Goal: Transaction & Acquisition: Purchase product/service

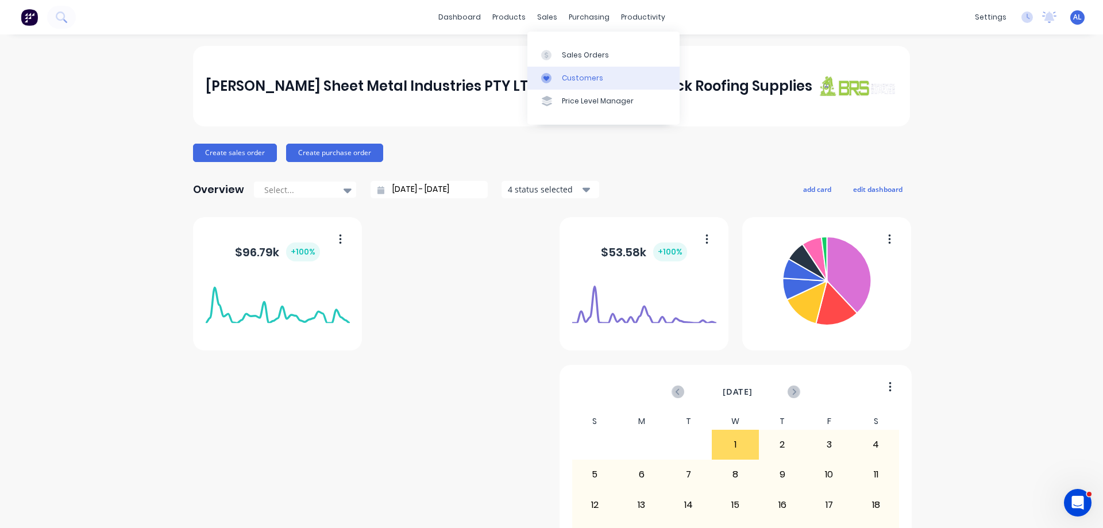
click at [577, 70] on link "Customers" at bounding box center [603, 78] width 152 height 23
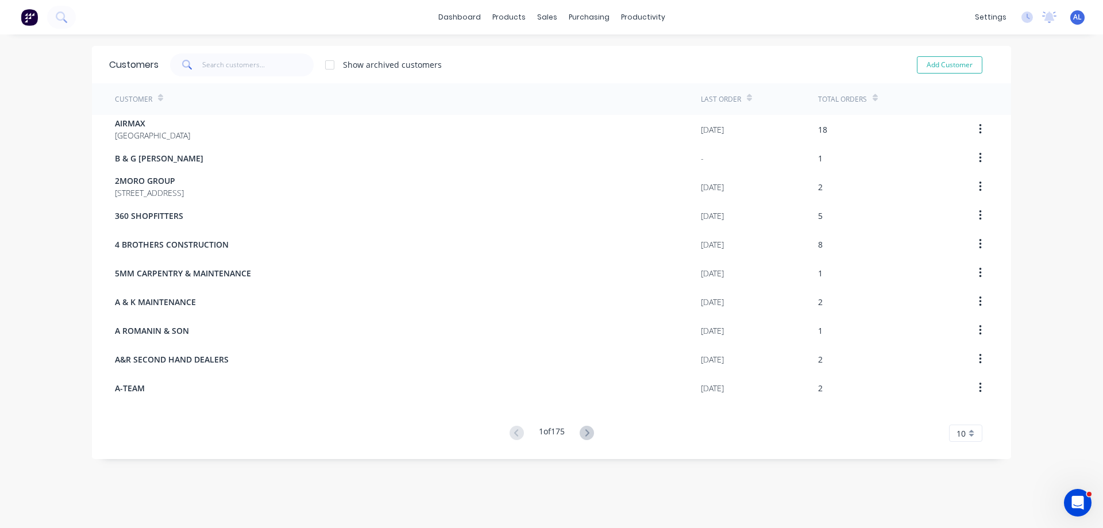
click at [30, 25] on img at bounding box center [29, 17] width 17 height 17
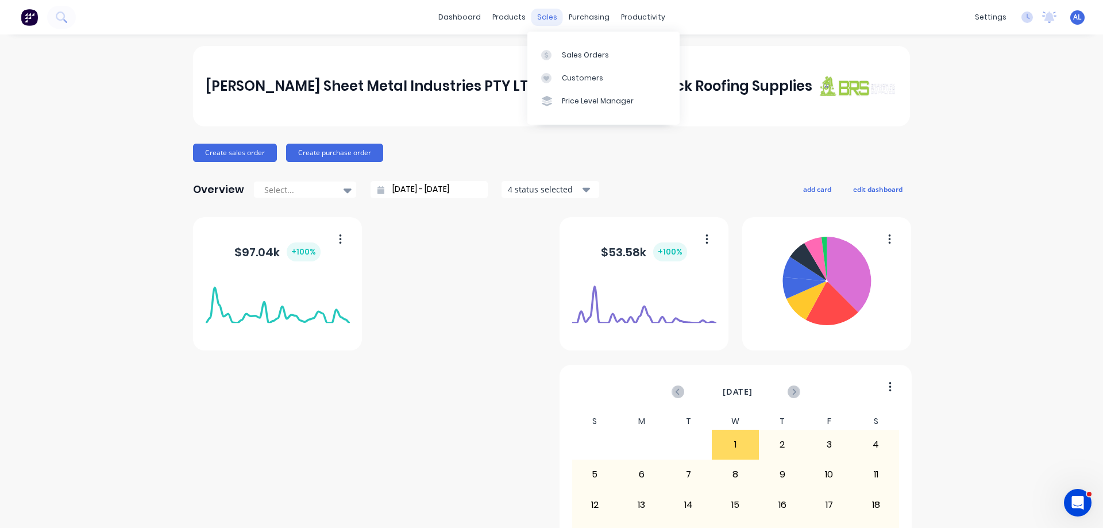
click at [549, 20] on div "sales" at bounding box center [547, 17] width 32 height 17
click at [572, 48] on link "Sales Orders" at bounding box center [603, 54] width 152 height 23
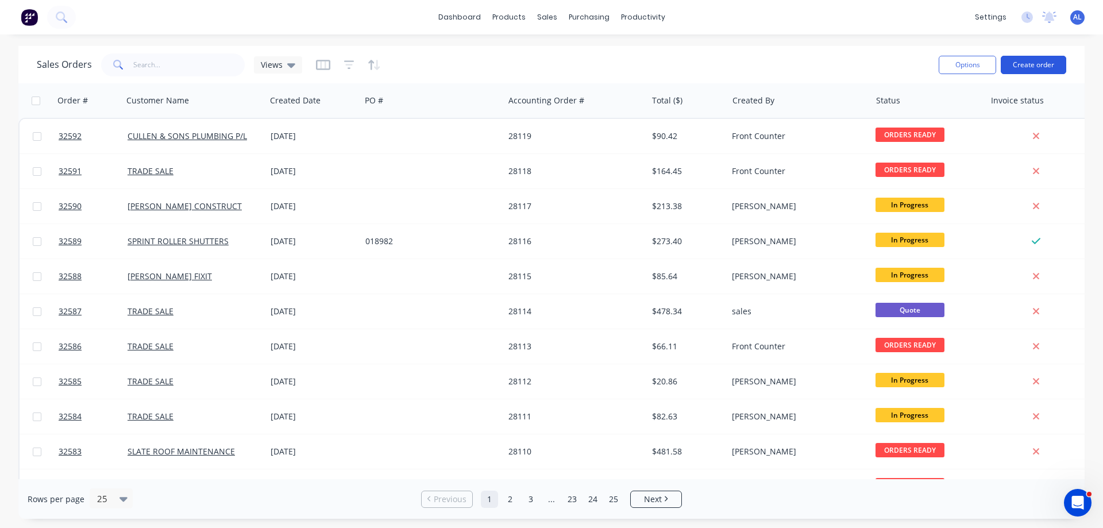
click at [1041, 64] on button "Create order" at bounding box center [1033, 65] width 65 height 18
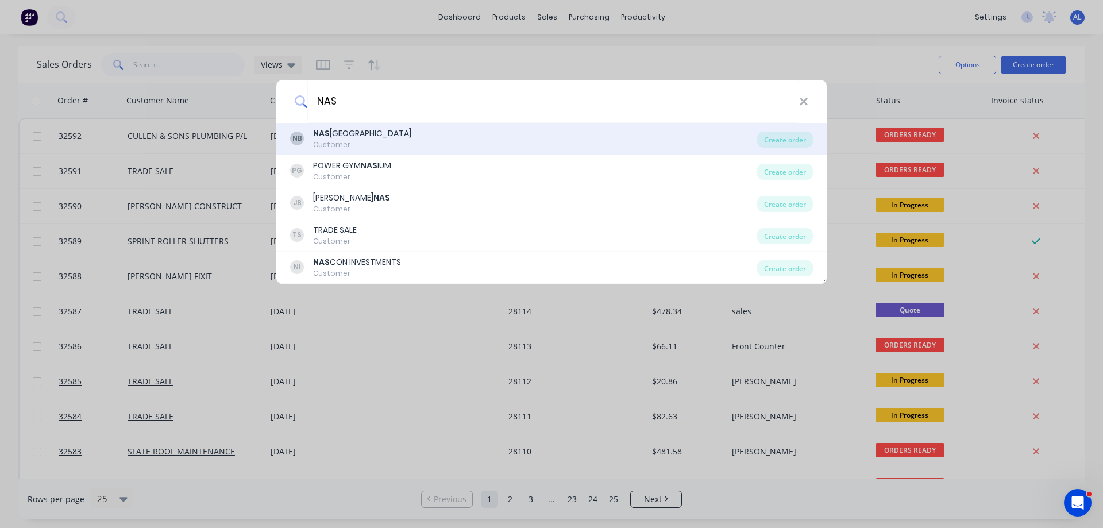
type input "NAS"
click at [394, 139] on div "NB NAS HCON BUILDING Customer" at bounding box center [523, 139] width 467 height 22
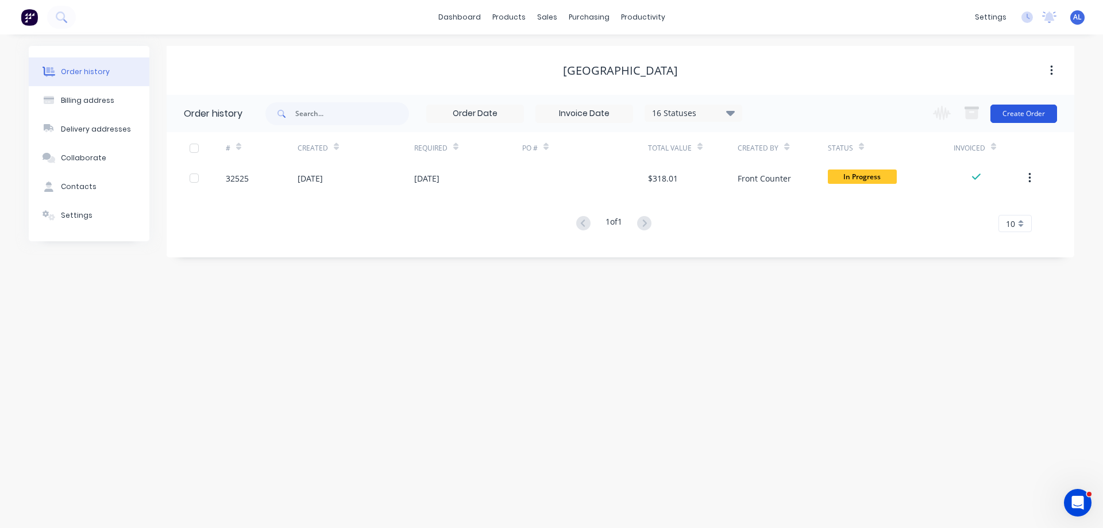
click at [1014, 115] on button "Create Order" at bounding box center [1023, 114] width 67 height 18
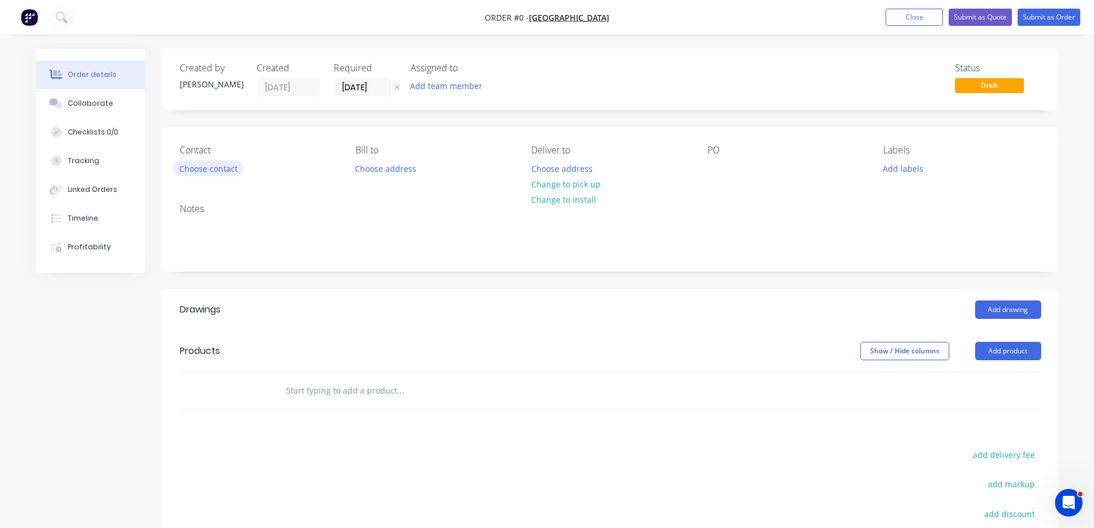
click at [202, 169] on button "Choose contact" at bounding box center [208, 168] width 71 height 16
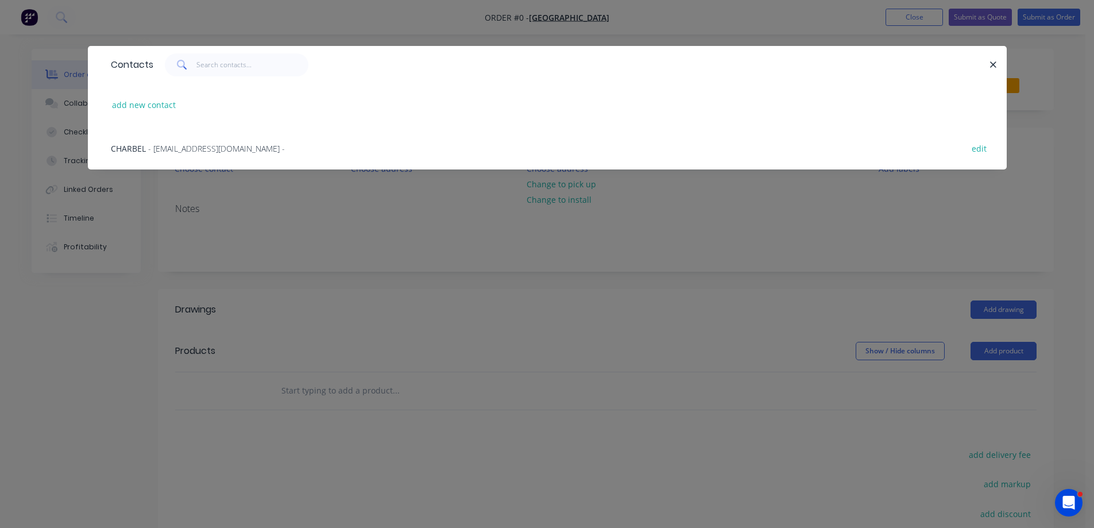
click at [187, 150] on span "- [EMAIL_ADDRESS][DOMAIN_NAME] -" at bounding box center [216, 148] width 137 height 11
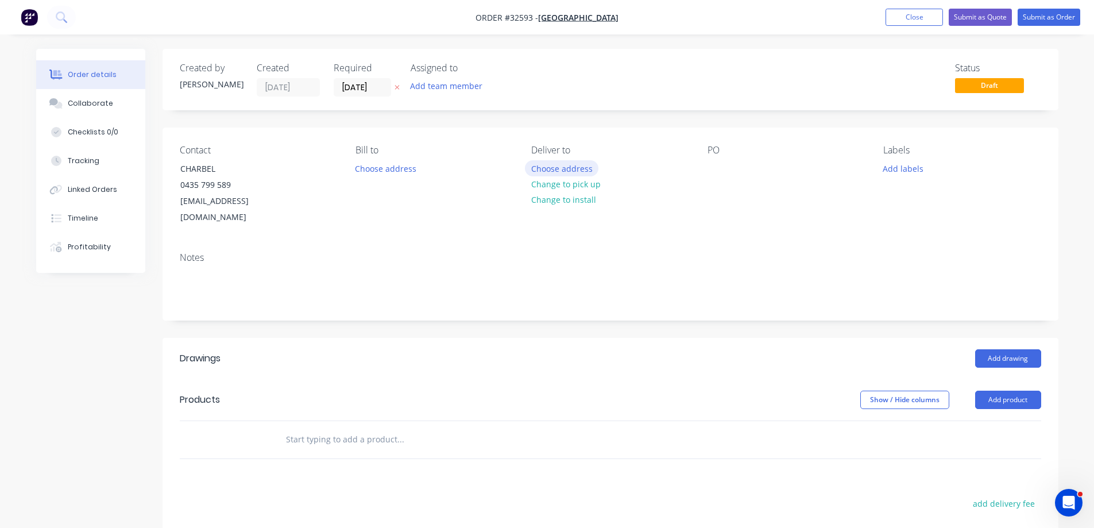
click at [573, 168] on button "Choose address" at bounding box center [562, 168] width 74 height 16
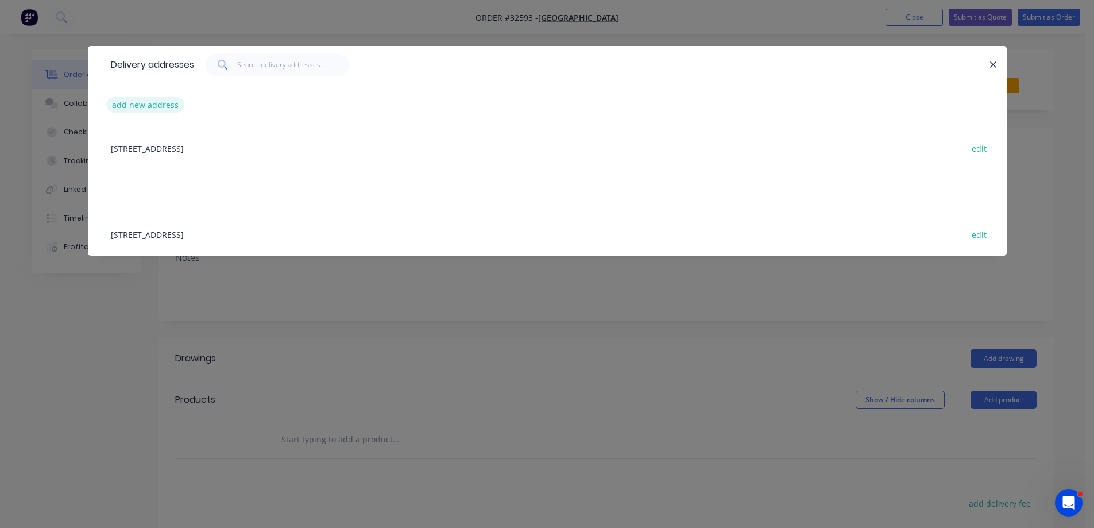
click at [128, 106] on button "add new address" at bounding box center [145, 105] width 79 height 16
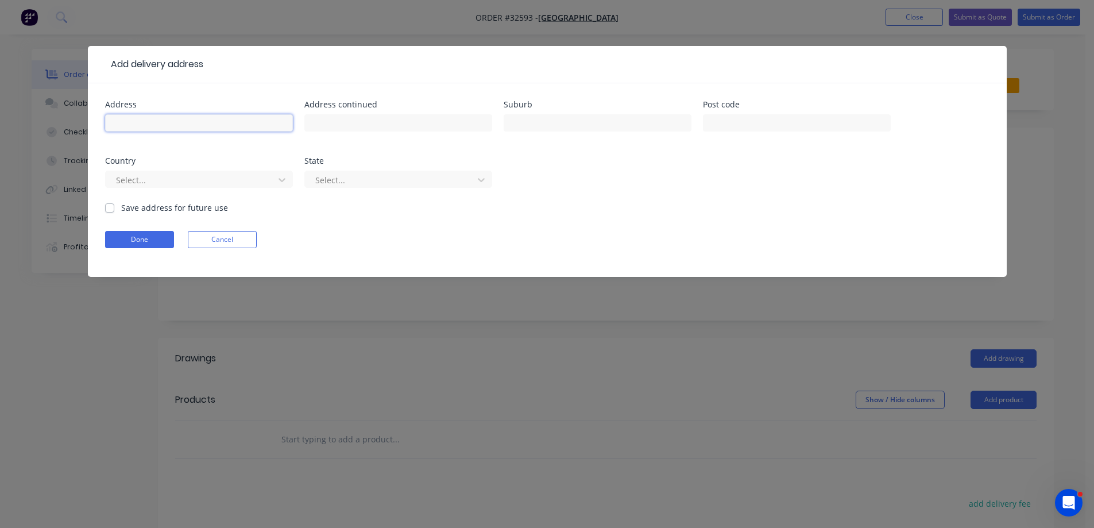
click at [152, 125] on input "text" at bounding box center [199, 122] width 188 height 17
type input "[STREET_ADDRESS][PERSON_NAME]"
type input "BELLFIELD"
click at [121, 207] on label "Save address for future use" at bounding box center [174, 208] width 107 height 12
click at [111, 207] on input "Save address for future use" at bounding box center [109, 207] width 9 height 11
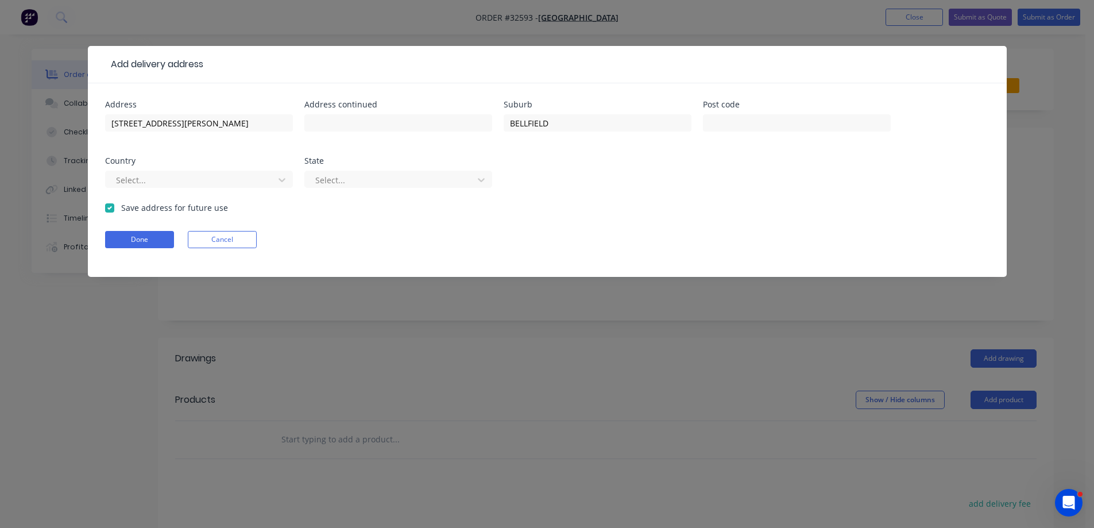
checkbox input "true"
click at [160, 240] on button "Done" at bounding box center [139, 239] width 69 height 17
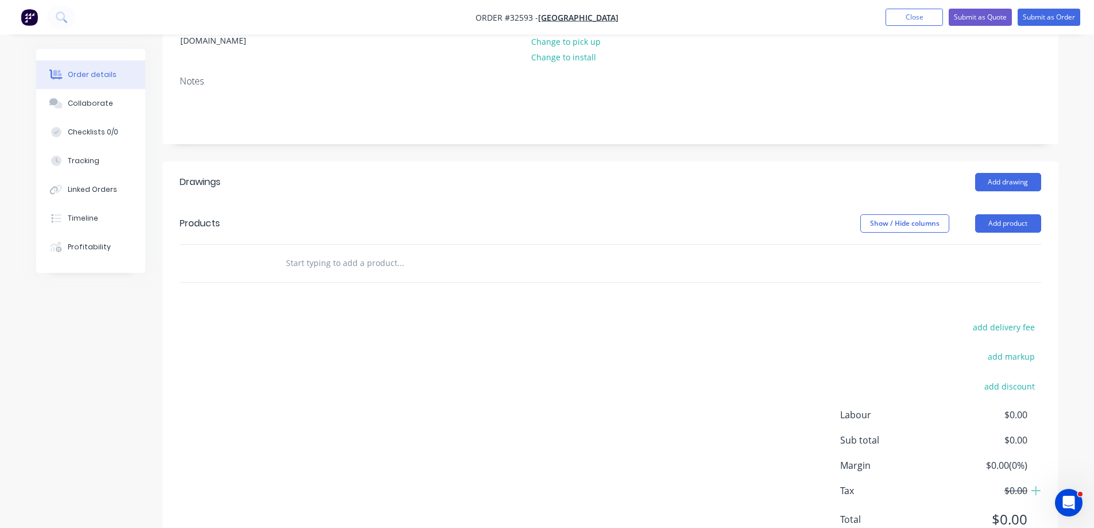
scroll to position [208, 0]
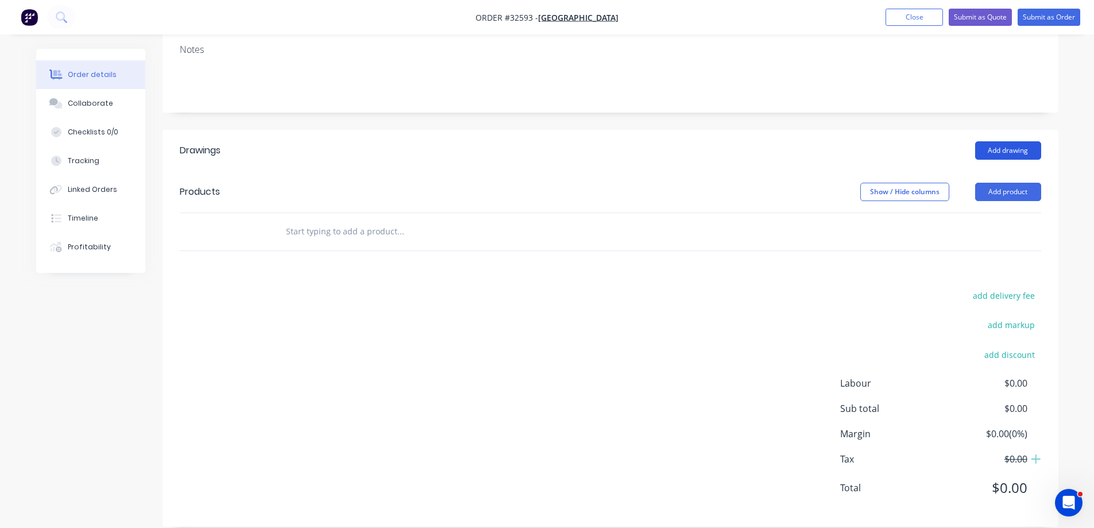
click at [1017, 141] on button "Add drawing" at bounding box center [1008, 150] width 66 height 18
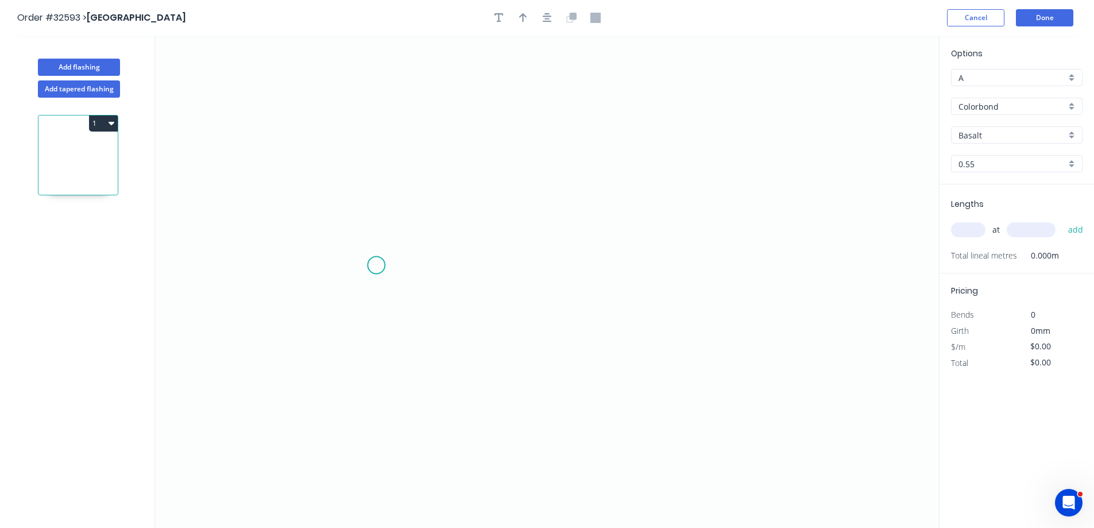
click at [378, 265] on icon "0" at bounding box center [547, 282] width 784 height 492
click at [439, 265] on icon "0" at bounding box center [547, 282] width 784 height 492
click at [433, 113] on icon "0 ?" at bounding box center [547, 282] width 784 height 492
click at [653, 116] on icon "0 ? ?" at bounding box center [547, 282] width 784 height 492
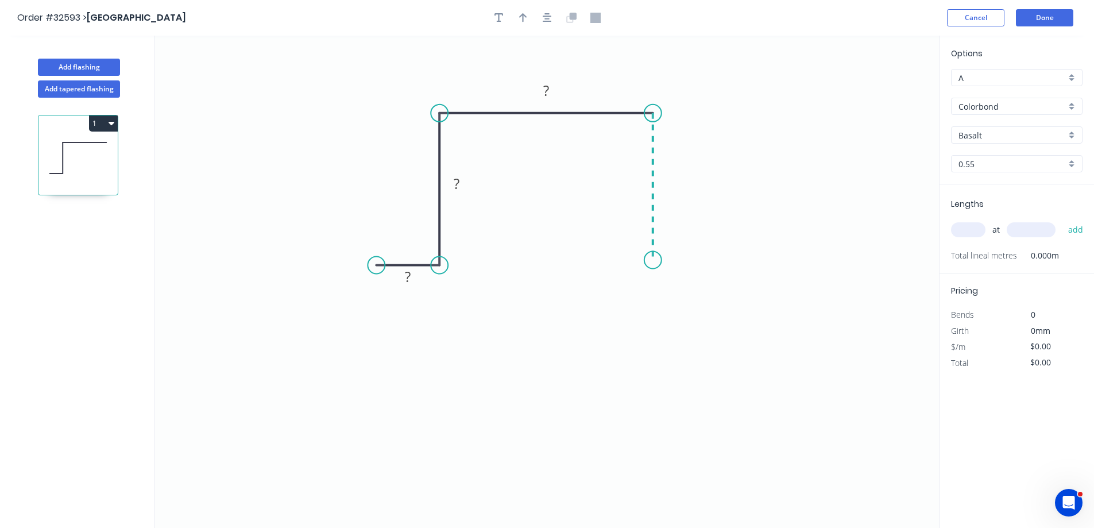
click at [659, 260] on icon "0 ? ? ?" at bounding box center [547, 282] width 784 height 492
click at [724, 257] on icon "0 ? ? ? ?" at bounding box center [547, 282] width 784 height 492
click at [410, 280] on tspan "?" at bounding box center [408, 276] width 6 height 19
type input "$28.91"
drag, startPoint x: 372, startPoint y: 271, endPoint x: 301, endPoint y: 269, distance: 70.7
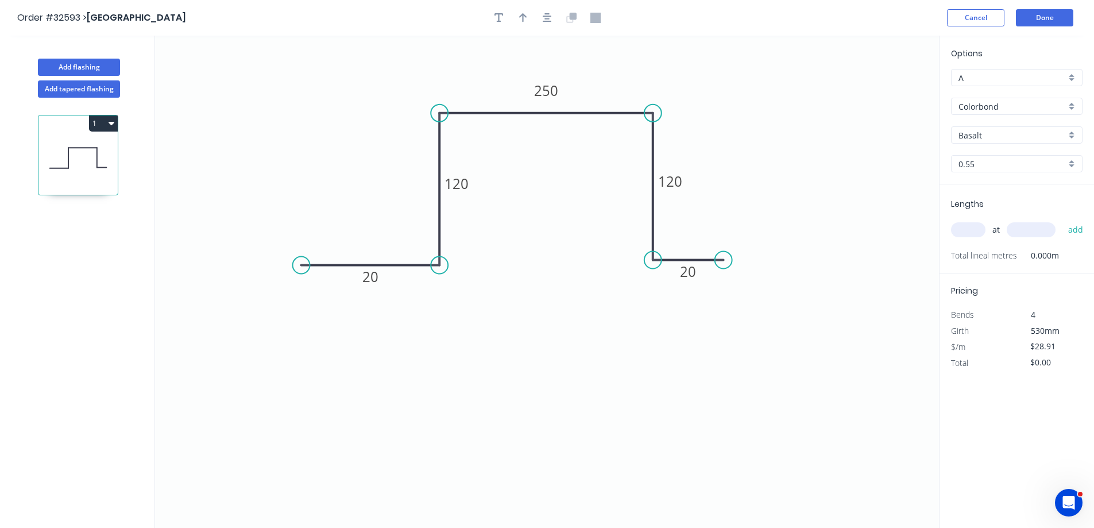
click at [301, 269] on circle at bounding box center [301, 265] width 17 height 17
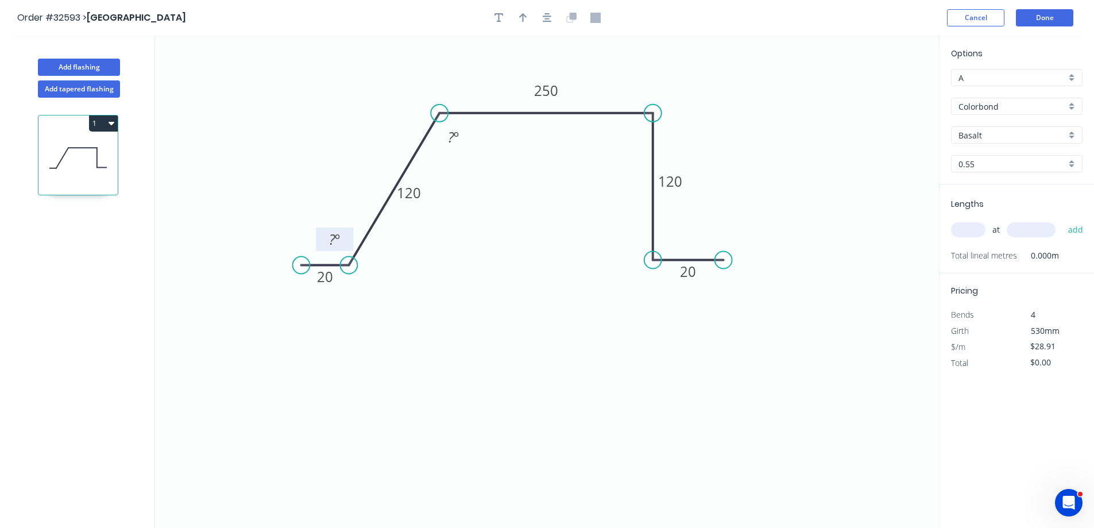
drag, startPoint x: 438, startPoint y: 264, endPoint x: 352, endPoint y: 250, distance: 87.2
click at [349, 265] on circle at bounding box center [348, 265] width 17 height 17
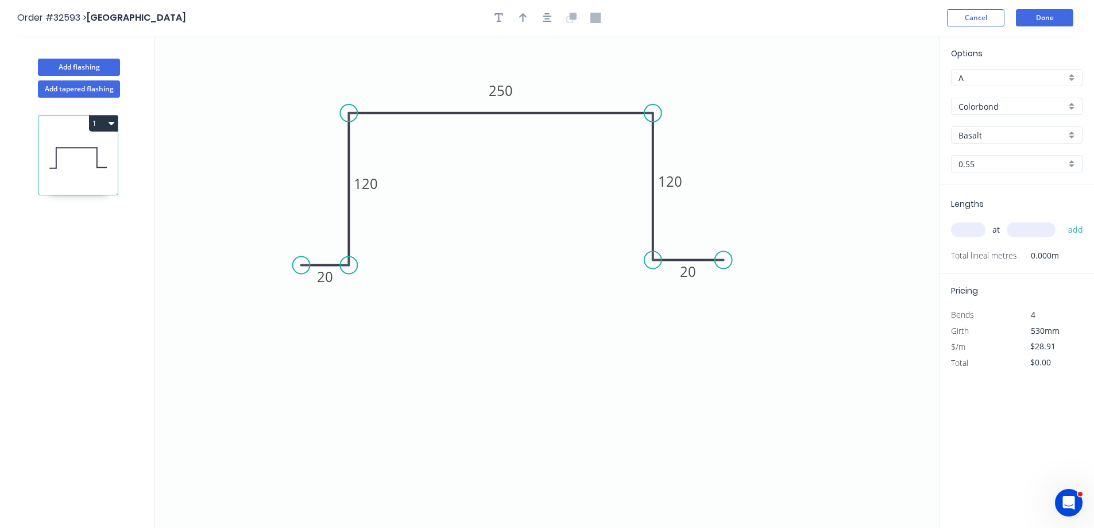
drag, startPoint x: 437, startPoint y: 112, endPoint x: 345, endPoint y: 126, distance: 92.4
click at [345, 126] on icon "0 20 120 250 120 20" at bounding box center [547, 282] width 784 height 492
click at [543, 16] on icon "button" at bounding box center [547, 17] width 9 height 9
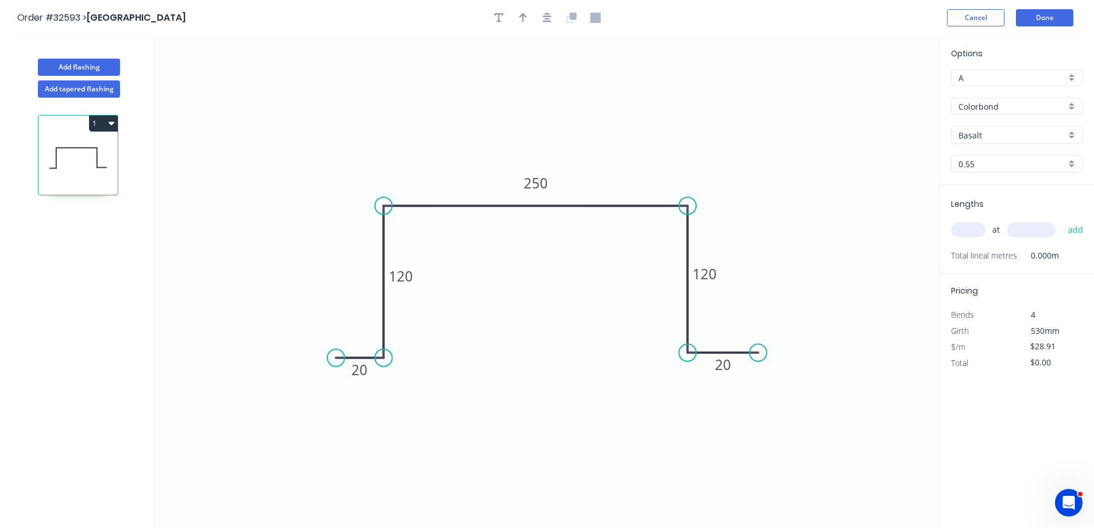
click at [1068, 136] on div "Basalt" at bounding box center [1017, 134] width 132 height 17
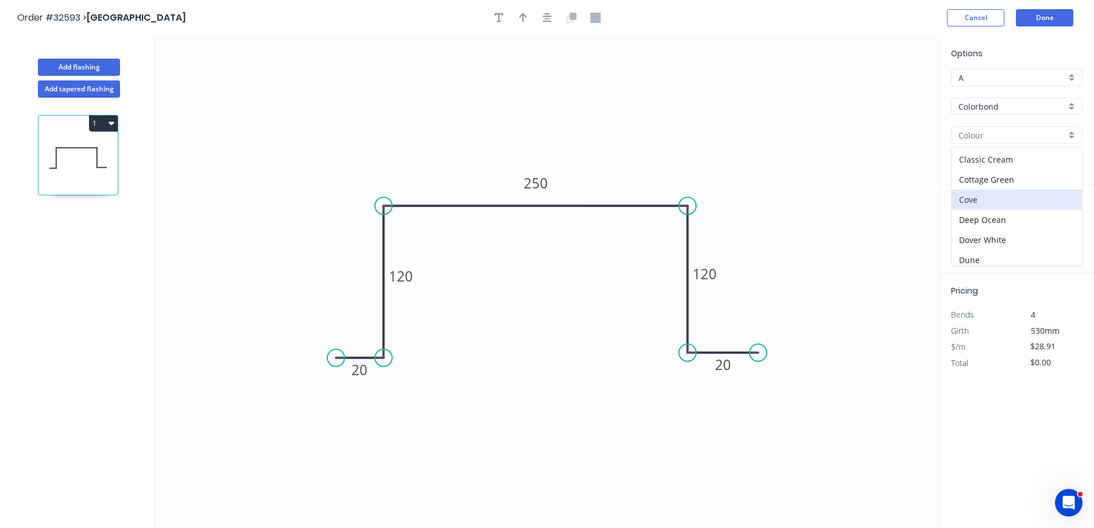
scroll to position [57, 0]
click at [1007, 238] on div "Dune" at bounding box center [1017, 240] width 130 height 20
type input "Dune"
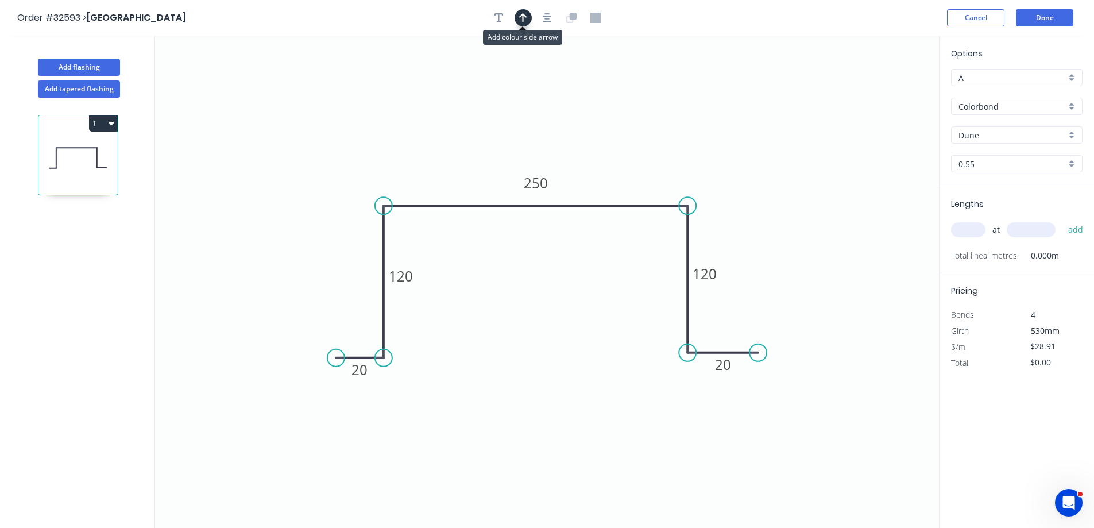
click at [523, 19] on icon "button" at bounding box center [523, 18] width 8 height 10
drag, startPoint x: 878, startPoint y: 92, endPoint x: 725, endPoint y: 121, distance: 155.5
click at [719, 125] on icon "0 20 120 250 120 20" at bounding box center [547, 282] width 784 height 492
drag, startPoint x: 880, startPoint y: 89, endPoint x: 705, endPoint y: 161, distance: 189.3
click at [639, 163] on icon at bounding box center [639, 149] width 10 height 37
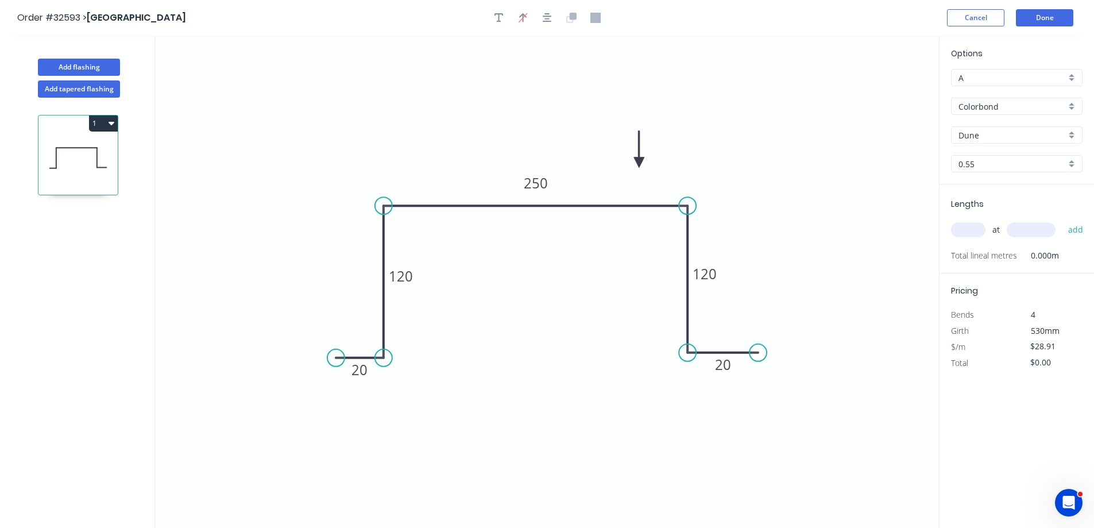
click at [970, 234] on input "text" at bounding box center [968, 229] width 34 height 15
type input "1"
type input "2940"
click at [1063, 220] on button "add" at bounding box center [1076, 230] width 27 height 20
type input "$85.00"
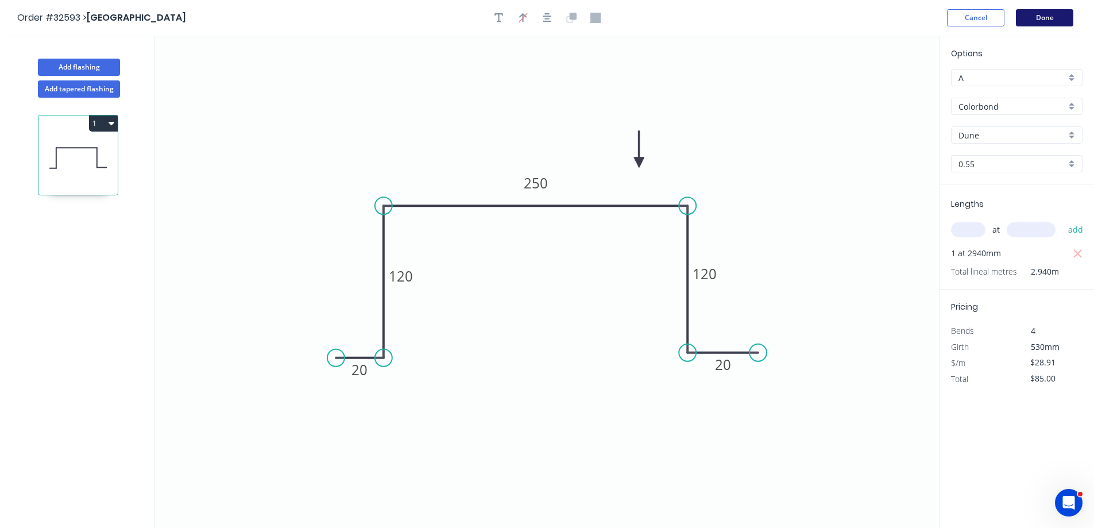
click at [1054, 21] on button "Done" at bounding box center [1044, 17] width 57 height 17
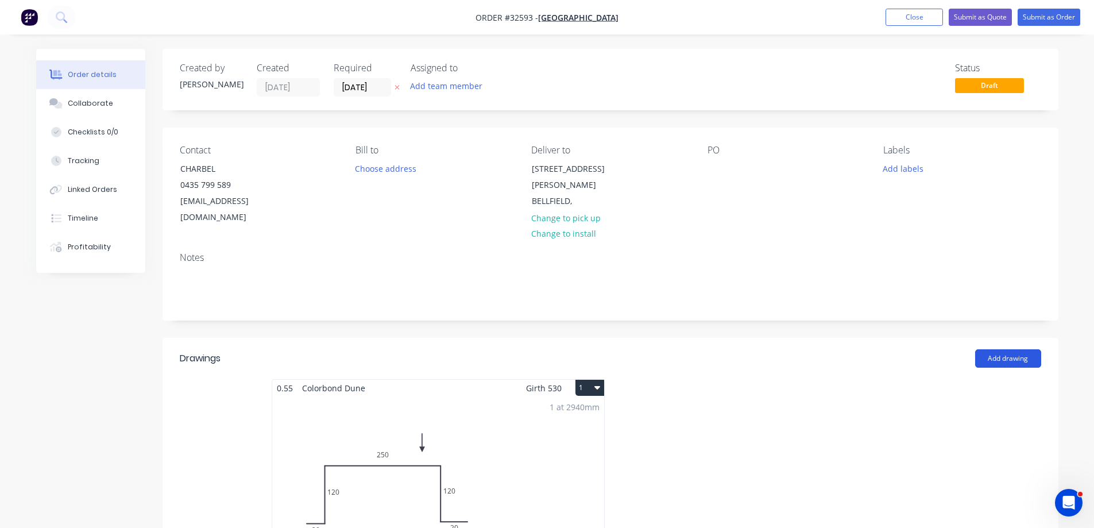
click at [998, 349] on button "Add drawing" at bounding box center [1008, 358] width 66 height 18
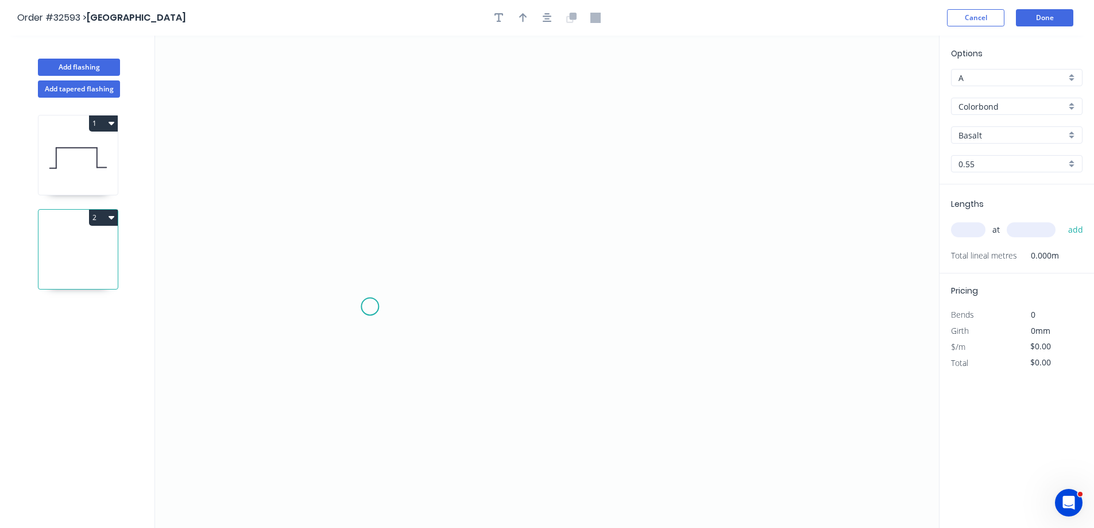
click at [369, 307] on icon "0" at bounding box center [547, 282] width 784 height 492
drag, startPoint x: 449, startPoint y: 312, endPoint x: 439, endPoint y: 252, distance: 60.5
click at [448, 303] on icon "0" at bounding box center [547, 282] width 784 height 492
drag, startPoint x: 454, startPoint y: 148, endPoint x: 473, endPoint y: 149, distance: 19.0
click at [455, 148] on icon "0 ?" at bounding box center [547, 282] width 784 height 492
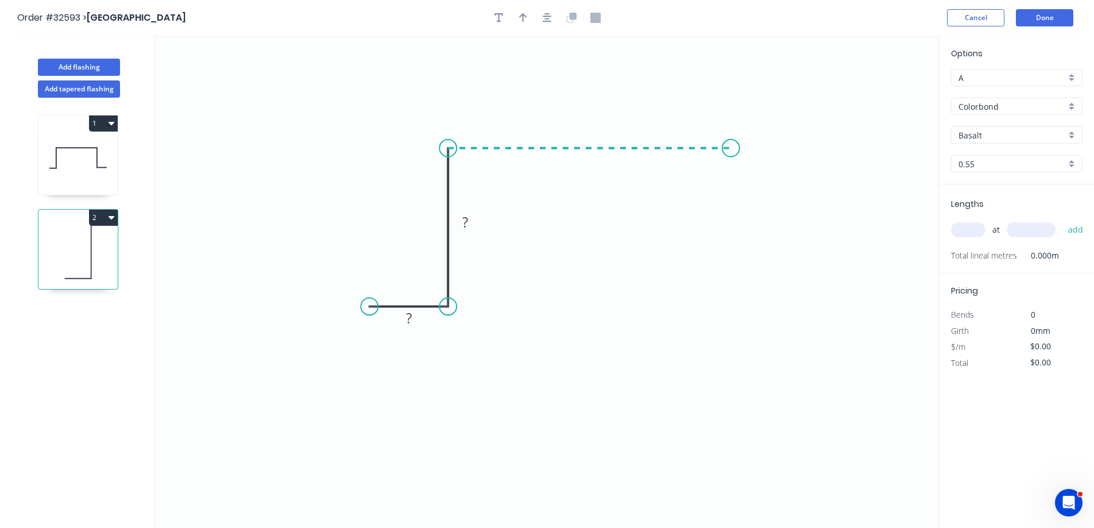
drag, startPoint x: 732, startPoint y: 163, endPoint x: 733, endPoint y: 173, distance: 10.4
click at [735, 164] on icon "0 ? ?" at bounding box center [547, 282] width 784 height 492
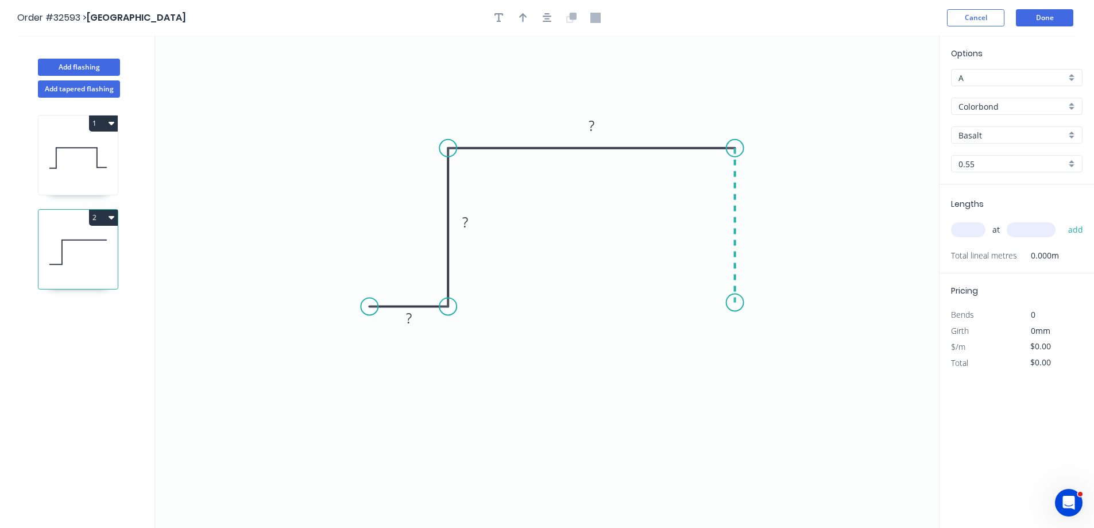
drag, startPoint x: 729, startPoint y: 303, endPoint x: 762, endPoint y: 304, distance: 32.2
click at [732, 302] on icon "0 ? ? ?" at bounding box center [547, 282] width 784 height 492
click at [793, 301] on icon "0 ? ? ? ?" at bounding box center [547, 282] width 784 height 492
drag, startPoint x: 369, startPoint y: 308, endPoint x: 390, endPoint y: 309, distance: 21.3
click at [391, 309] on circle at bounding box center [391, 306] width 17 height 17
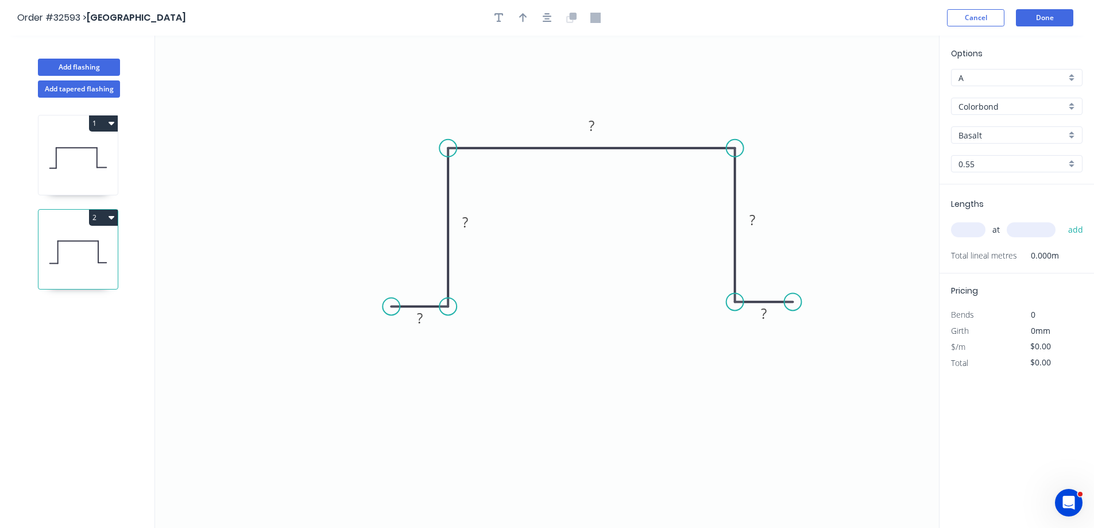
drag, startPoint x: 546, startPoint y: 22, endPoint x: 531, endPoint y: 38, distance: 21.9
click at [546, 21] on icon "button" at bounding box center [547, 18] width 9 height 10
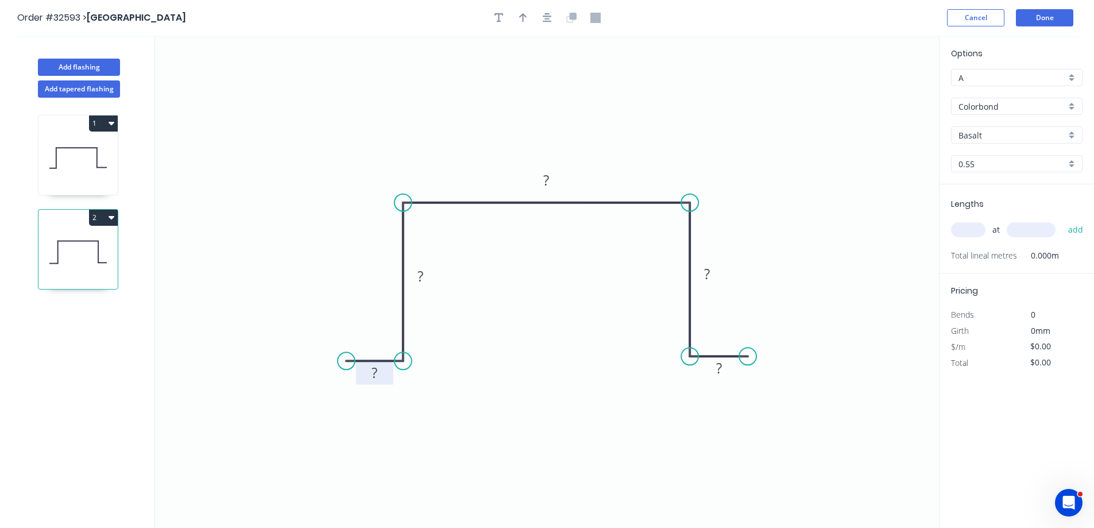
click at [376, 373] on tspan "?" at bounding box center [375, 372] width 6 height 19
type input "$28.91"
click at [548, 14] on icon "button" at bounding box center [547, 17] width 9 height 9
click at [527, 19] on button "button" at bounding box center [523, 17] width 17 height 17
drag, startPoint x: 882, startPoint y: 90, endPoint x: 647, endPoint y: 169, distance: 247.8
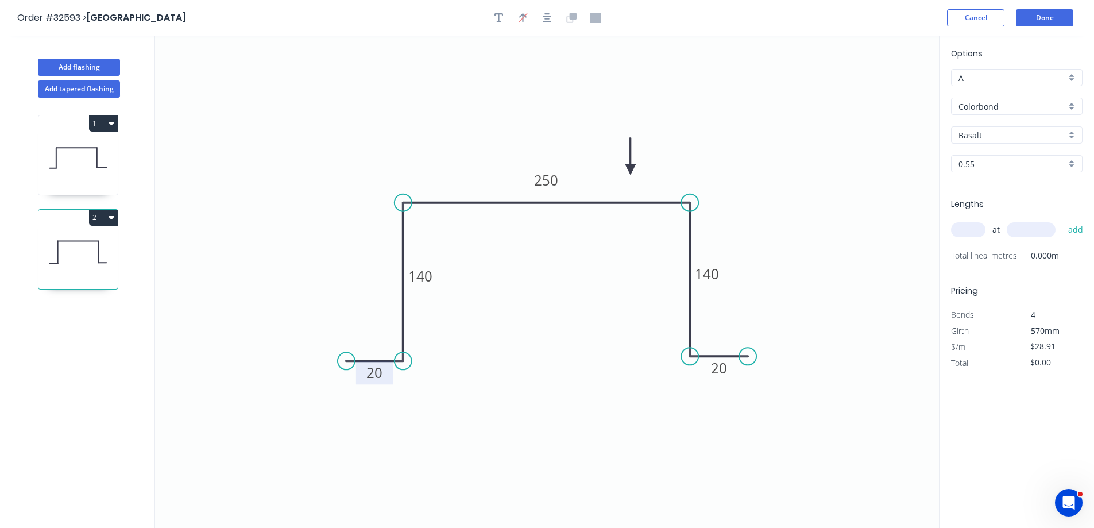
click at [633, 170] on icon at bounding box center [631, 156] width 10 height 37
click at [961, 229] on input "text" at bounding box center [968, 229] width 34 height 15
type input "1"
type input "2840"
click at [1063, 220] on button "add" at bounding box center [1076, 230] width 27 height 20
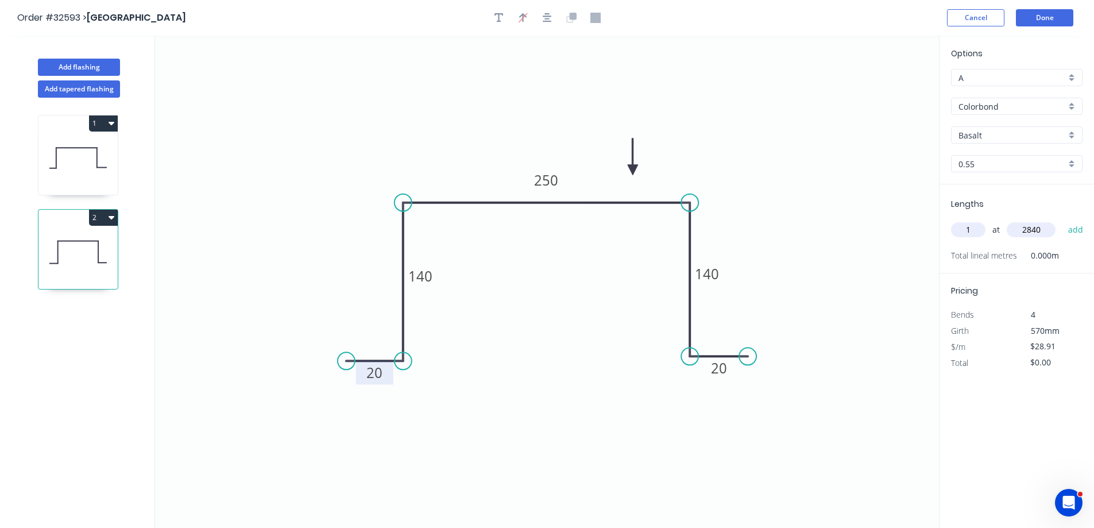
type input "$82.10"
click at [1075, 131] on div "Basalt" at bounding box center [1017, 134] width 132 height 17
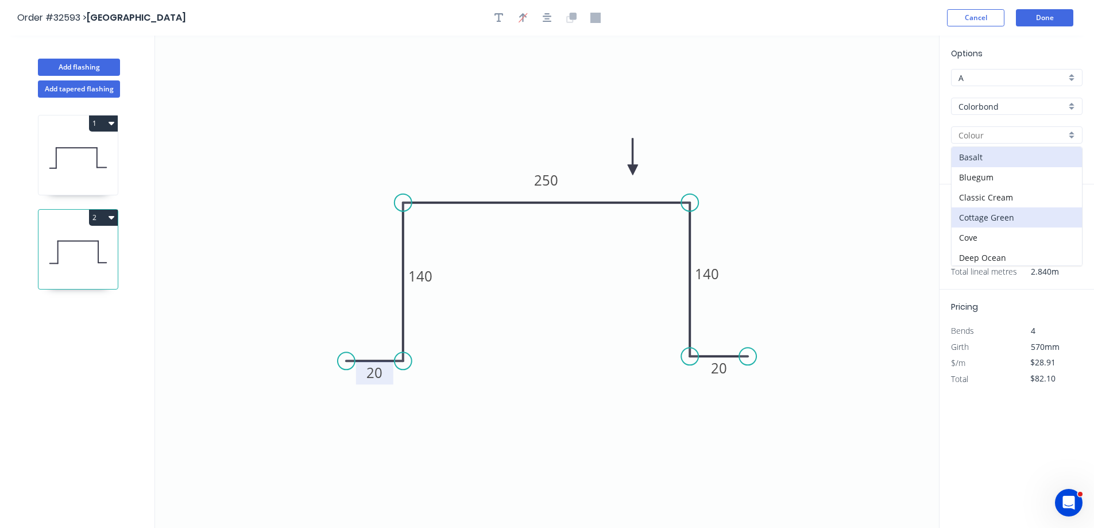
scroll to position [57, 0]
click at [1013, 238] on div "Dune" at bounding box center [1017, 240] width 130 height 20
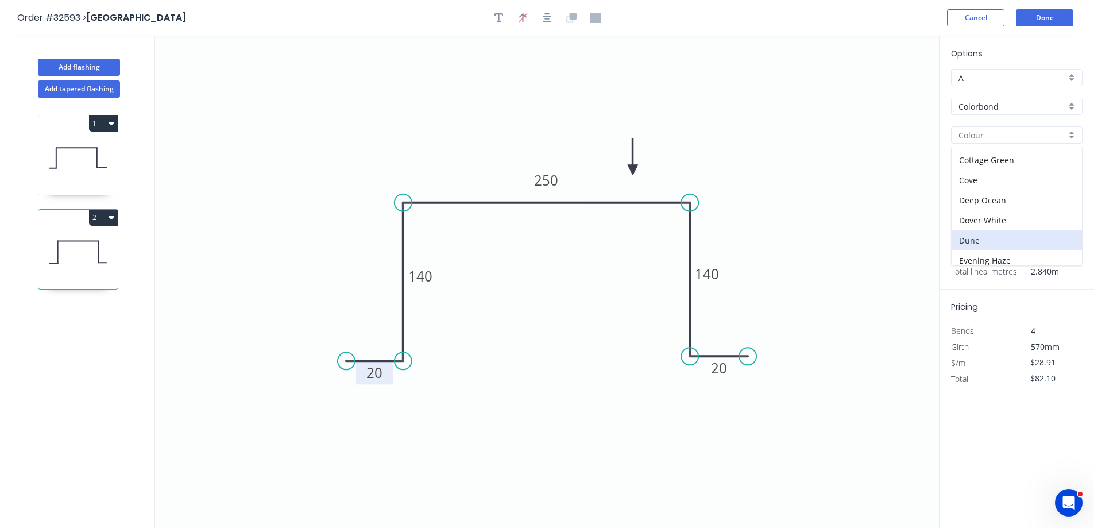
type input "Dune"
click at [1038, 17] on button "Done" at bounding box center [1044, 17] width 57 height 17
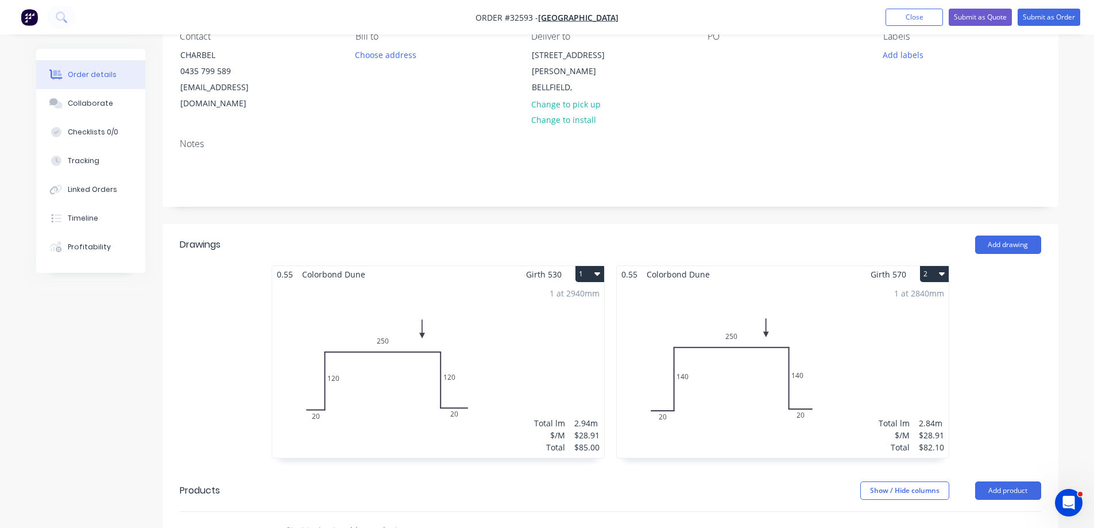
scroll to position [115, 0]
click at [1020, 234] on button "Add drawing" at bounding box center [1008, 243] width 66 height 18
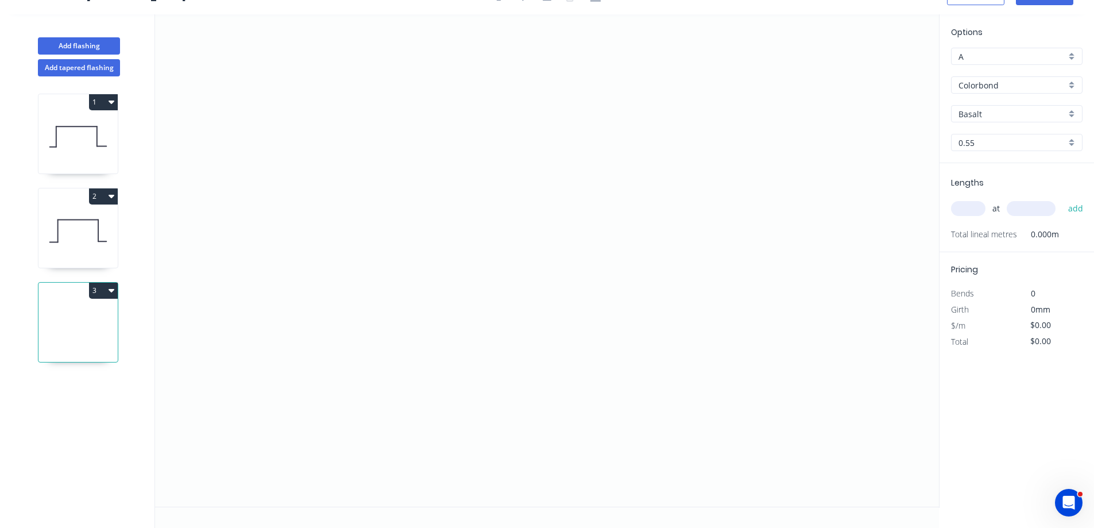
scroll to position [21, 0]
click at [594, 136] on icon "0" at bounding box center [547, 260] width 784 height 492
drag, startPoint x: 477, startPoint y: 127, endPoint x: 470, endPoint y: 183, distance: 56.2
click at [478, 128] on icon "0" at bounding box center [547, 260] width 784 height 492
click at [469, 297] on icon "0 ?" at bounding box center [547, 260] width 784 height 492
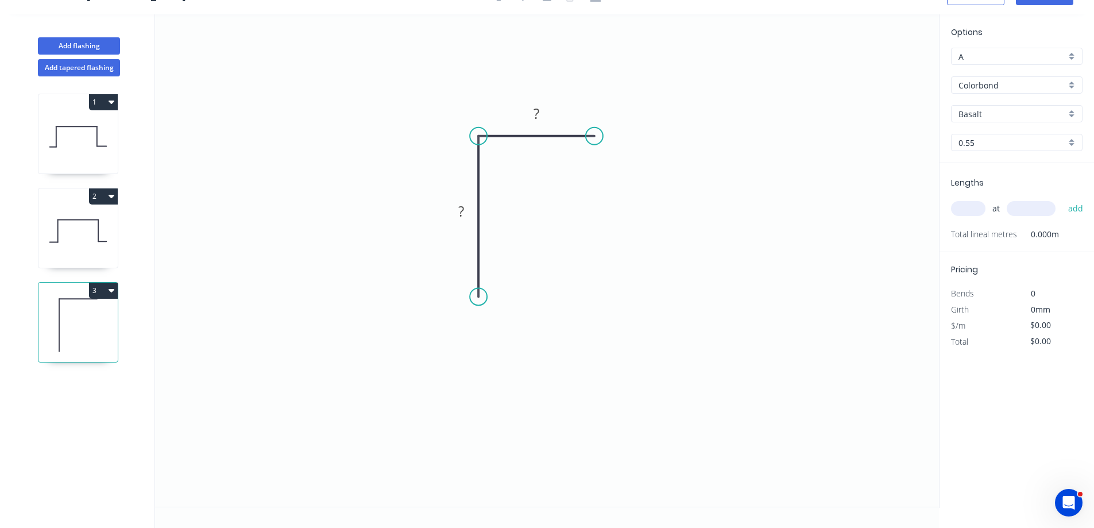
drag, startPoint x: 468, startPoint y: 214, endPoint x: 487, endPoint y: 219, distance: 19.3
click at [468, 214] on rect at bounding box center [461, 212] width 23 height 16
type input "$6.26"
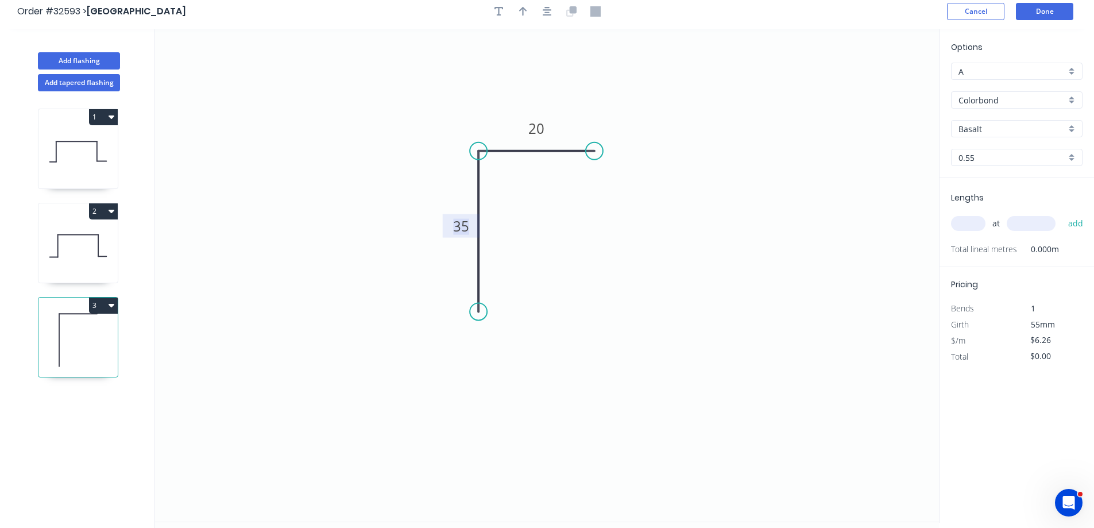
scroll to position [0, 0]
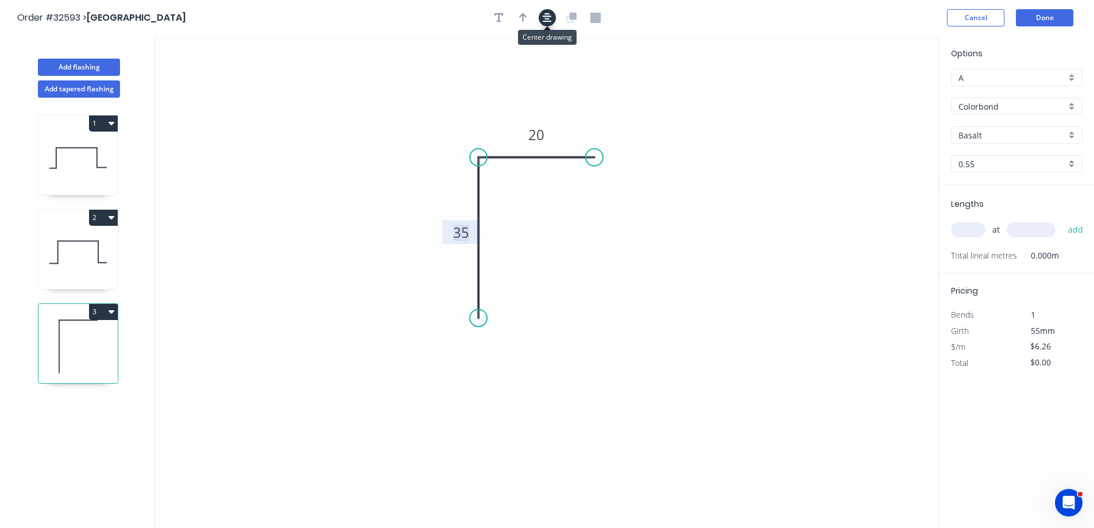
click at [546, 17] on icon "button" at bounding box center [547, 17] width 9 height 9
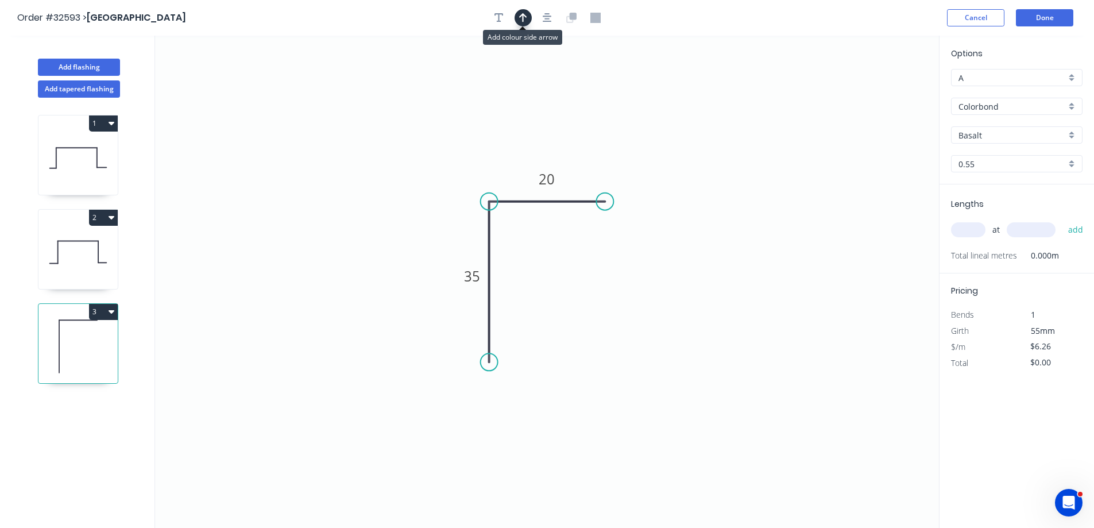
click at [526, 22] on icon "button" at bounding box center [523, 18] width 8 height 10
drag, startPoint x: 880, startPoint y: 90, endPoint x: 520, endPoint y: 161, distance: 367.1
click at [520, 161] on icon at bounding box center [521, 146] width 10 height 37
click at [1069, 133] on div "Basalt" at bounding box center [1017, 134] width 132 height 17
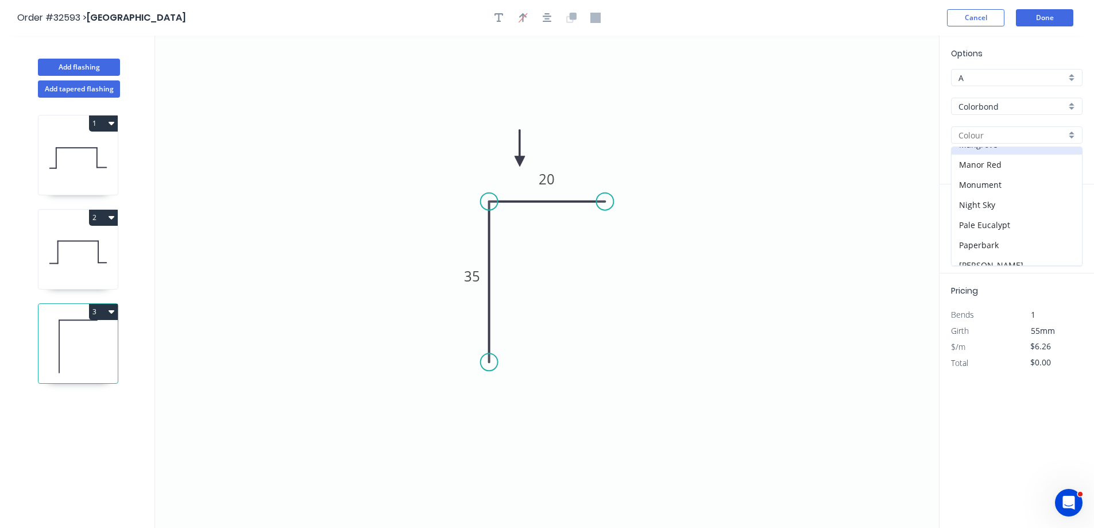
scroll to position [287, 0]
click at [1007, 171] on div "Night Sky" at bounding box center [1017, 171] width 130 height 20
type input "Night Sky"
drag, startPoint x: 974, startPoint y: 232, endPoint x: 726, endPoint y: 229, distance: 247.6
click at [948, 229] on div "Lengths at add Total lineal metres 0.000m" at bounding box center [1017, 228] width 155 height 89
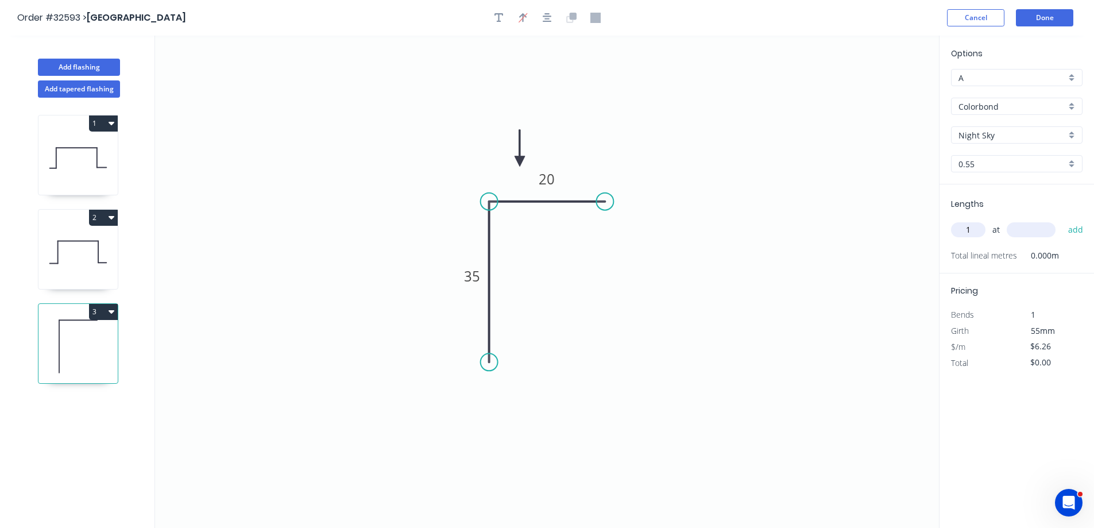
type input "1"
type input "2435"
click at [1063, 220] on button "add" at bounding box center [1076, 230] width 27 height 20
type input "$15.24"
click at [1042, 10] on button "Done" at bounding box center [1044, 17] width 57 height 17
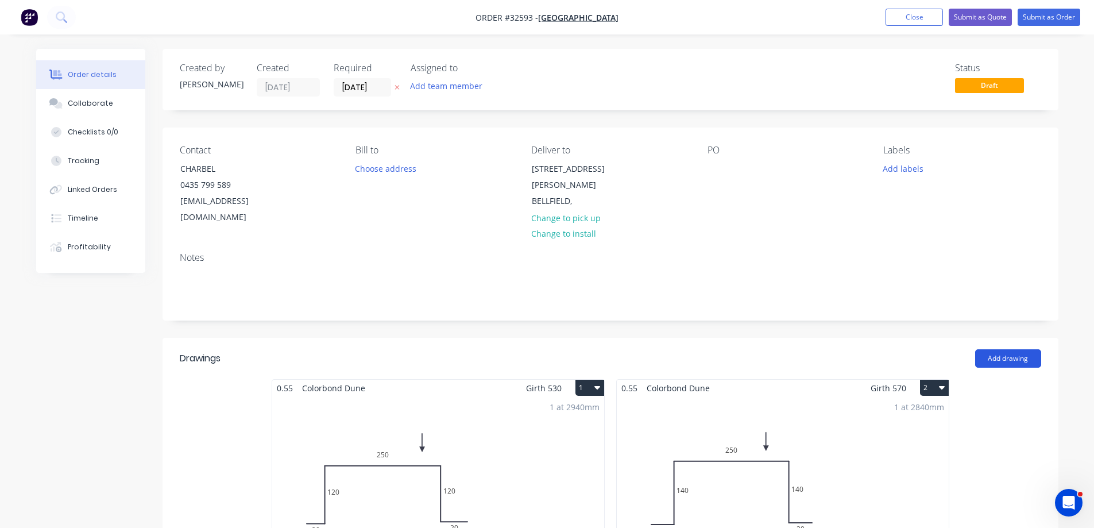
click at [1007, 349] on button "Add drawing" at bounding box center [1008, 358] width 66 height 18
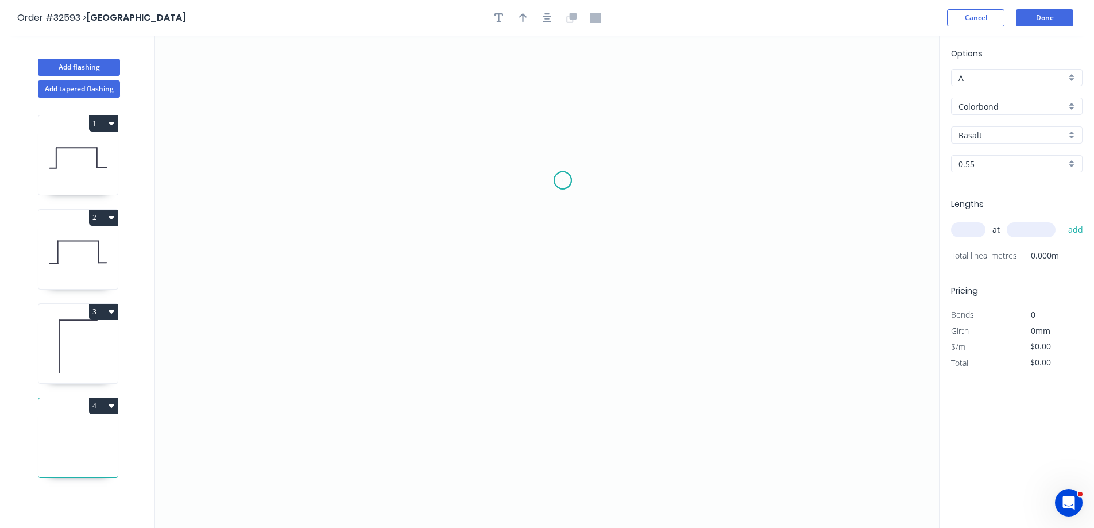
click at [563, 180] on icon "0" at bounding box center [547, 282] width 784 height 492
drag, startPoint x: 516, startPoint y: 178, endPoint x: 519, endPoint y: 219, distance: 41.5
click at [516, 182] on icon "0" at bounding box center [547, 282] width 784 height 492
drag, startPoint x: 506, startPoint y: 370, endPoint x: 376, endPoint y: 399, distance: 133.1
click at [504, 370] on icon "0 ?" at bounding box center [547, 282] width 784 height 492
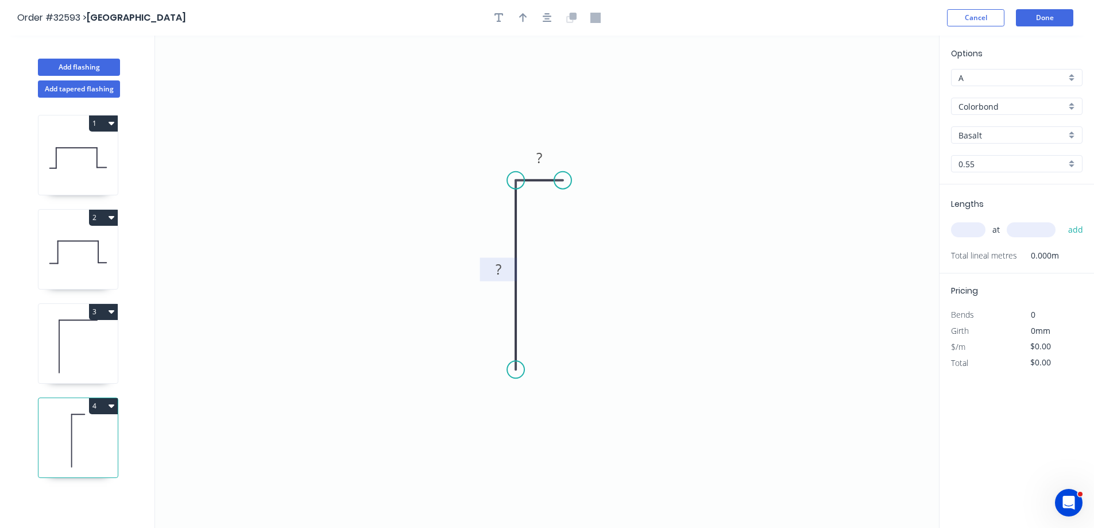
click at [504, 272] on rect at bounding box center [498, 270] width 23 height 16
type input "$6.26"
drag, startPoint x: 972, startPoint y: 230, endPoint x: 951, endPoint y: 244, distance: 25.3
click at [966, 232] on input "text" at bounding box center [968, 229] width 34 height 15
type input "1"
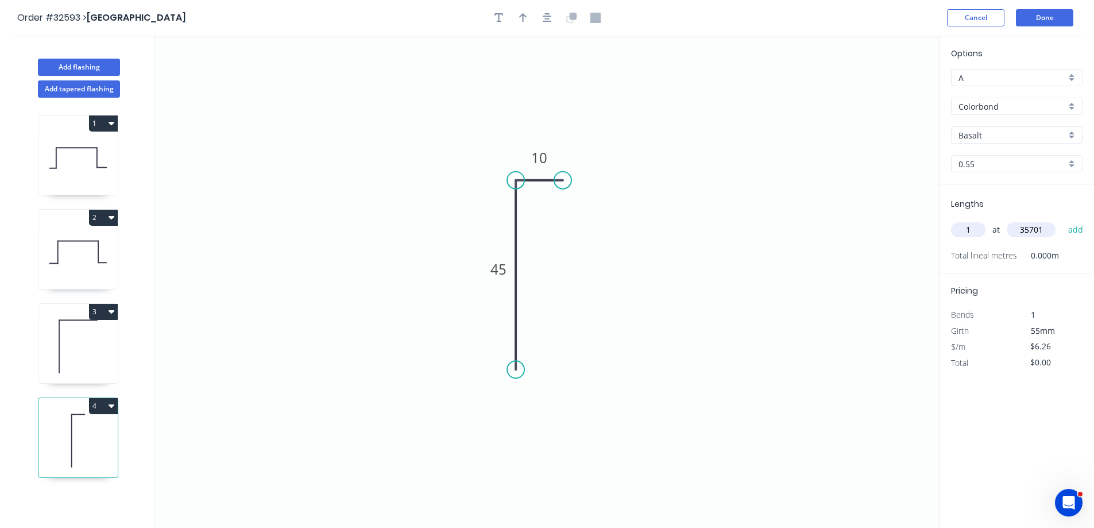
type input "35701"
click at [1063, 220] on button "add" at bounding box center [1076, 230] width 27 height 20
click at [1076, 254] on icon "button" at bounding box center [1078, 254] width 10 height 14
type input "$0.00"
click at [975, 227] on input "text" at bounding box center [968, 229] width 34 height 15
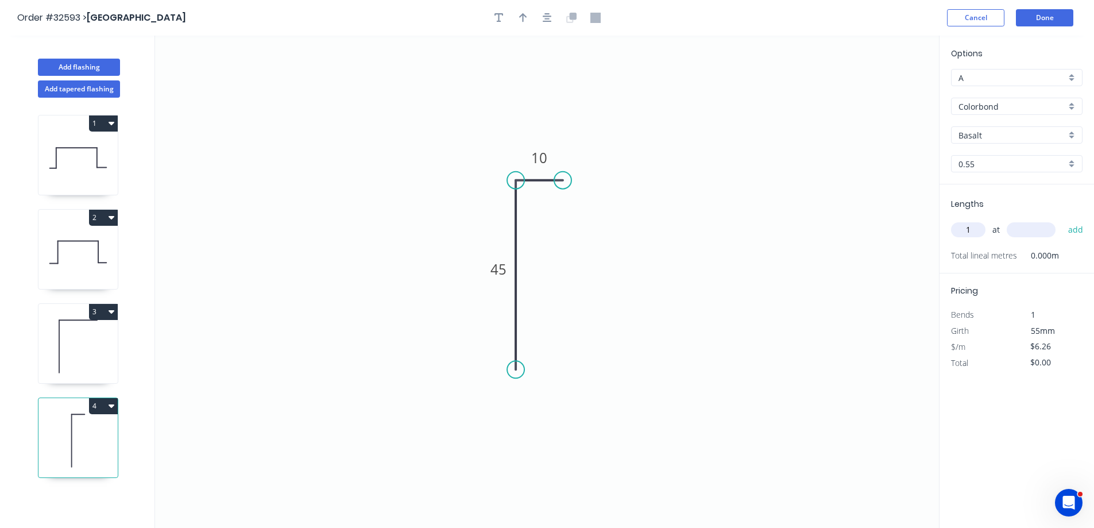
type input "1"
type input "3570"
click at [1063, 220] on button "add" at bounding box center [1076, 230] width 27 height 20
type input "$22.35"
click at [546, 17] on icon "button" at bounding box center [547, 17] width 9 height 9
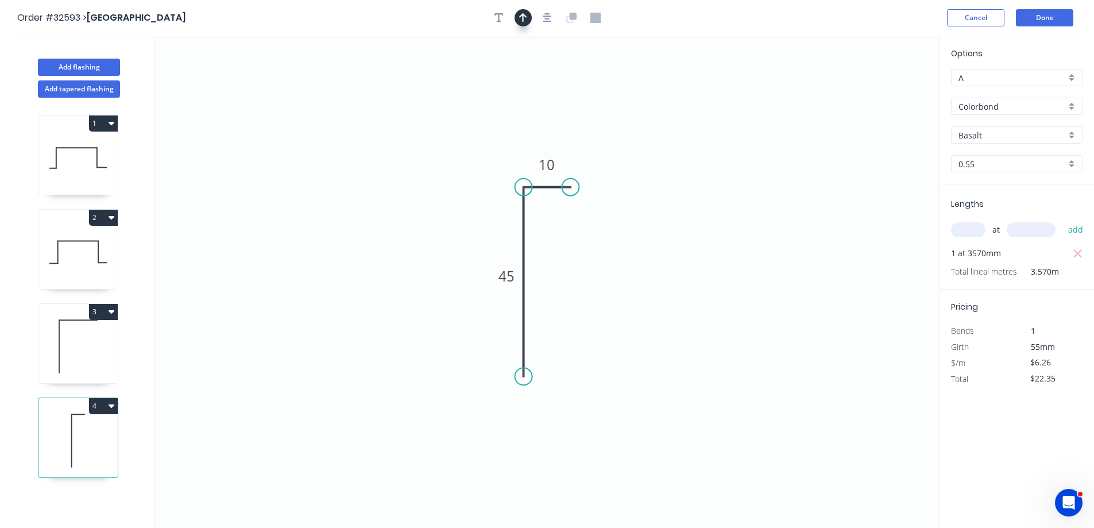
click at [524, 11] on button "button" at bounding box center [523, 17] width 17 height 17
click at [879, 90] on icon at bounding box center [881, 79] width 10 height 37
click at [881, 90] on icon "0 45 10" at bounding box center [547, 282] width 784 height 492
click at [883, 94] on icon at bounding box center [894, 92] width 37 height 10
click at [885, 94] on icon at bounding box center [895, 93] width 37 height 10
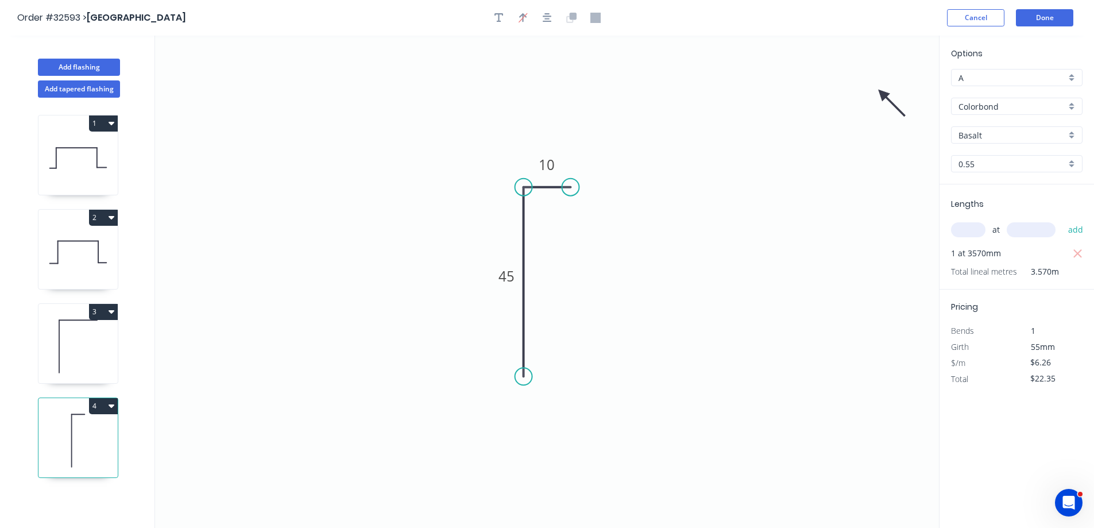
click at [885, 96] on icon at bounding box center [891, 102] width 33 height 33
click at [886, 97] on icon at bounding box center [894, 105] width 33 height 33
click at [887, 102] on icon at bounding box center [895, 106] width 33 height 33
click at [890, 106] on icon at bounding box center [896, 110] width 33 height 33
click at [885, 104] on icon at bounding box center [887, 114] width 10 height 37
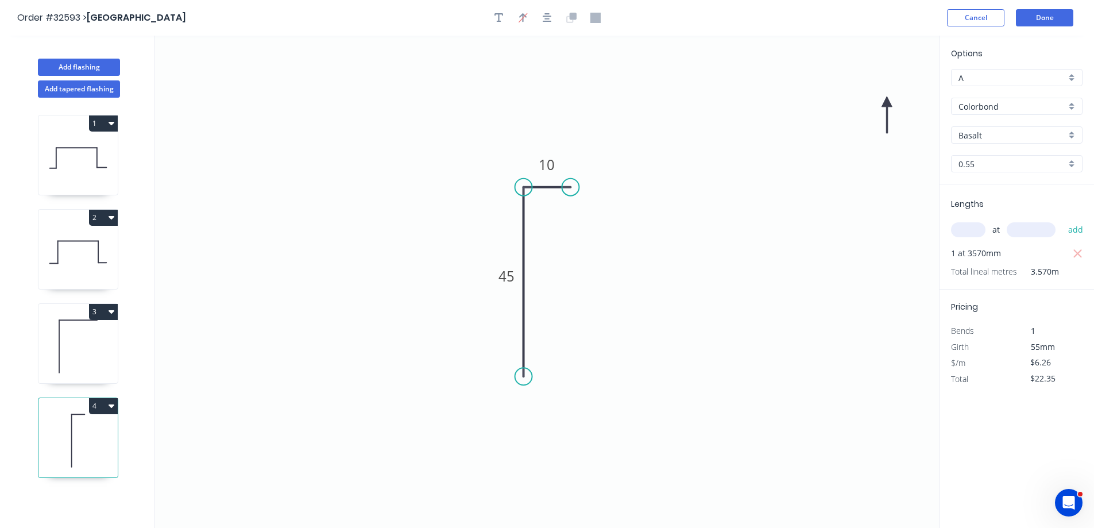
click at [887, 103] on icon at bounding box center [887, 114] width 10 height 37
click at [887, 102] on icon at bounding box center [877, 110] width 33 height 33
drag, startPoint x: 885, startPoint y: 101, endPoint x: 616, endPoint y: 188, distance: 282.8
click at [465, 221] on icon at bounding box center [449, 224] width 37 height 10
click at [1073, 136] on div "Basalt" at bounding box center [1017, 134] width 132 height 17
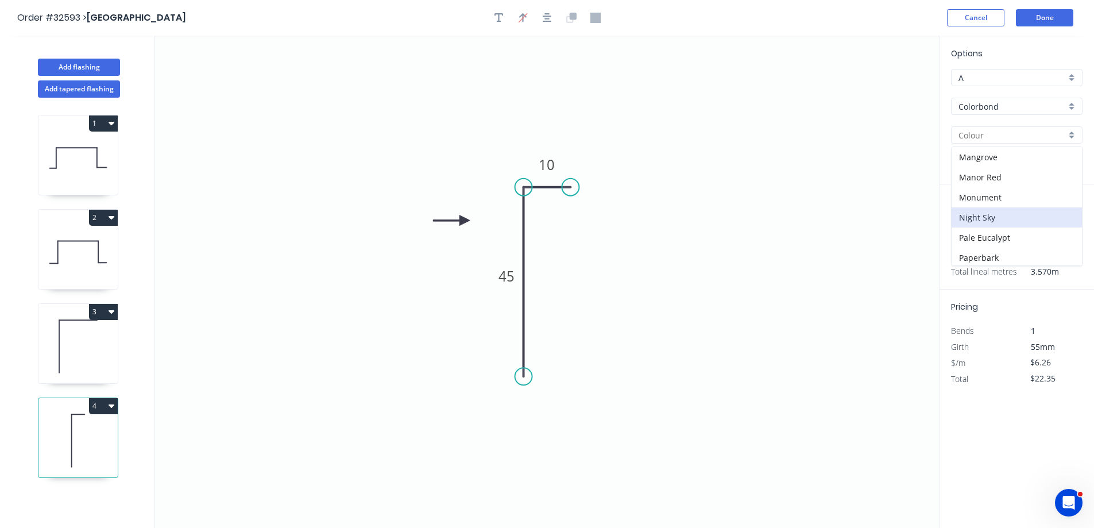
scroll to position [232, 0]
click at [1015, 225] on div "Night Sky" at bounding box center [1017, 227] width 130 height 20
type input "Night Sky"
click at [1029, 21] on button "Done" at bounding box center [1044, 17] width 57 height 17
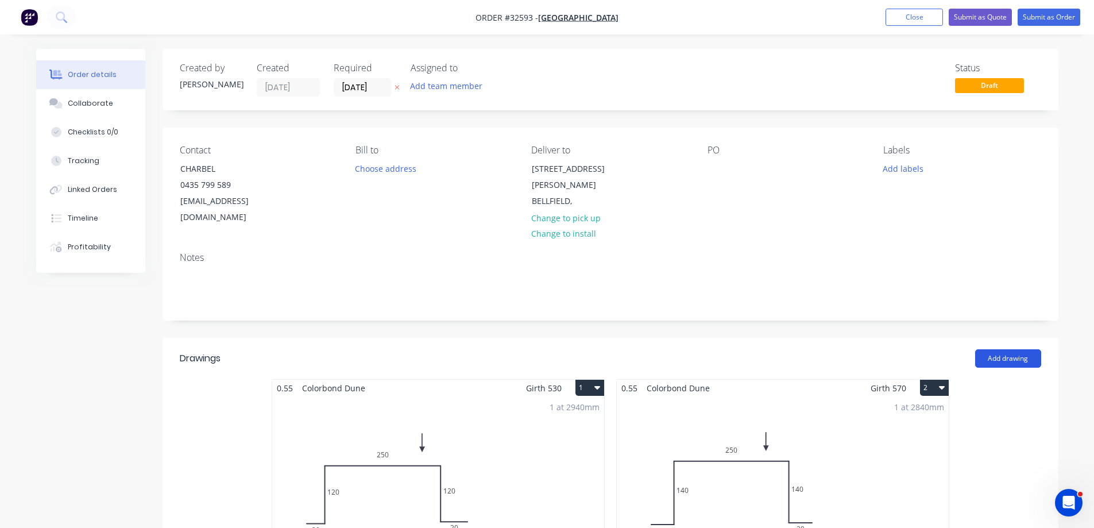
click at [1023, 349] on button "Add drawing" at bounding box center [1008, 358] width 66 height 18
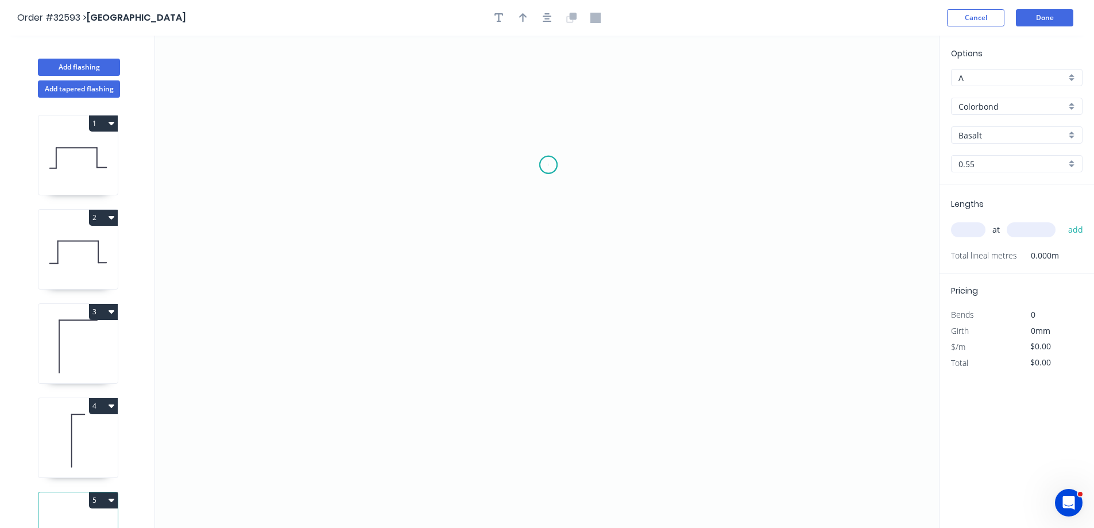
click at [549, 164] on icon "0" at bounding box center [547, 282] width 784 height 492
click at [499, 167] on icon "0" at bounding box center [547, 282] width 784 height 492
click at [498, 328] on icon "0 ?" at bounding box center [547, 282] width 784 height 492
click at [489, 241] on rect at bounding box center [481, 242] width 23 height 16
type input "$6.26"
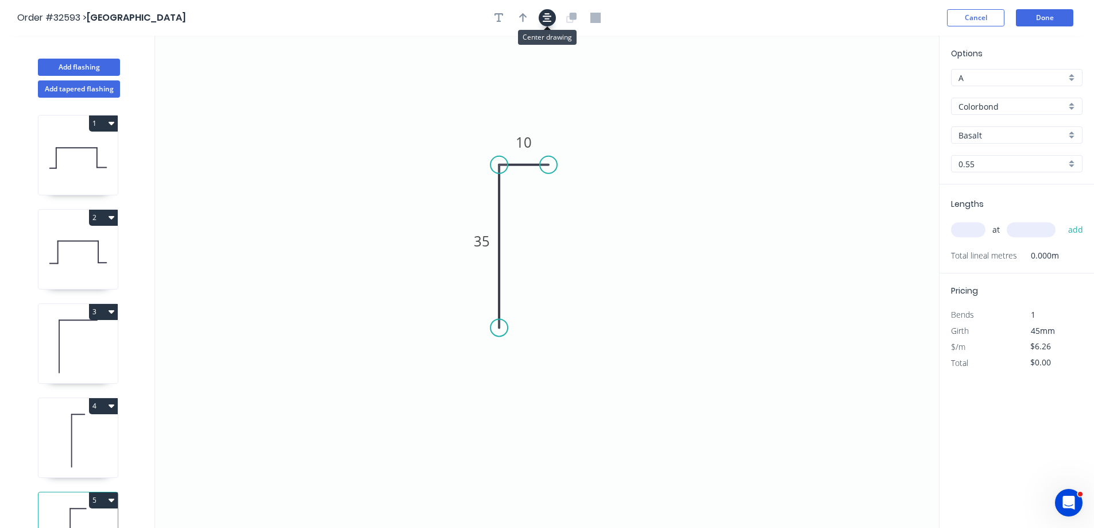
click at [549, 16] on icon "button" at bounding box center [547, 18] width 9 height 10
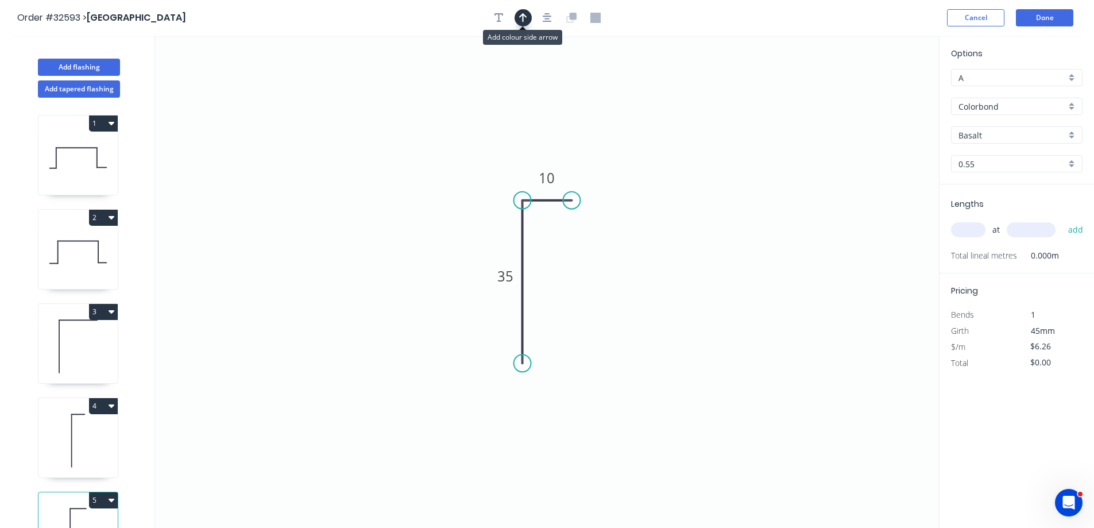
click at [527, 20] on icon "button" at bounding box center [523, 18] width 8 height 10
click at [878, 89] on icon at bounding box center [881, 79] width 10 height 37
click at [883, 91] on icon at bounding box center [890, 83] width 33 height 33
click at [884, 87] on icon at bounding box center [893, 77] width 33 height 33
click at [886, 86] on icon at bounding box center [893, 77] width 33 height 33
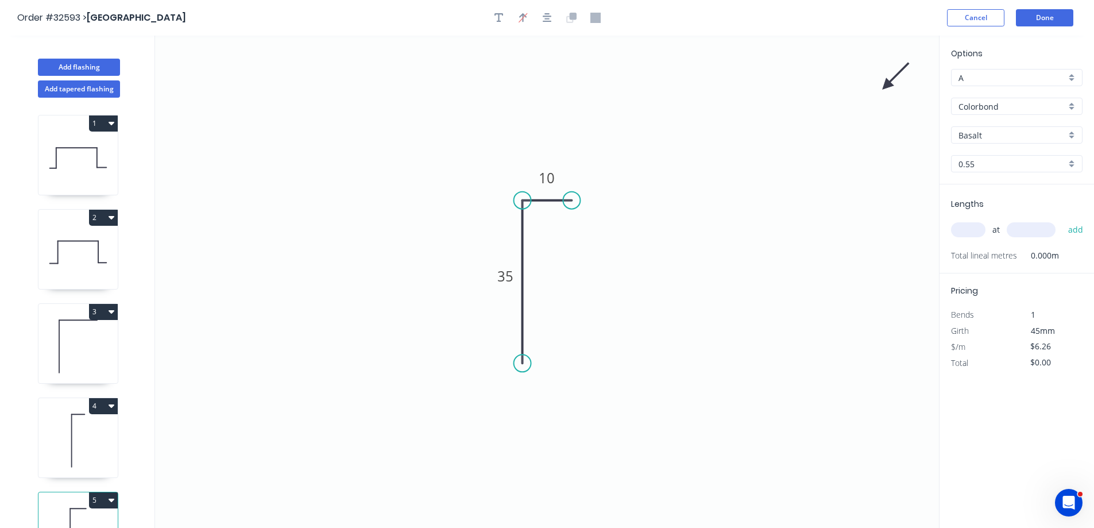
click at [887, 86] on icon at bounding box center [895, 76] width 33 height 33
click at [887, 91] on icon "0 35 10" at bounding box center [547, 282] width 784 height 492
drag, startPoint x: 879, startPoint y: 97, endPoint x: 762, endPoint y: 132, distance: 122.7
click at [762, 132] on icon at bounding box center [772, 121] width 33 height 33
click at [762, 130] on icon at bounding box center [770, 122] width 33 height 33
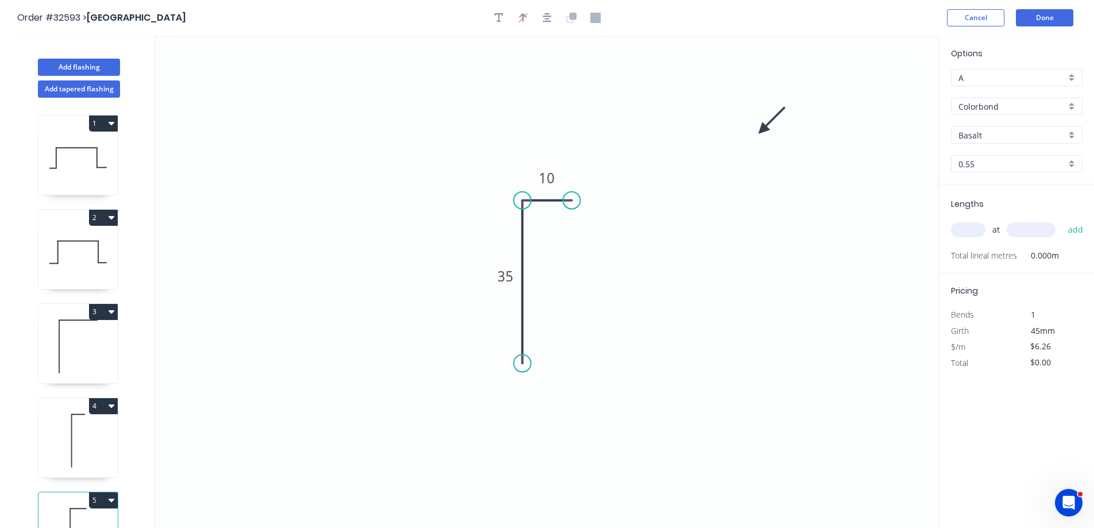
click at [763, 130] on icon at bounding box center [771, 120] width 33 height 33
click at [764, 124] on icon at bounding box center [771, 120] width 33 height 33
click at [766, 119] on icon at bounding box center [772, 114] width 33 height 33
click at [766, 119] on icon at bounding box center [775, 110] width 33 height 33
click at [768, 122] on icon at bounding box center [779, 119] width 37 height 10
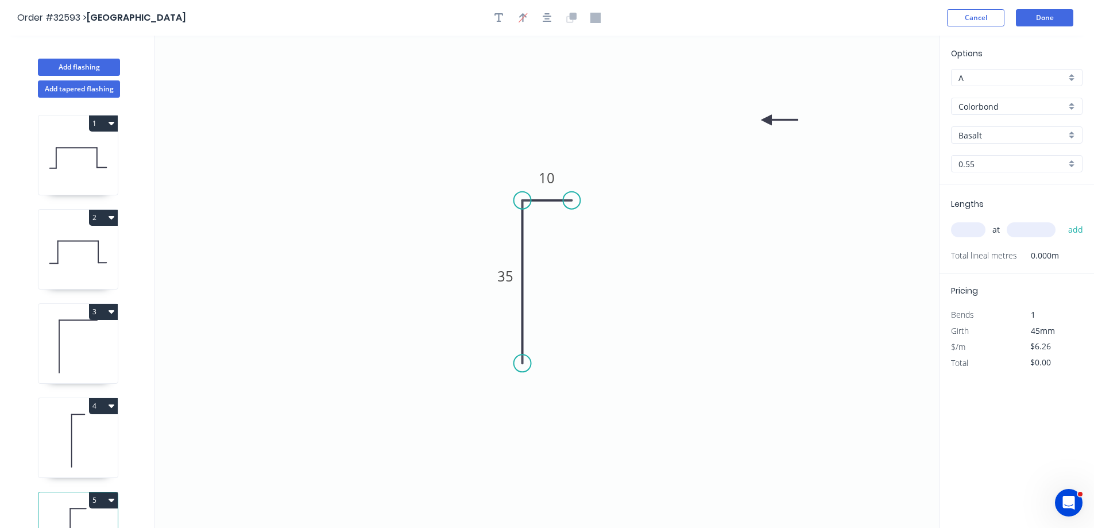
click at [768, 123] on icon at bounding box center [780, 120] width 37 height 10
click at [767, 126] on icon "0 35 10" at bounding box center [547, 282] width 784 height 492
click at [767, 124] on icon at bounding box center [781, 123] width 37 height 10
click at [767, 123] on icon at bounding box center [776, 131] width 33 height 33
click at [767, 123] on icon at bounding box center [768, 136] width 10 height 37
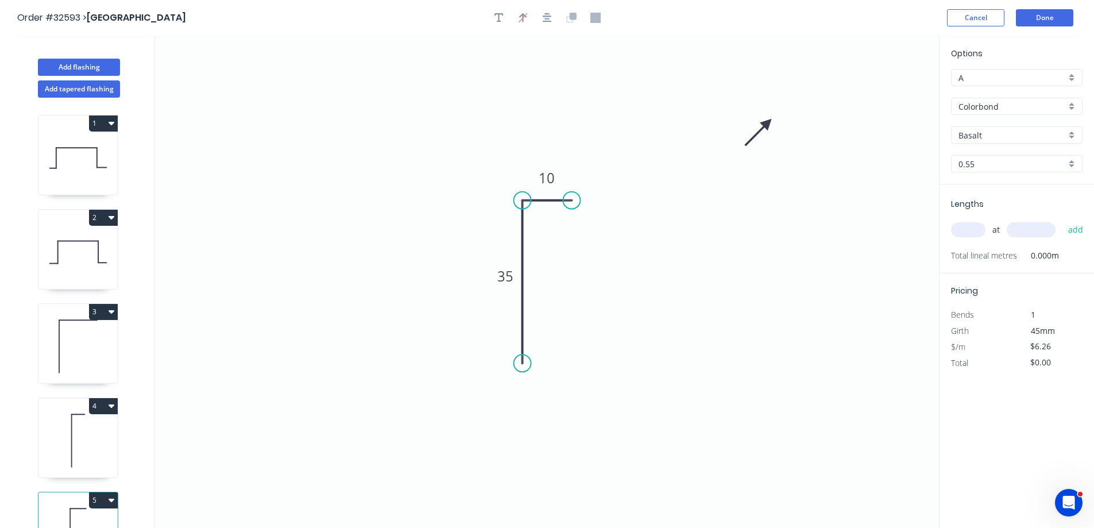
click at [767, 125] on icon at bounding box center [758, 131] width 33 height 33
click at [767, 128] on icon at bounding box center [756, 133] width 33 height 33
click at [766, 133] on icon at bounding box center [756, 136] width 33 height 33
click at [763, 136] on icon at bounding box center [755, 141] width 33 height 33
click at [760, 140] on icon "0 35 10" at bounding box center [547, 282] width 784 height 492
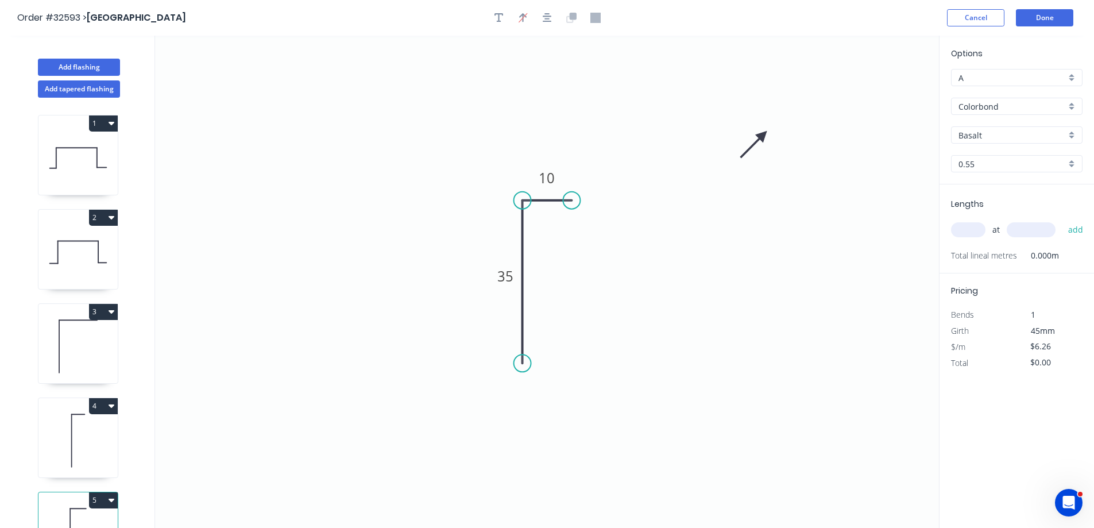
click at [763, 136] on icon at bounding box center [753, 144] width 33 height 33
drag, startPoint x: 762, startPoint y: 133, endPoint x: 498, endPoint y: 215, distance: 276.3
click at [485, 221] on icon at bounding box center [473, 221] width 37 height 10
click at [1073, 134] on div "Basalt" at bounding box center [1017, 134] width 132 height 17
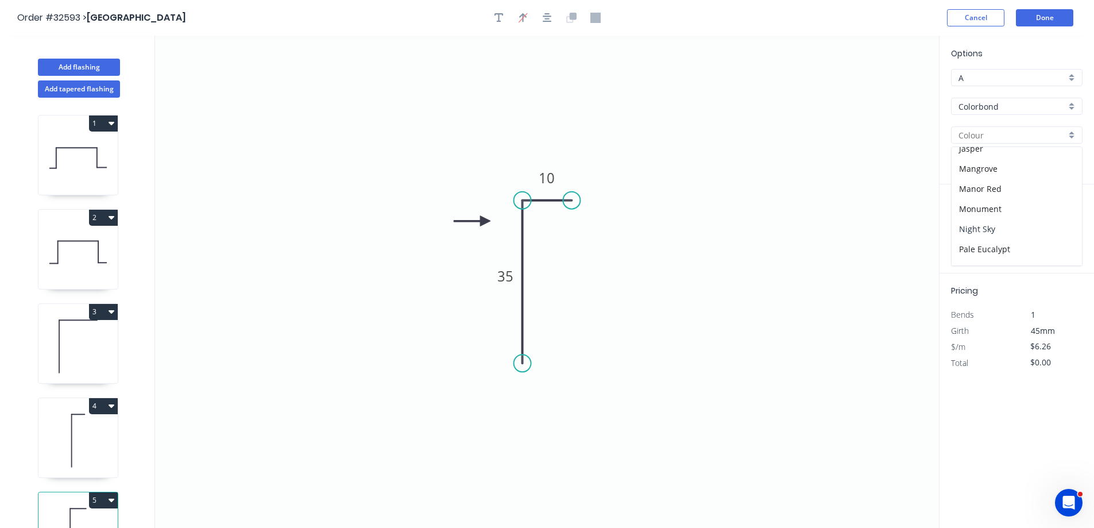
click at [1019, 230] on div "Night Sky" at bounding box center [1017, 229] width 130 height 20
type input "Night Sky"
drag, startPoint x: 973, startPoint y: 227, endPoint x: 895, endPoint y: 277, distance: 92.6
click at [972, 228] on input "text" at bounding box center [968, 229] width 34 height 15
type input "1"
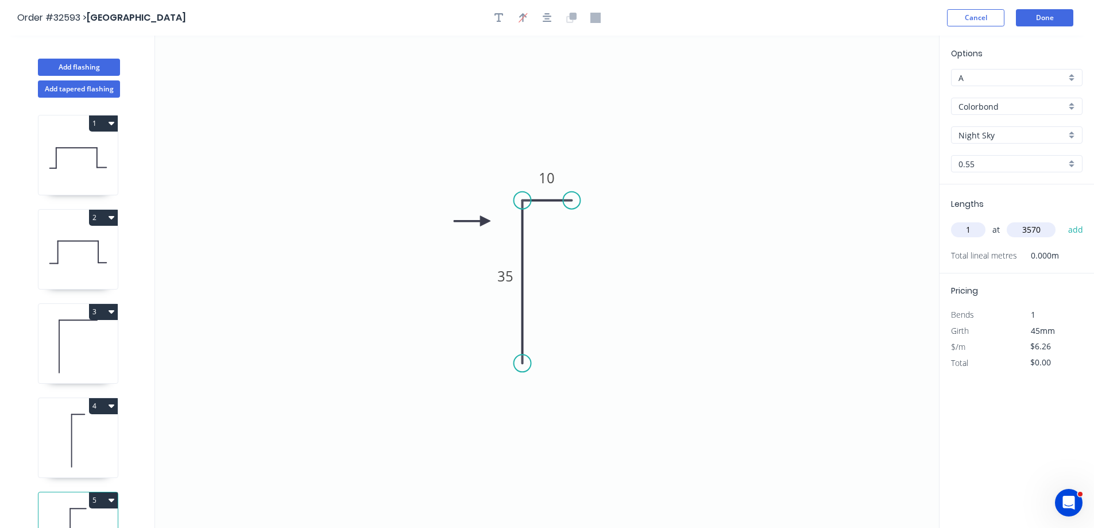
type input "3570"
click at [1063, 220] on button "add" at bounding box center [1076, 230] width 27 height 20
type input "$22.35"
click at [1060, 20] on button "Done" at bounding box center [1044, 17] width 57 height 17
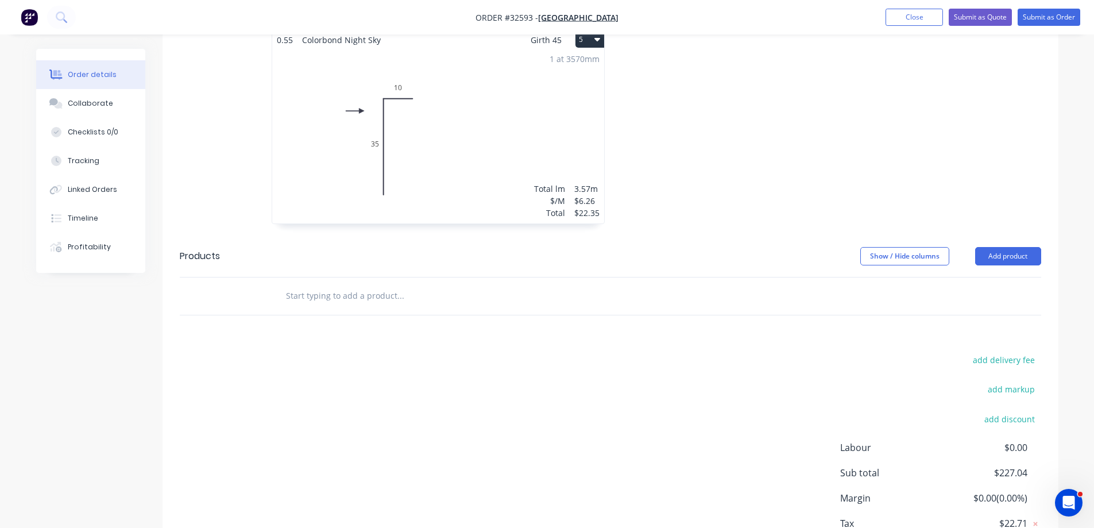
scroll to position [821, 0]
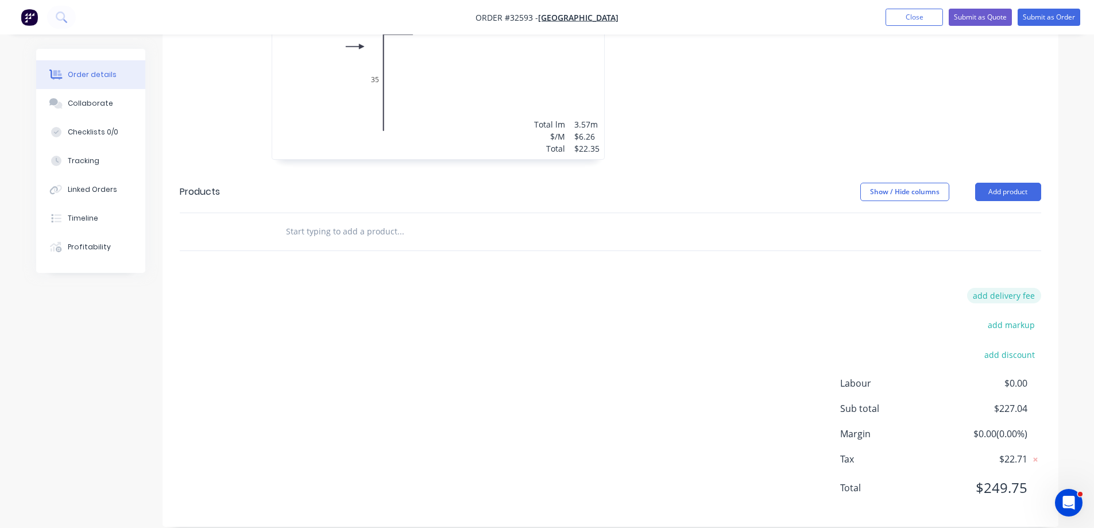
click at [1021, 288] on button "add delivery fee" at bounding box center [1004, 296] width 74 height 16
type input "80"
click input "submit" at bounding box center [0, 0] width 0 height 0
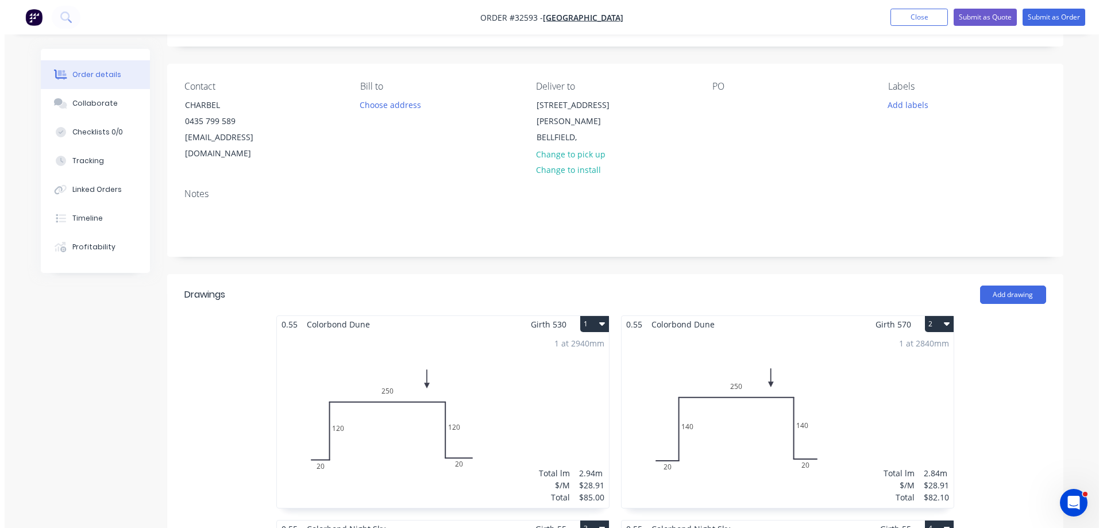
scroll to position [0, 0]
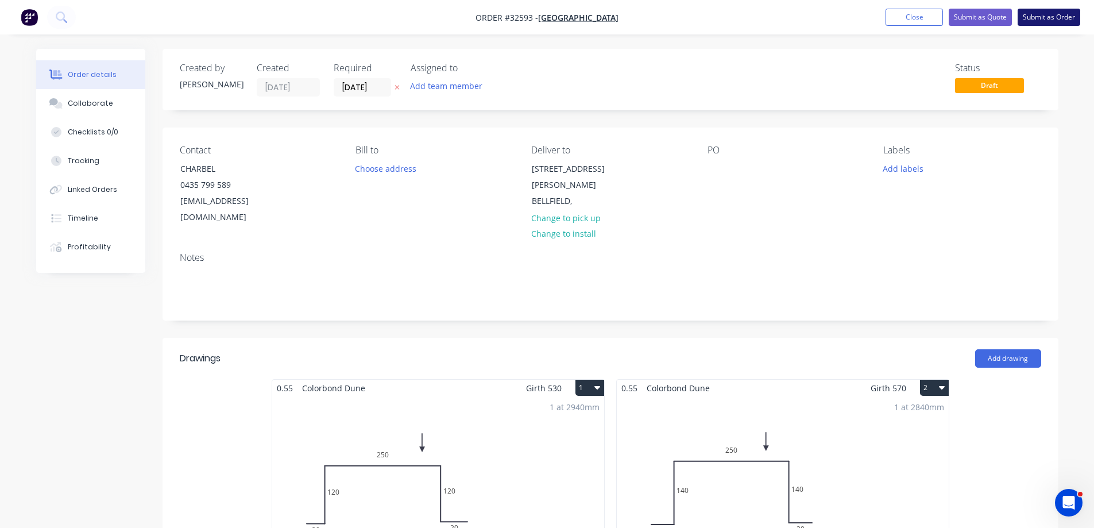
click at [1057, 17] on button "Submit as Order" at bounding box center [1049, 17] width 63 height 17
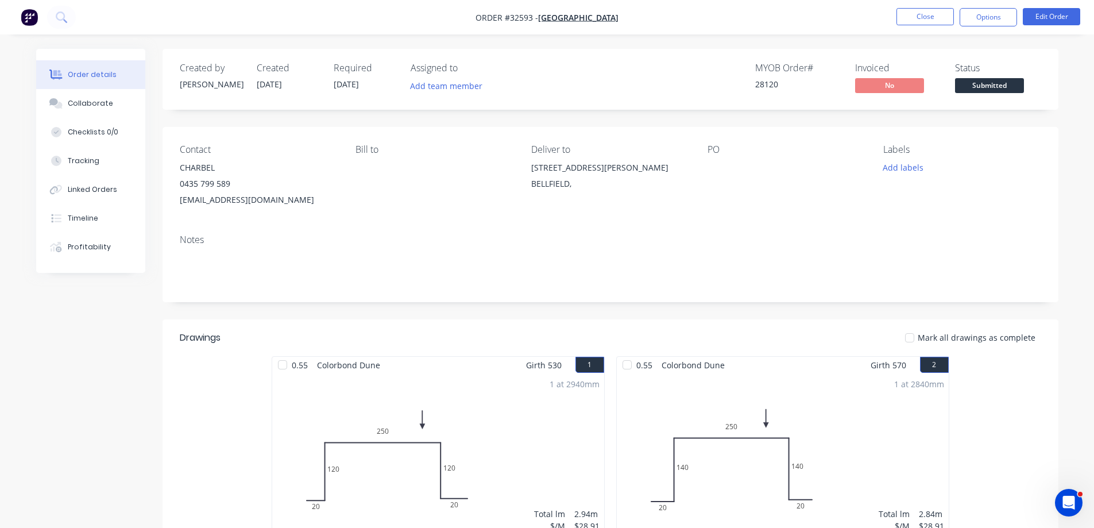
click at [1012, 90] on span "Submitted" at bounding box center [989, 85] width 69 height 14
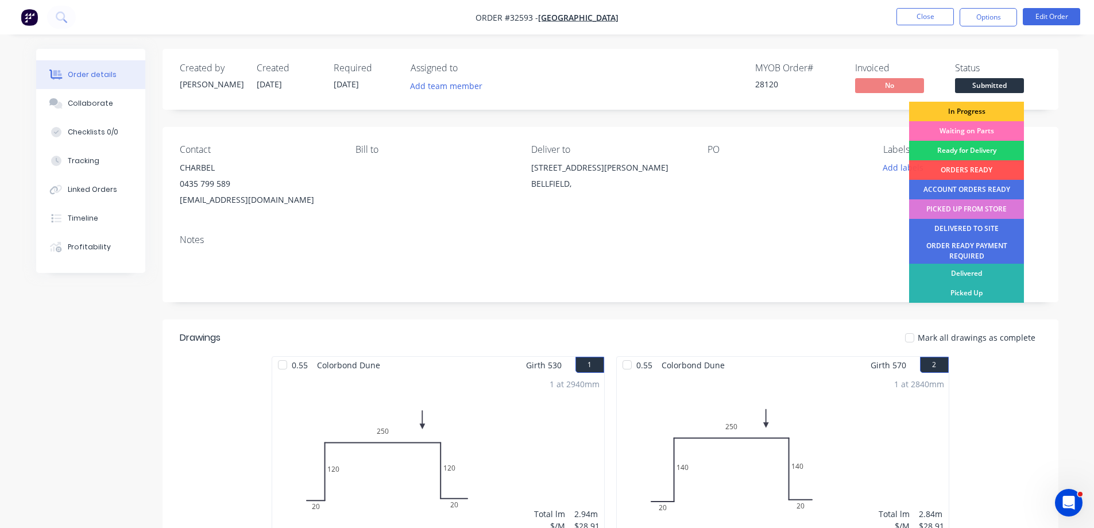
click at [981, 114] on div "In Progress" at bounding box center [966, 112] width 115 height 20
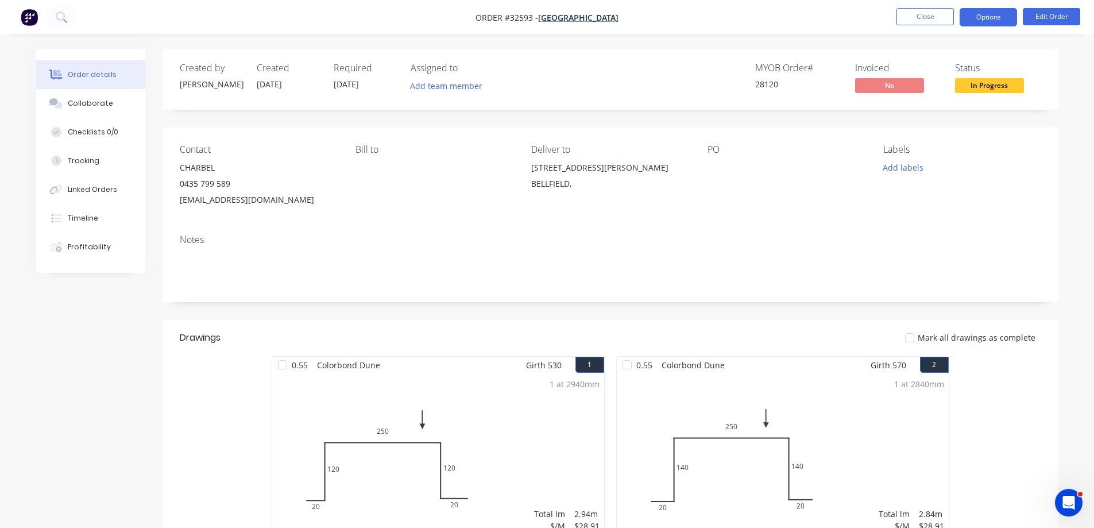
click at [1005, 19] on button "Options" at bounding box center [988, 17] width 57 height 18
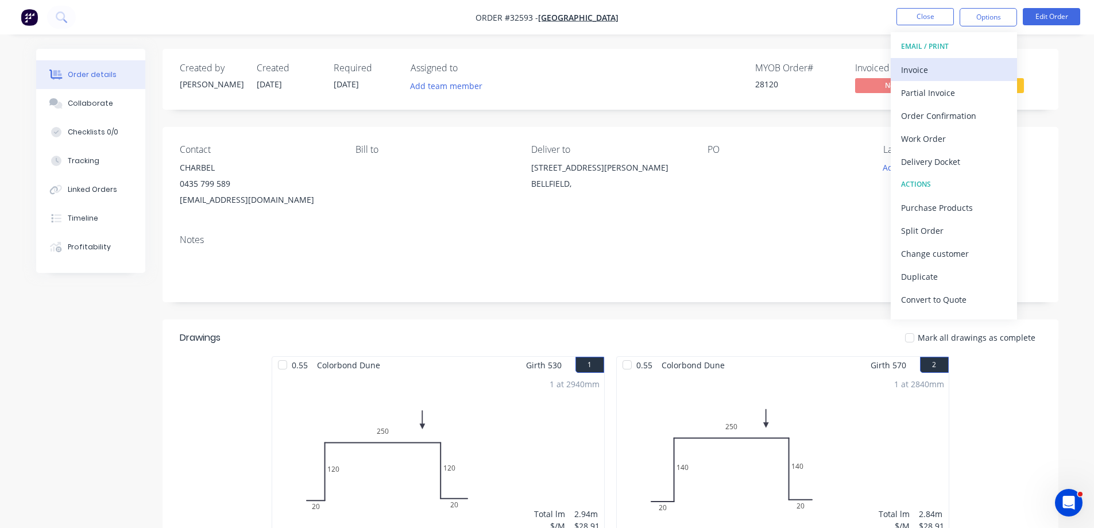
click at [944, 68] on div "Invoice" at bounding box center [954, 69] width 106 height 17
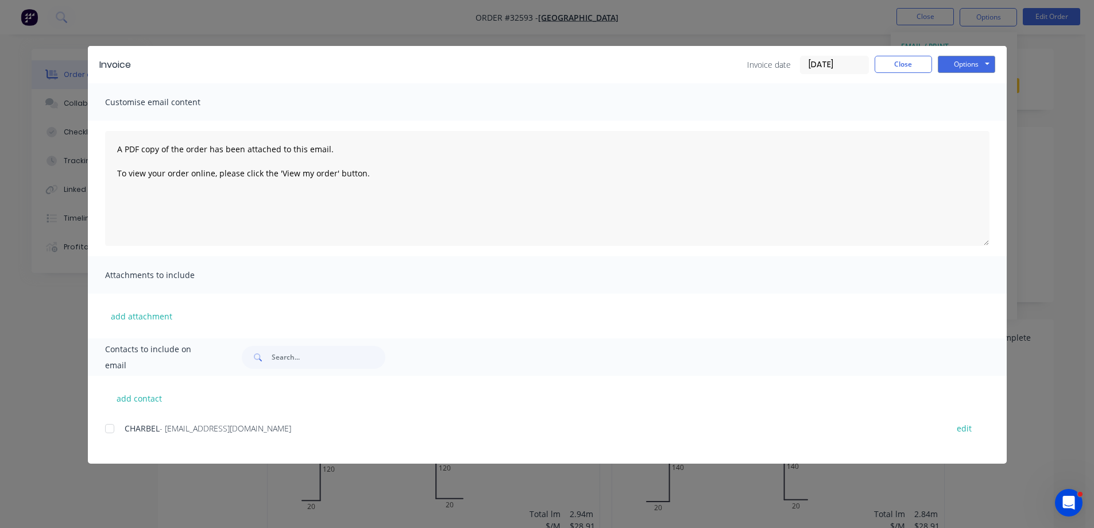
click at [106, 431] on div at bounding box center [109, 428] width 23 height 23
click at [960, 61] on button "Options" at bounding box center [966, 64] width 57 height 17
click at [986, 123] on button "Email" at bounding box center [975, 122] width 74 height 19
click at [914, 68] on button "Close" at bounding box center [903, 64] width 57 height 17
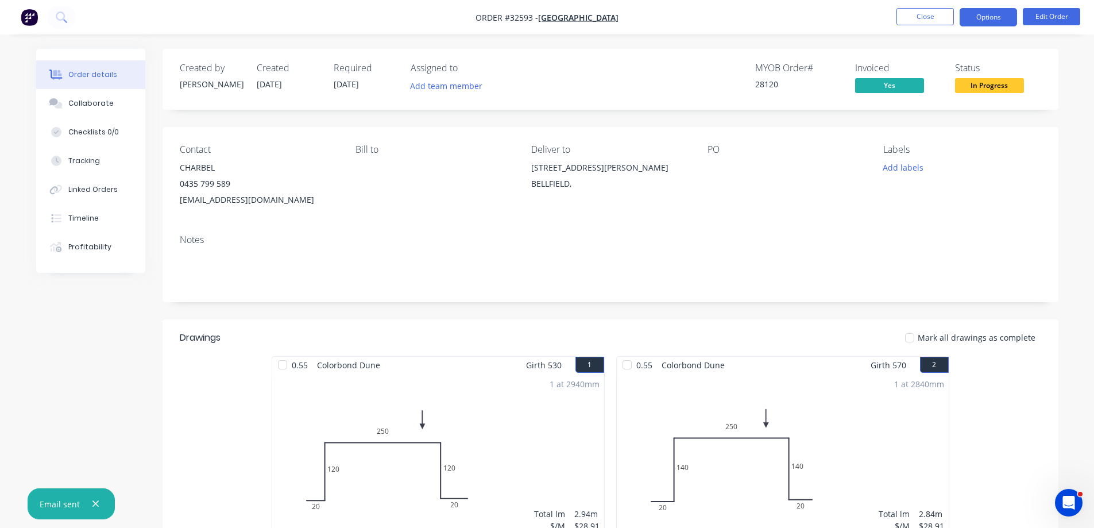
click at [991, 17] on button "Options" at bounding box center [988, 17] width 57 height 18
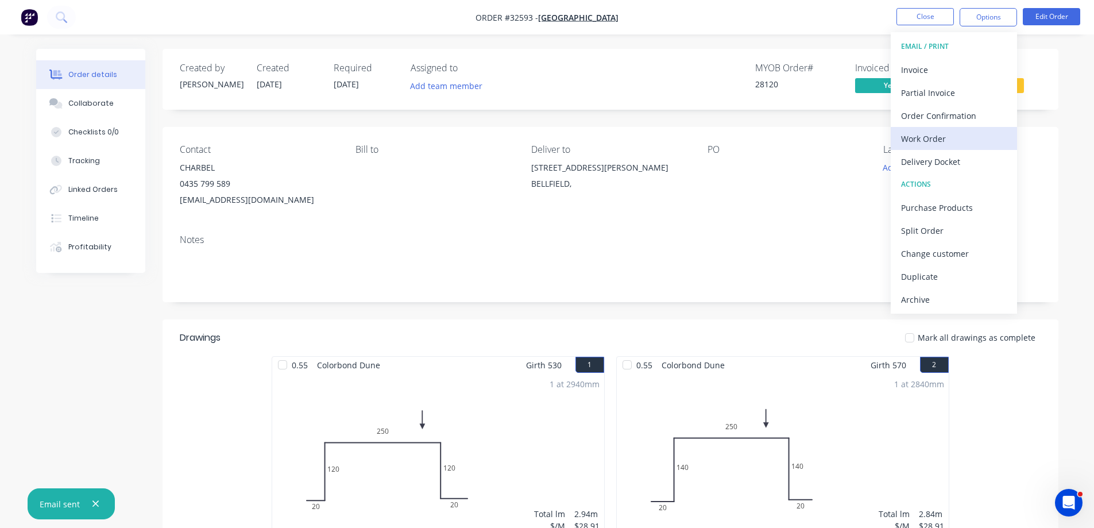
click at [937, 141] on div "Work Order" at bounding box center [954, 138] width 106 height 17
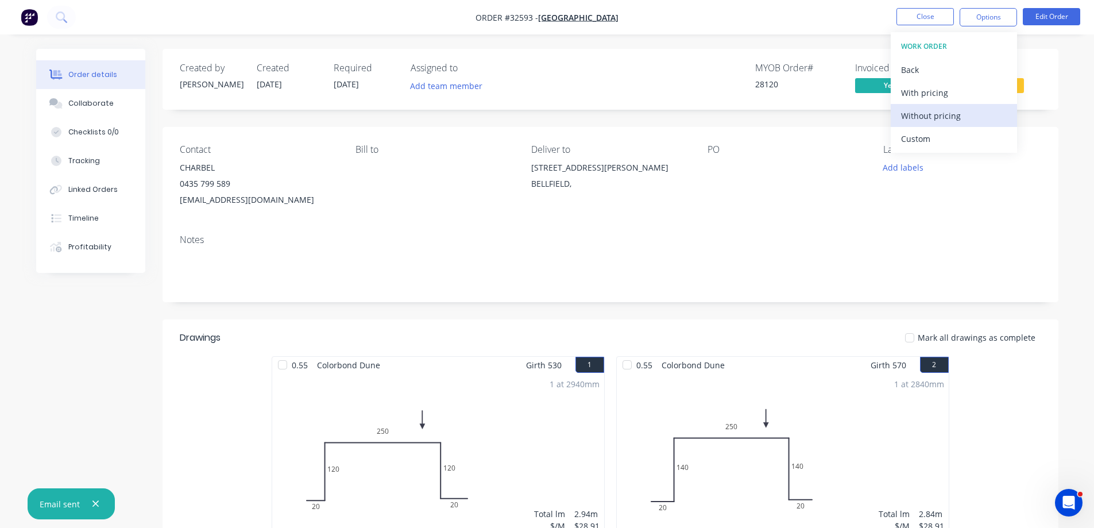
click at [949, 121] on div "Without pricing" at bounding box center [954, 115] width 106 height 17
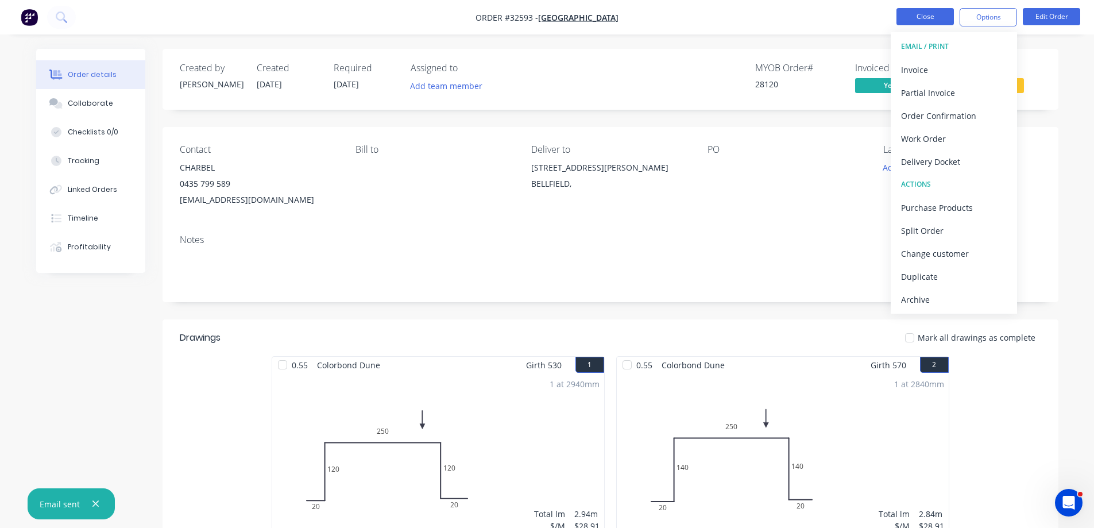
click at [941, 13] on button "Close" at bounding box center [925, 16] width 57 height 17
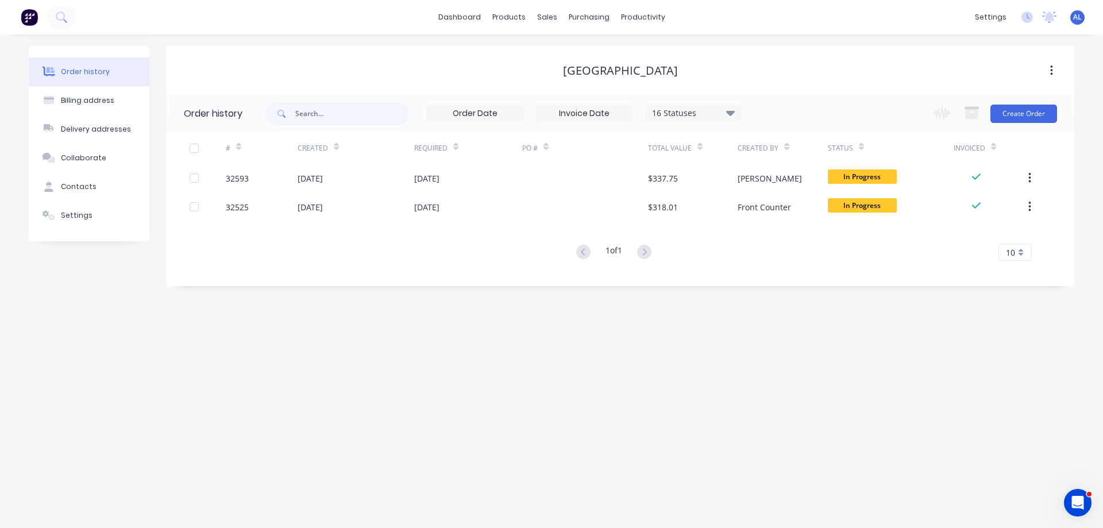
click at [29, 19] on img at bounding box center [29, 17] width 17 height 17
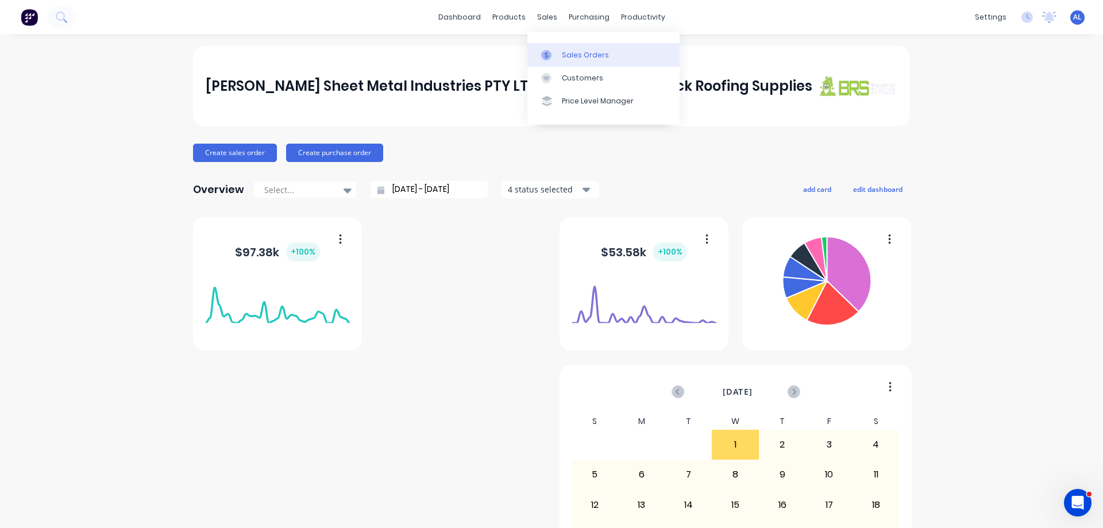
click at [581, 54] on div "Sales Orders" at bounding box center [585, 55] width 47 height 10
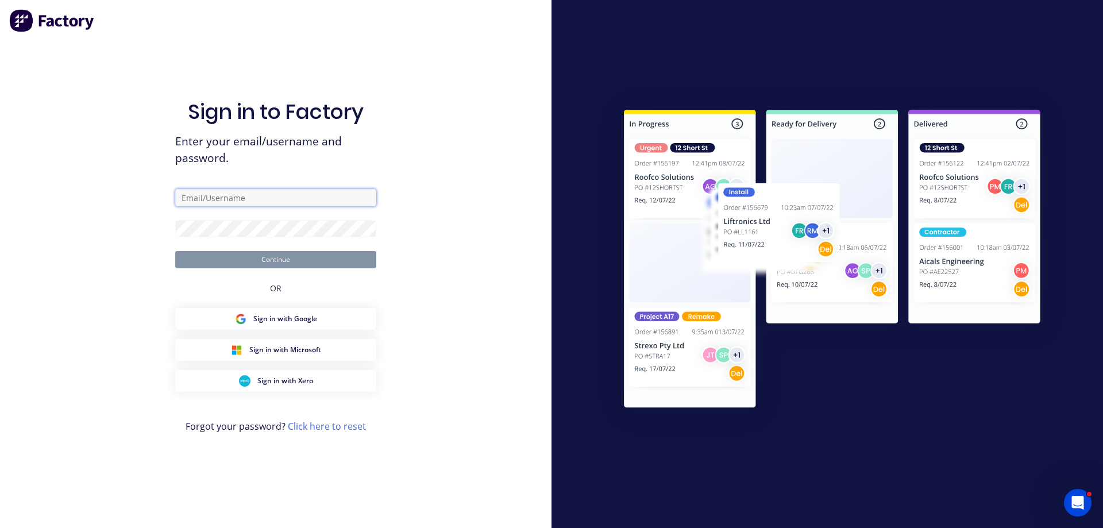
type input "[PERSON_NAME][EMAIL_ADDRESS][DOMAIN_NAME]"
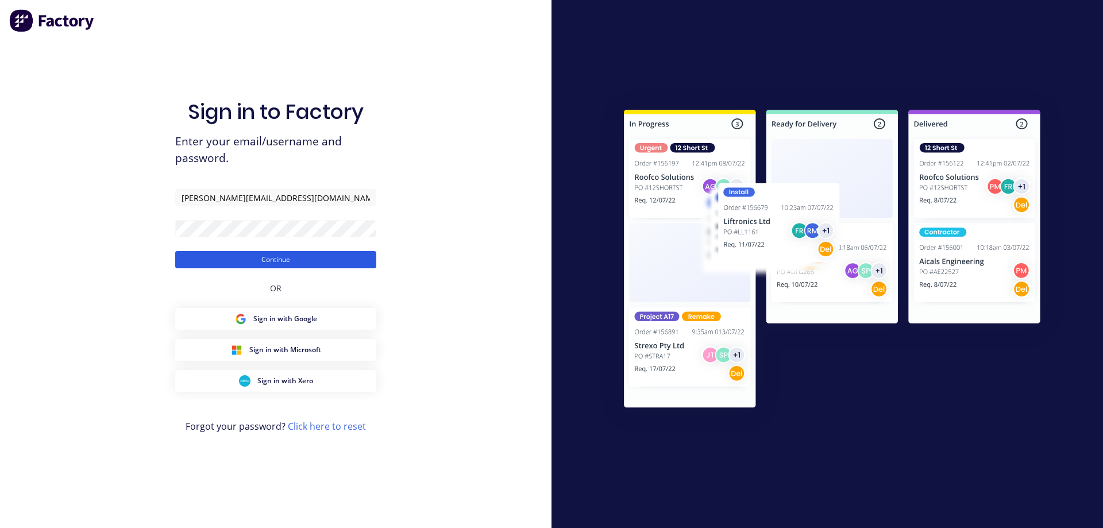
click at [278, 259] on button "Continue" at bounding box center [275, 259] width 201 height 17
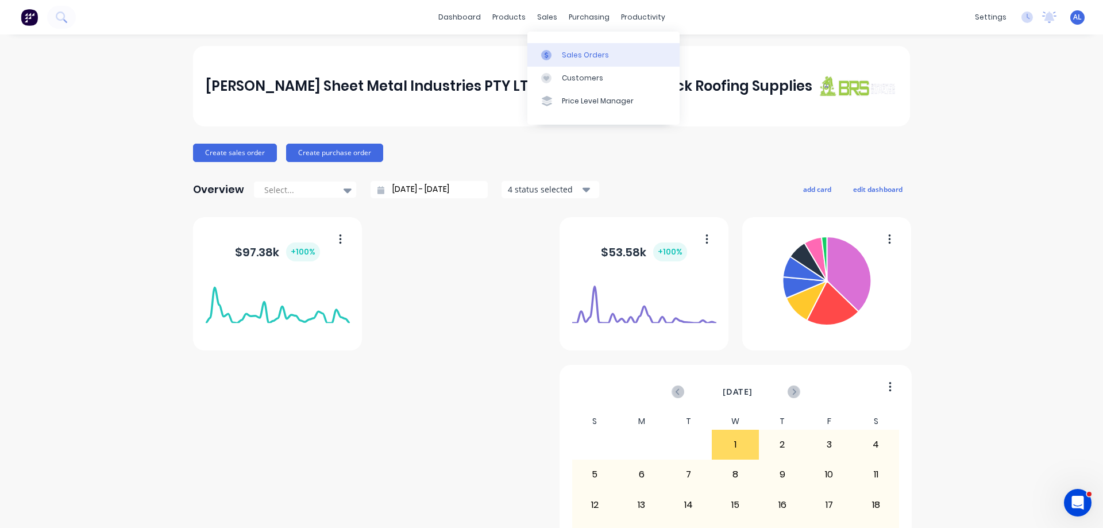
click at [569, 51] on div "Sales Orders" at bounding box center [585, 55] width 47 height 10
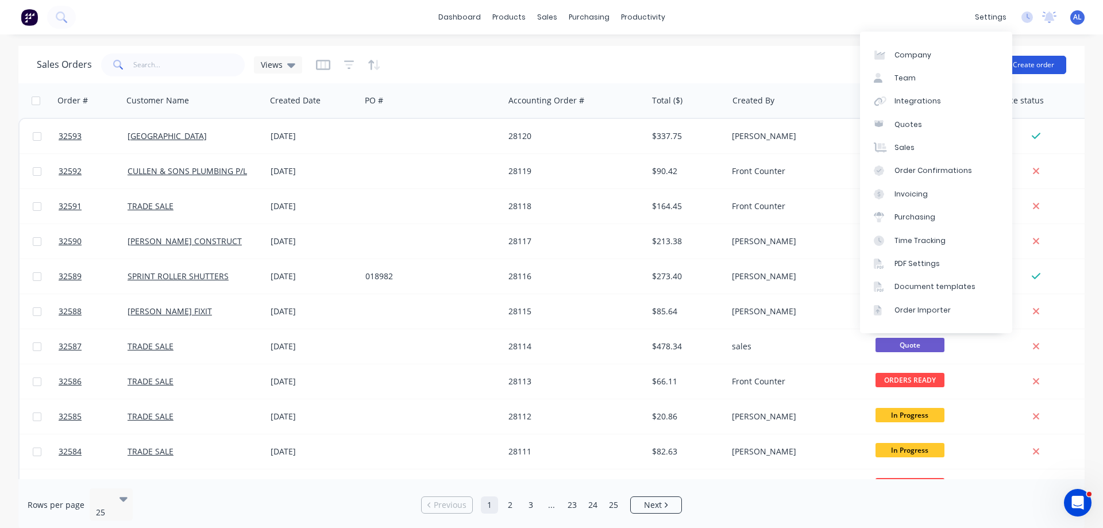
click at [1020, 65] on button "Create order" at bounding box center [1033, 65] width 65 height 18
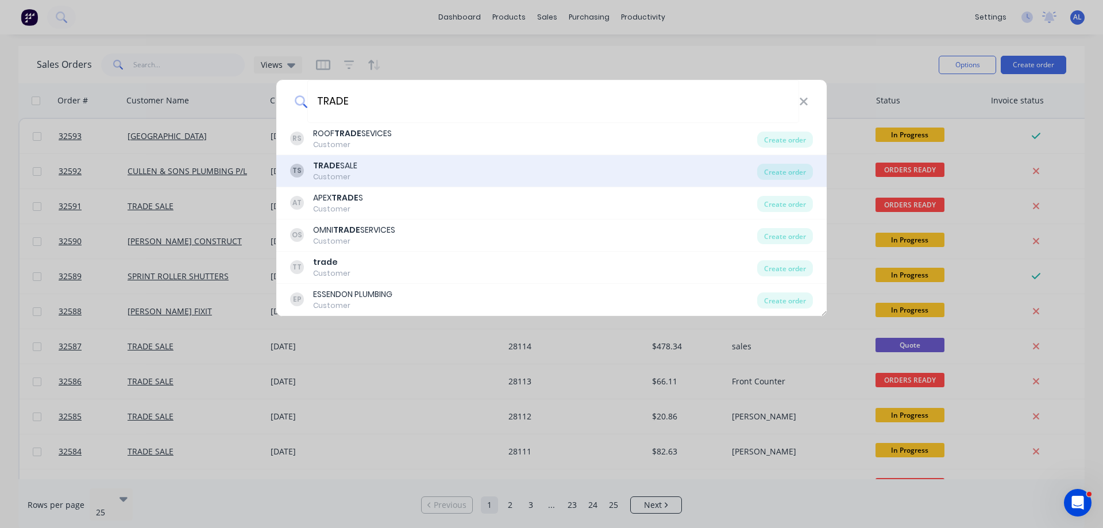
type input "TRADE"
click at [376, 169] on div "TS TRADE SALE Customer" at bounding box center [523, 171] width 467 height 22
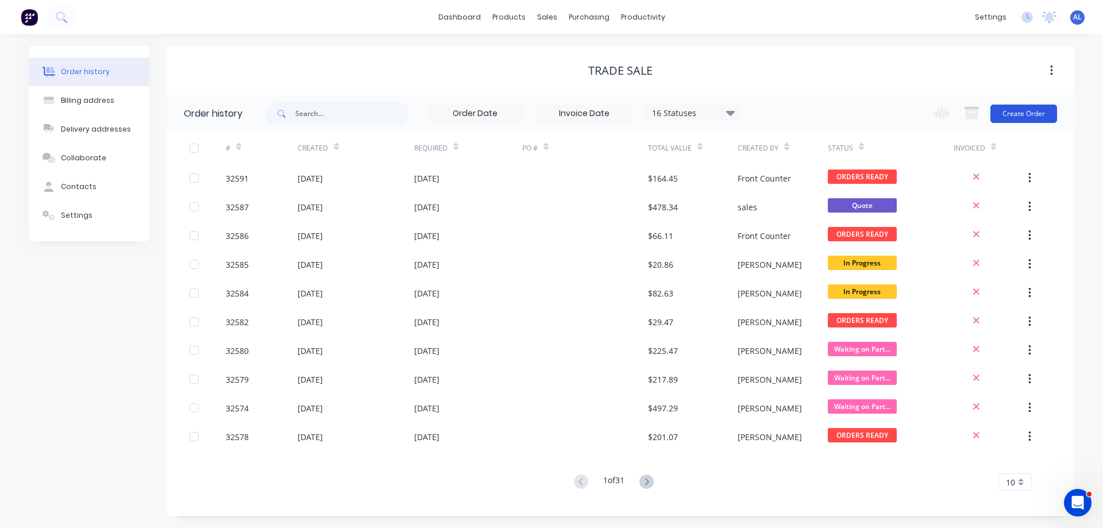
click at [1024, 117] on button "Create Order" at bounding box center [1023, 114] width 67 height 18
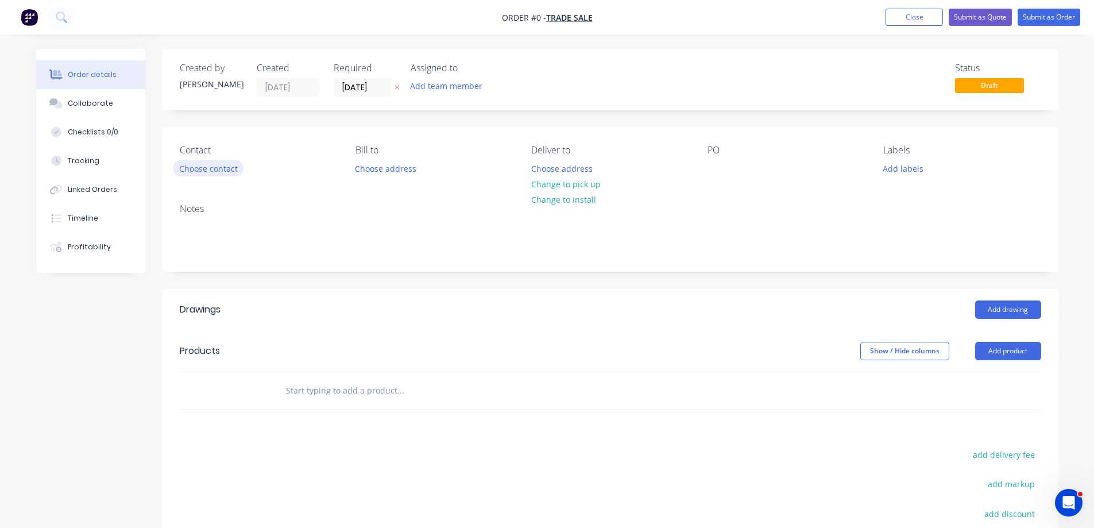
click at [194, 168] on button "Choose contact" at bounding box center [208, 168] width 71 height 16
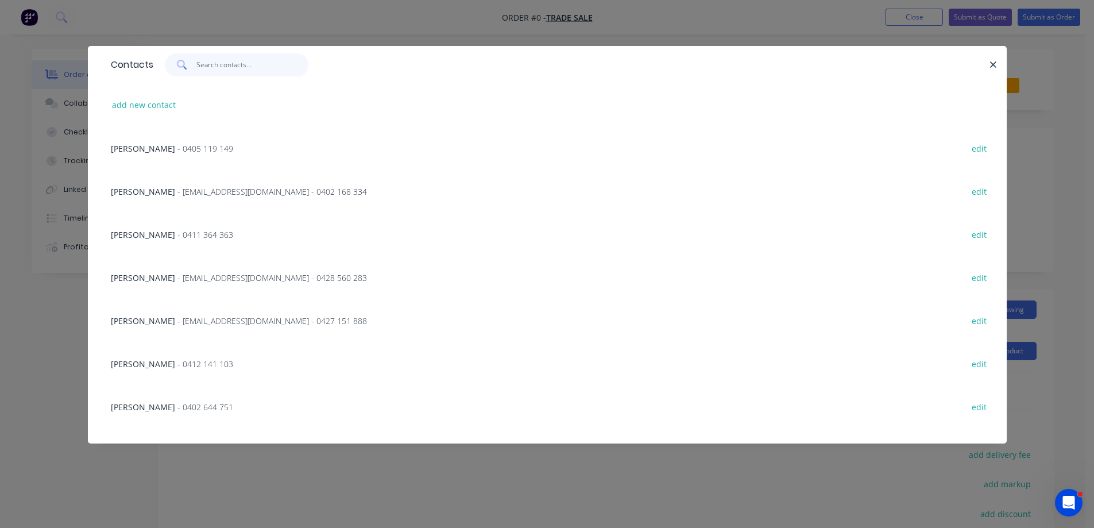
click at [221, 55] on input "text" at bounding box center [252, 64] width 112 height 23
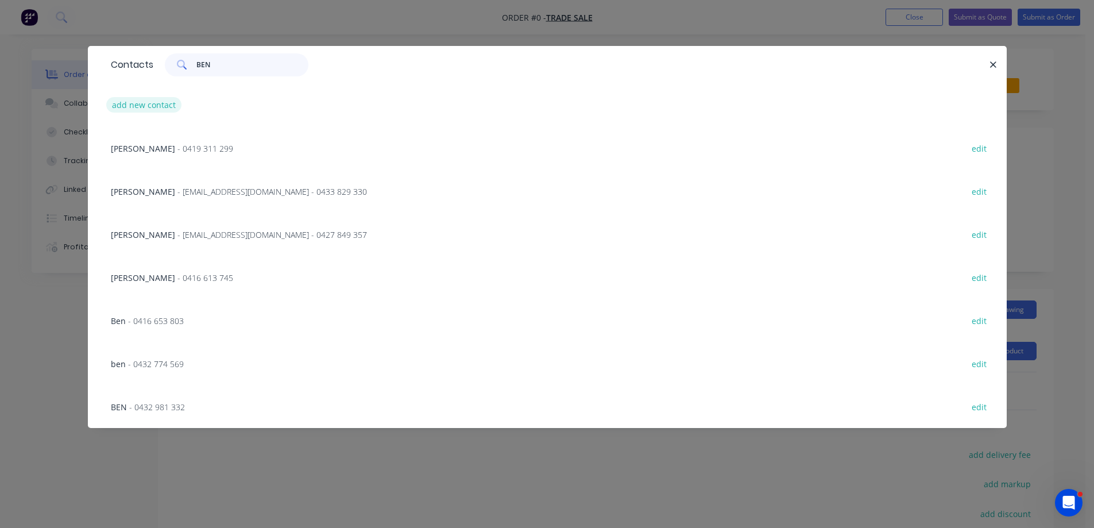
type input "BEN"
click at [159, 105] on button "add new contact" at bounding box center [144, 105] width 76 height 16
select select "AU"
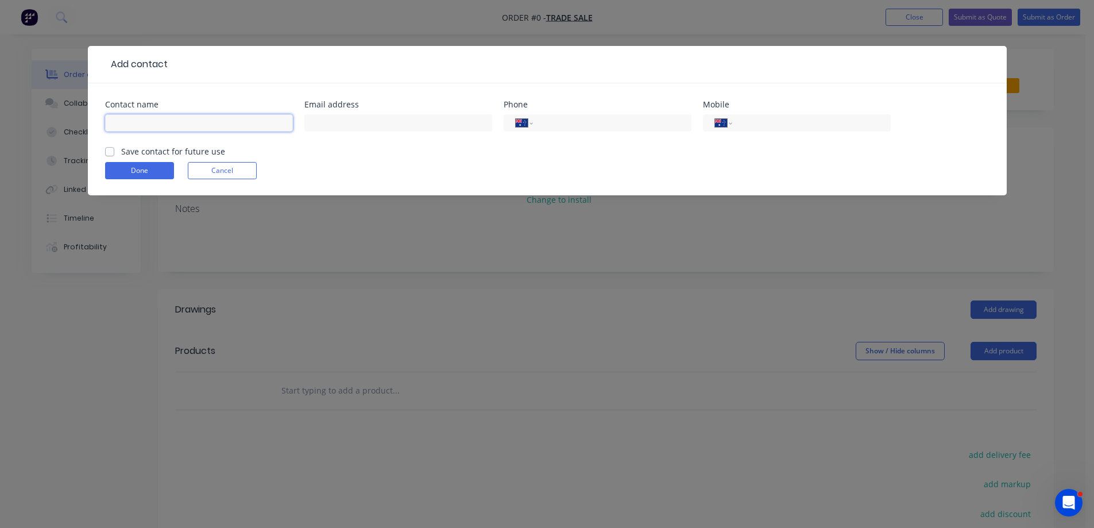
drag, startPoint x: 176, startPoint y: 119, endPoint x: 227, endPoint y: 114, distance: 51.4
click at [177, 119] on input "text" at bounding box center [199, 122] width 188 height 17
type input "BEN BLAKENEY"
click at [827, 119] on input "tel" at bounding box center [809, 123] width 138 height 13
type input "0432 981 332"
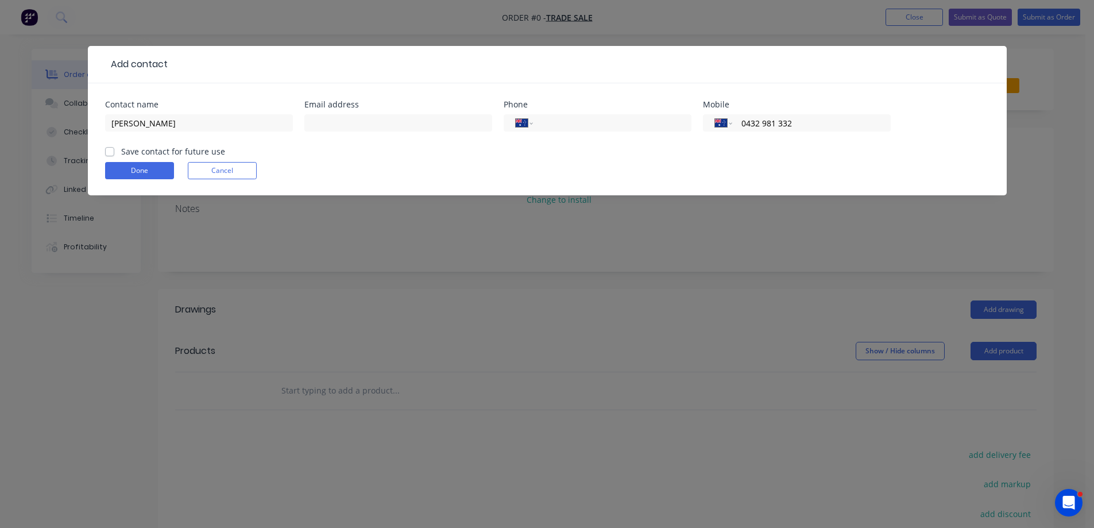
click at [121, 151] on label "Save contact for future use" at bounding box center [173, 151] width 104 height 12
click at [109, 151] on input "Save contact for future use" at bounding box center [109, 150] width 9 height 11
checkbox input "true"
click at [157, 168] on button "Done" at bounding box center [139, 170] width 69 height 17
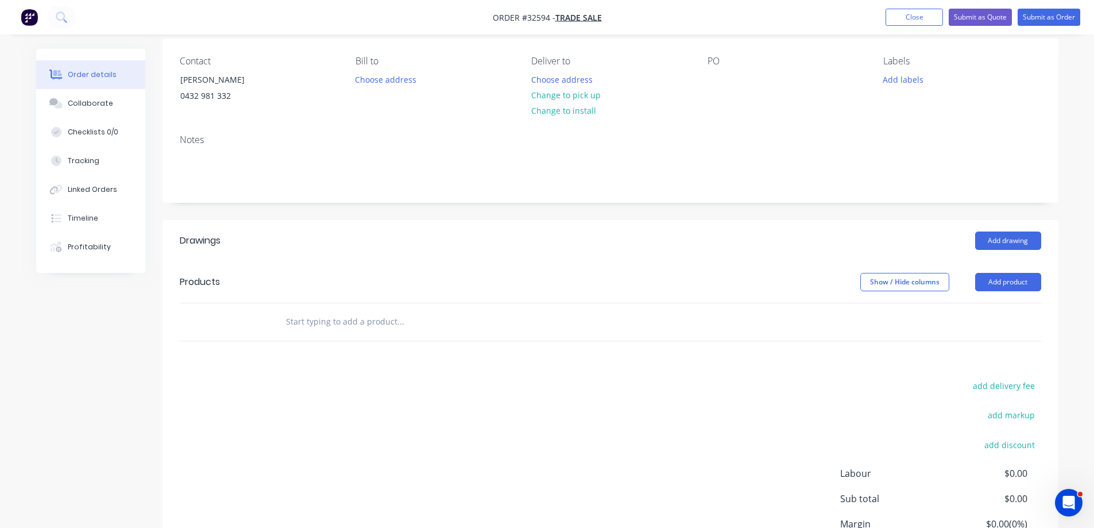
scroll to position [195, 0]
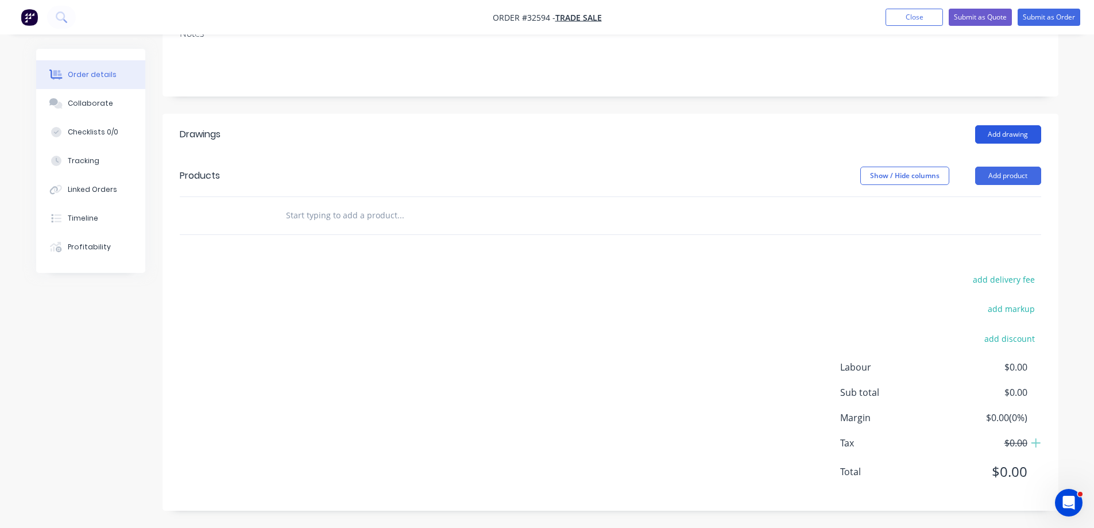
click at [1013, 139] on button "Add drawing" at bounding box center [1008, 134] width 66 height 18
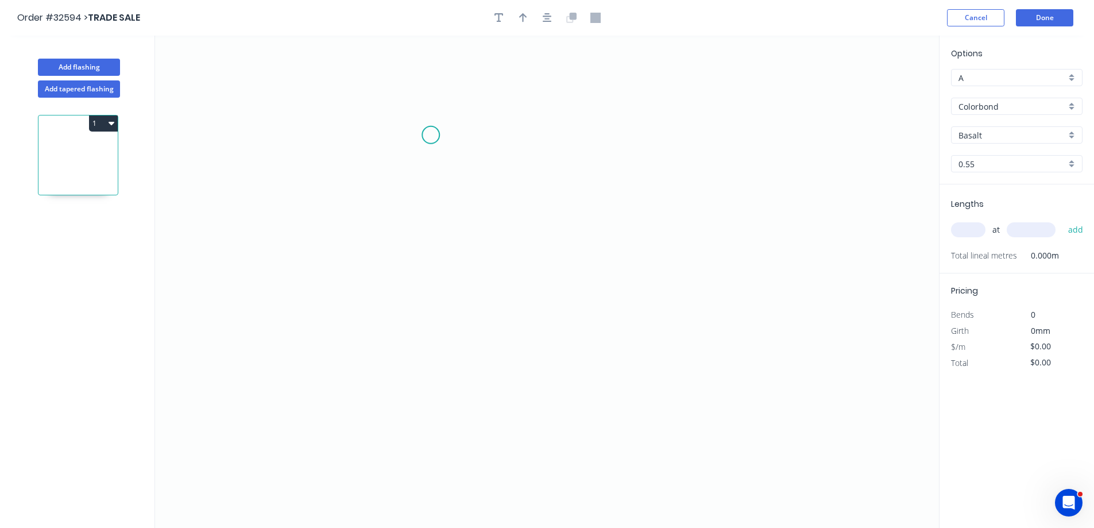
click at [432, 135] on icon "0" at bounding box center [547, 282] width 784 height 492
drag, startPoint x: 426, startPoint y: 307, endPoint x: 444, endPoint y: 311, distance: 18.3
click at [426, 308] on icon "0" at bounding box center [547, 282] width 784 height 492
click at [578, 348] on icon "0 ?" at bounding box center [547, 282] width 784 height 492
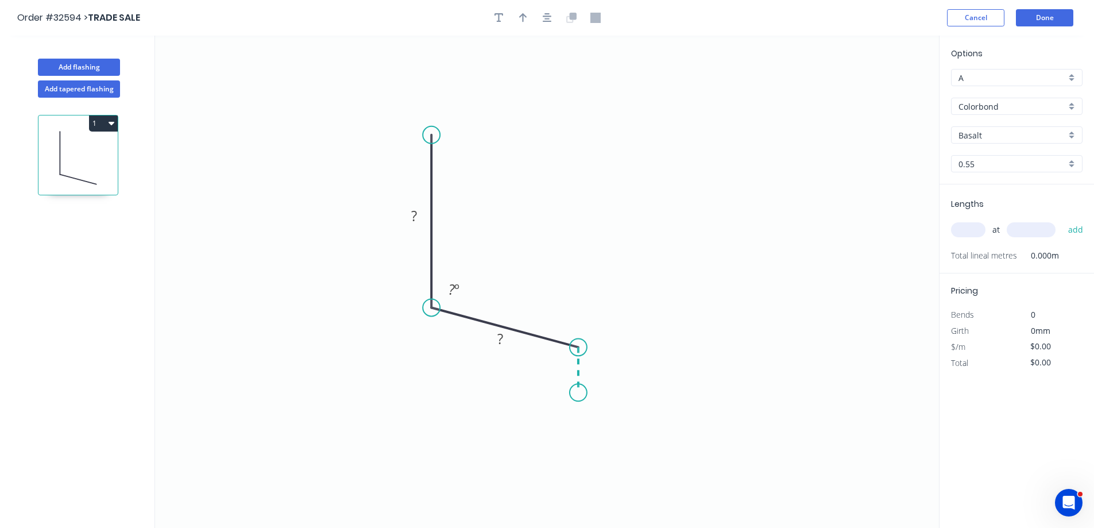
click at [578, 393] on icon "0 ? ? ? º" at bounding box center [547, 282] width 784 height 492
drag, startPoint x: 413, startPoint y: 220, endPoint x: 469, endPoint y: 192, distance: 62.9
click at [419, 215] on g "?" at bounding box center [414, 215] width 23 height 19
type input "$7.85"
click at [547, 14] on icon "button" at bounding box center [547, 17] width 9 height 9
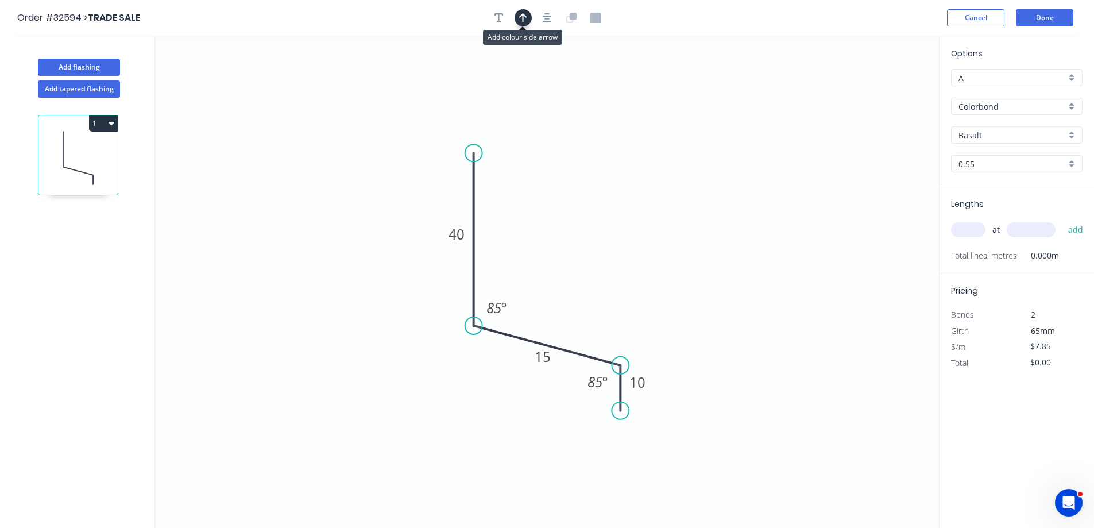
click at [519, 22] on icon "button" at bounding box center [523, 18] width 8 height 10
click at [881, 90] on icon at bounding box center [881, 79] width 10 height 37
drag, startPoint x: 882, startPoint y: 91, endPoint x: 670, endPoint y: 302, distance: 299.3
click at [590, 301] on icon at bounding box center [599, 289] width 33 height 33
click at [1074, 134] on div "Basalt" at bounding box center [1017, 134] width 132 height 17
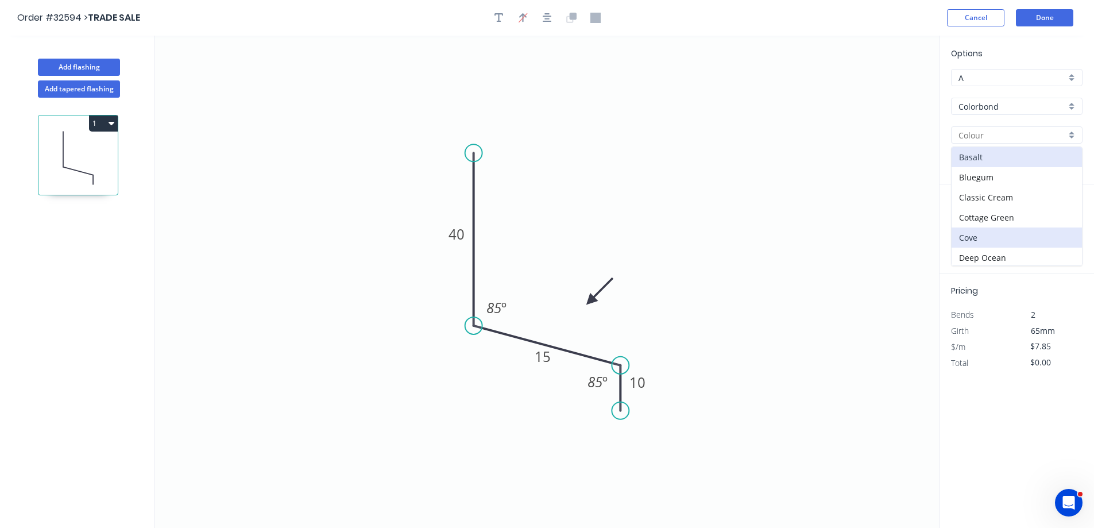
scroll to position [230, 0]
click at [1006, 209] on div "Monument" at bounding box center [1017, 209] width 130 height 20
type input "Monument"
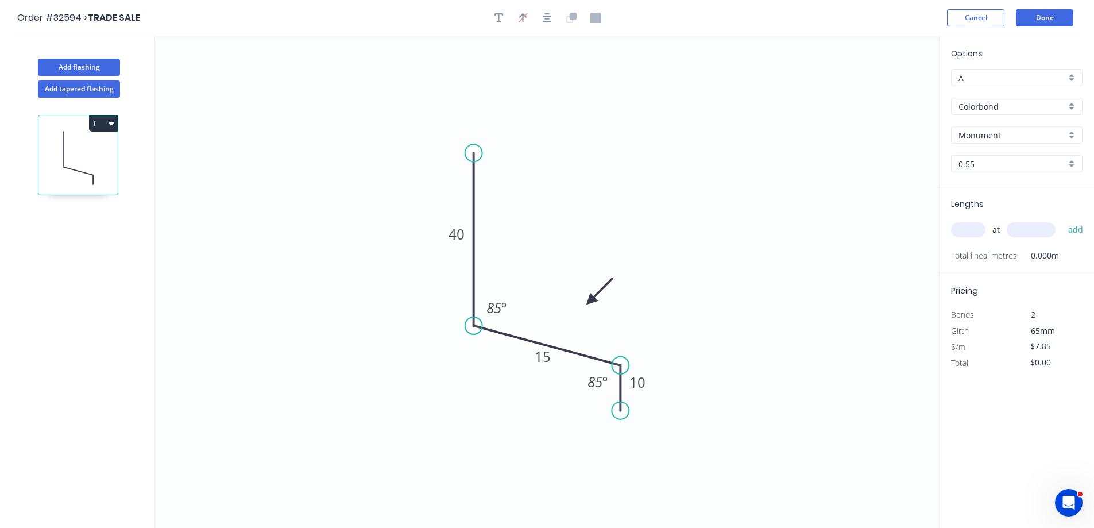
click at [962, 230] on input "text" at bounding box center [968, 229] width 34 height 15
type input "1"
type input "1800"
click at [1063, 220] on button "add" at bounding box center [1076, 230] width 27 height 20
type input "$14.13"
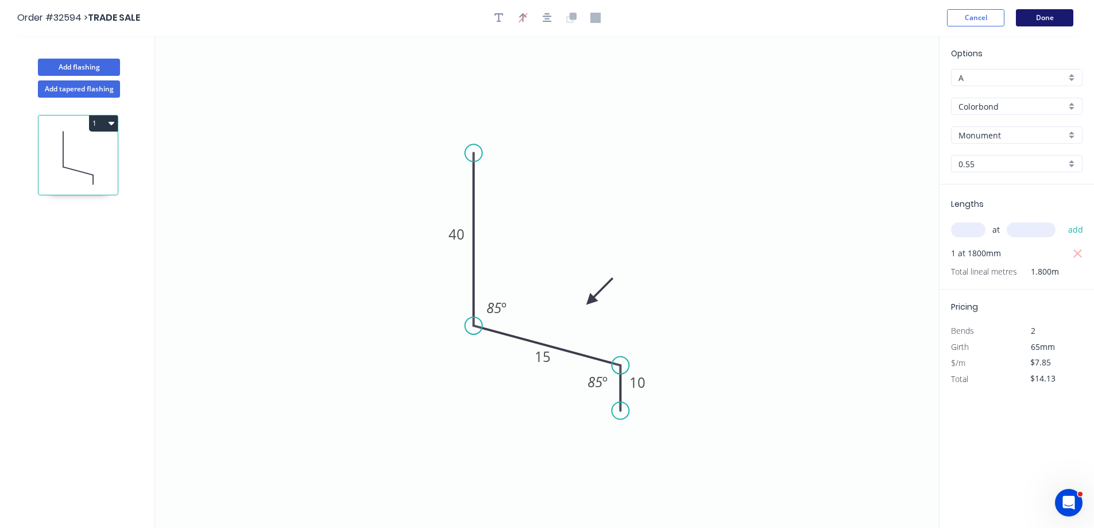
click at [1051, 22] on button "Done" at bounding box center [1044, 17] width 57 height 17
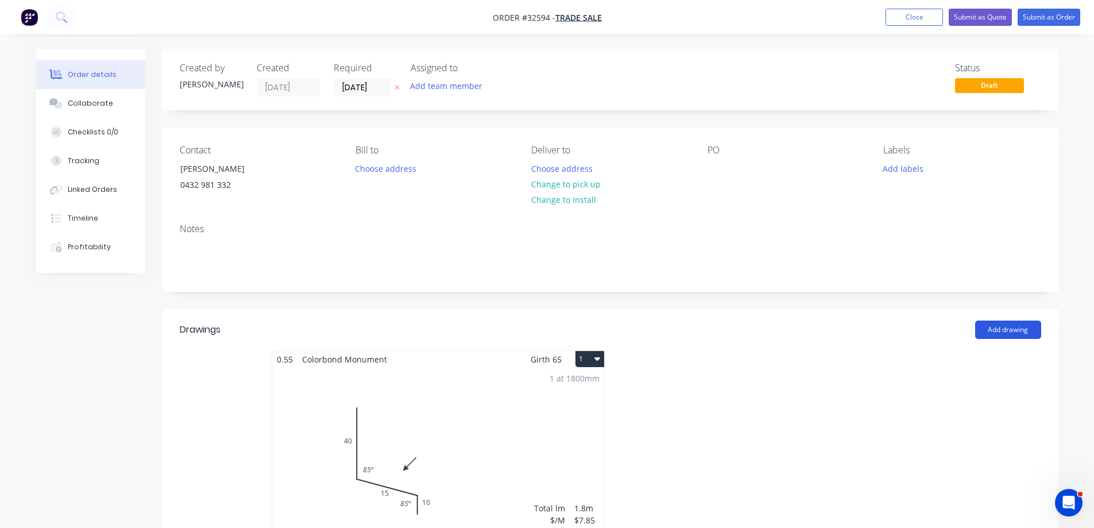
click at [1025, 330] on button "Add drawing" at bounding box center [1008, 330] width 66 height 18
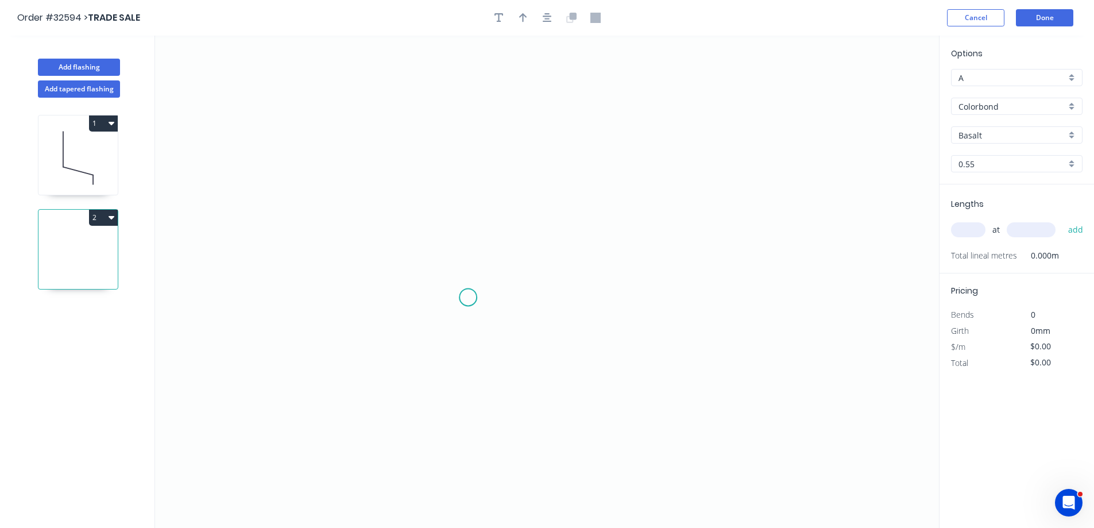
click at [468, 298] on icon "0" at bounding box center [547, 282] width 784 height 492
click at [470, 202] on icon "0" at bounding box center [547, 282] width 784 height 492
click at [709, 200] on icon "0 ?" at bounding box center [547, 282] width 784 height 492
click at [455, 243] on rect at bounding box center [450, 245] width 23 height 16
type input "$6.26"
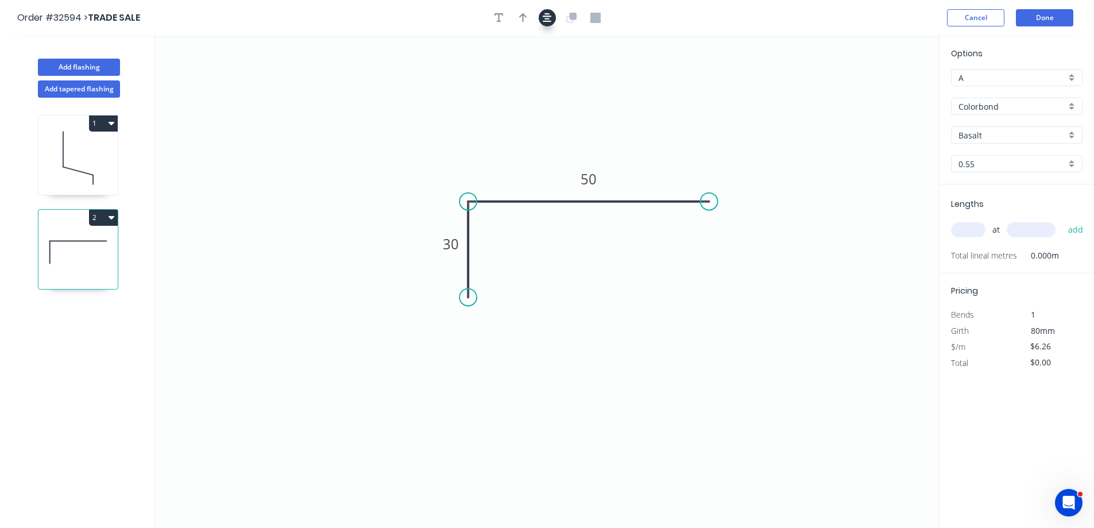
click at [550, 22] on icon "button" at bounding box center [547, 18] width 9 height 10
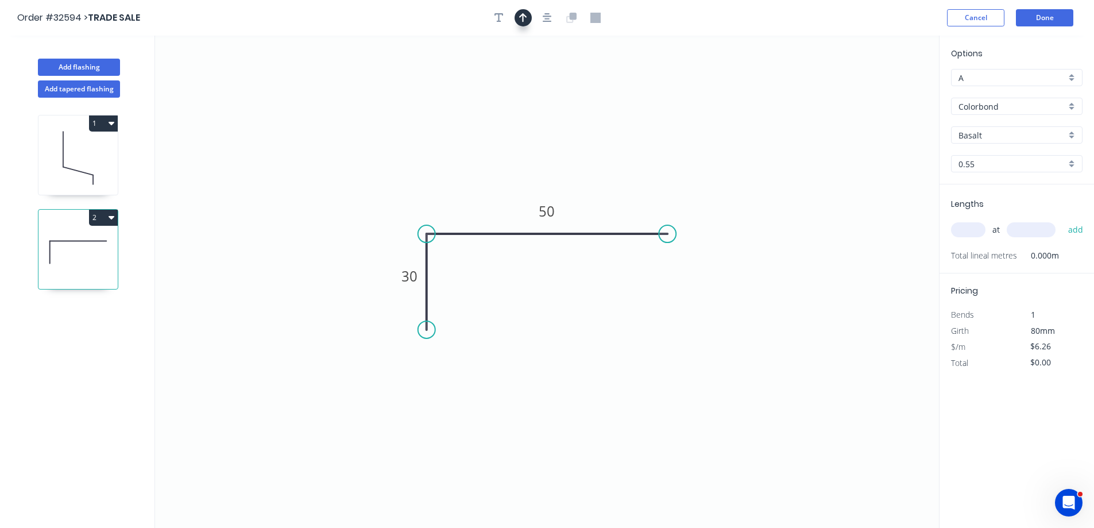
click at [524, 21] on icon "button" at bounding box center [523, 18] width 8 height 10
drag, startPoint x: 883, startPoint y: 90, endPoint x: 497, endPoint y: 195, distance: 399.6
click at [497, 195] on icon at bounding box center [498, 182] width 10 height 37
click at [1067, 136] on div "Basalt" at bounding box center [1017, 134] width 132 height 17
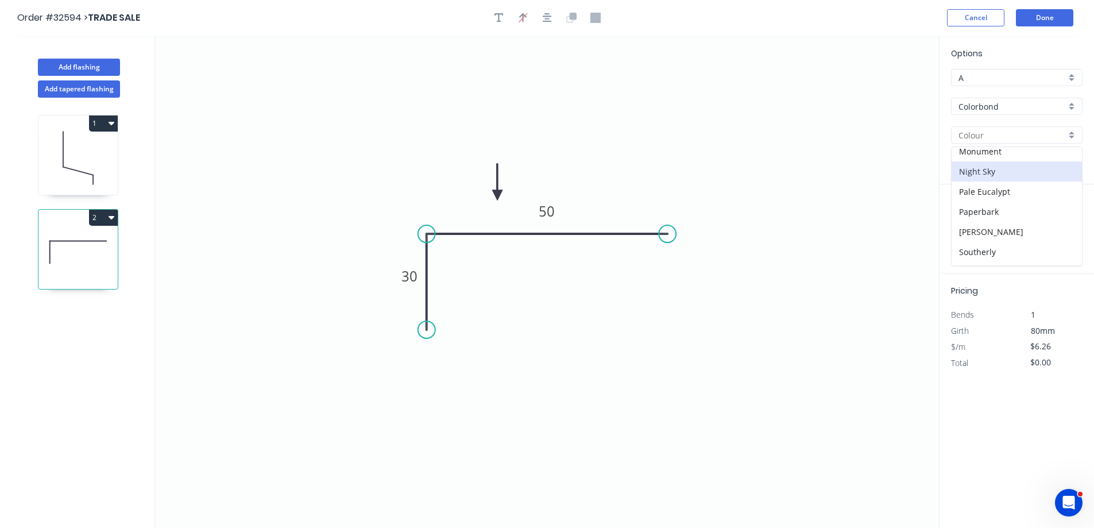
scroll to position [230, 0]
click at [995, 203] on div "Monument" at bounding box center [1017, 209] width 130 height 20
type input "Monument"
drag, startPoint x: 971, startPoint y: 231, endPoint x: 826, endPoint y: 221, distance: 145.7
click at [967, 231] on input "text" at bounding box center [968, 229] width 34 height 15
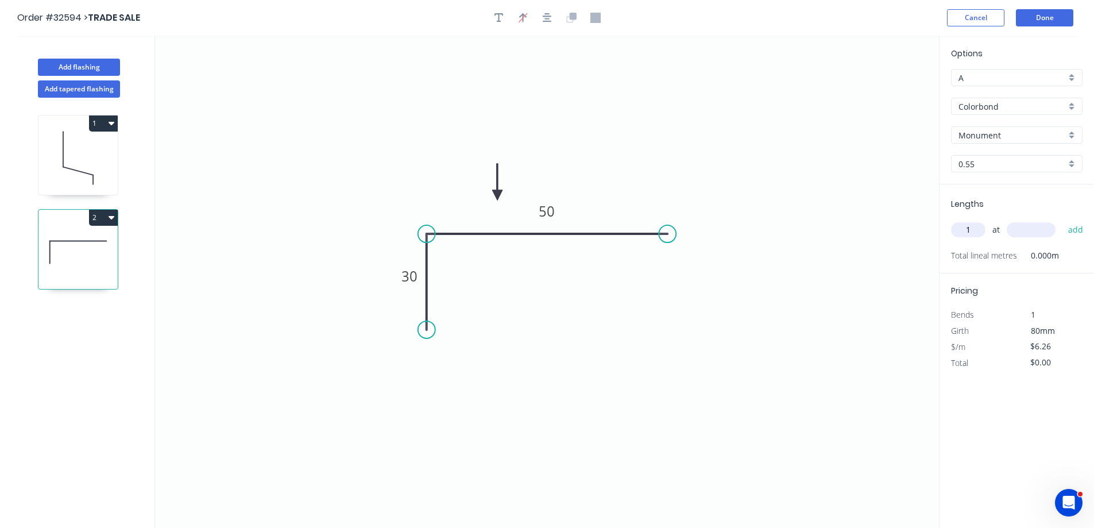
type input "1"
type input "1200"
click at [1063, 220] on button "add" at bounding box center [1076, 230] width 27 height 20
type input "$7.51"
click at [1036, 18] on button "Done" at bounding box center [1044, 17] width 57 height 17
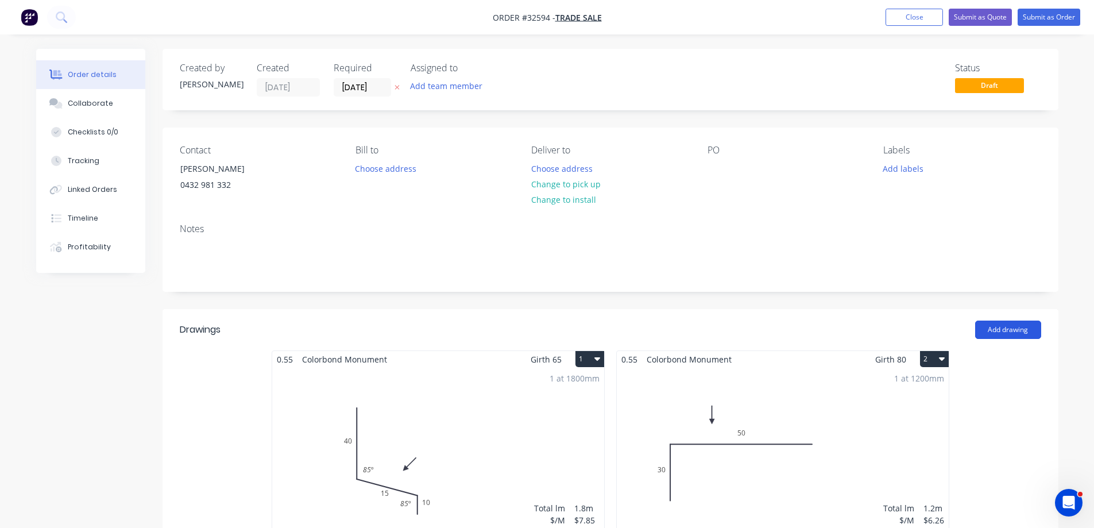
click at [1005, 331] on button "Add drawing" at bounding box center [1008, 330] width 66 height 18
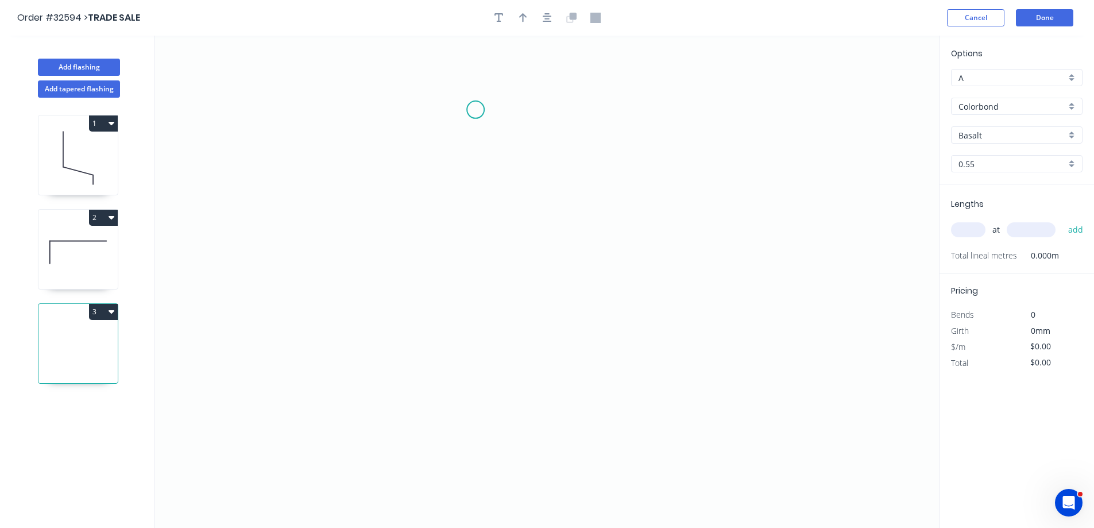
click at [476, 110] on icon "0" at bounding box center [547, 282] width 784 height 492
click at [472, 249] on icon "0" at bounding box center [547, 282] width 784 height 492
click at [601, 252] on icon "0 ?" at bounding box center [547, 282] width 784 height 492
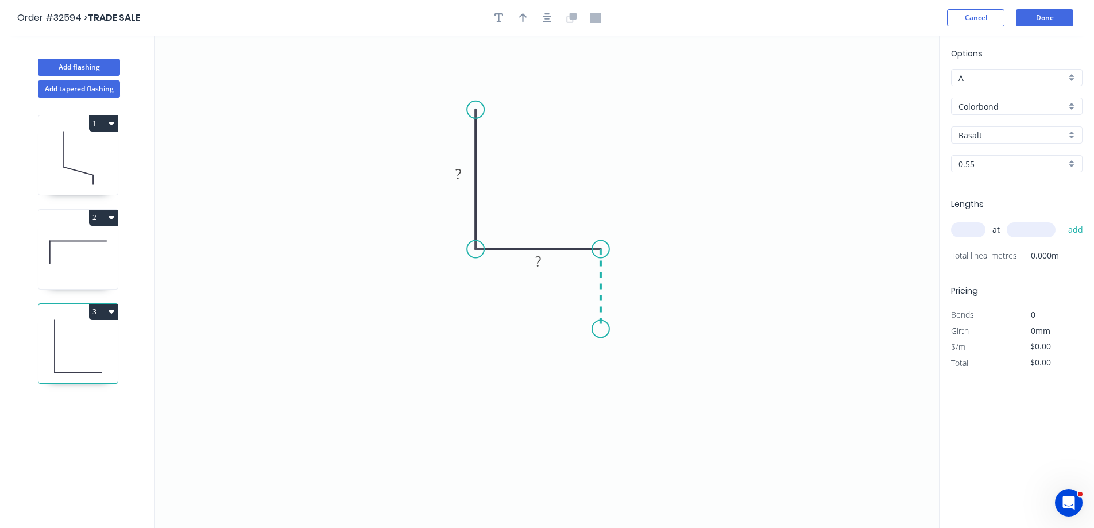
click at [597, 329] on icon "0 ? ?" at bounding box center [547, 282] width 784 height 492
click at [464, 169] on rect at bounding box center [458, 175] width 23 height 16
type input "$7.85"
click at [547, 20] on icon "button" at bounding box center [547, 17] width 9 height 9
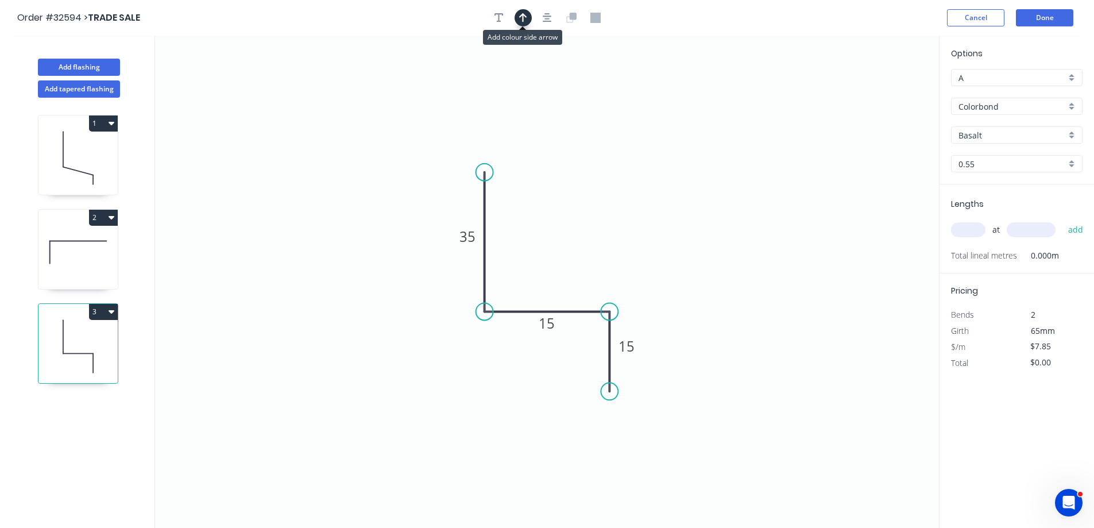
click at [519, 17] on icon "button" at bounding box center [523, 18] width 8 height 10
drag, startPoint x: 879, startPoint y: 92, endPoint x: 858, endPoint y: 216, distance: 125.3
click at [567, 258] on icon at bounding box center [568, 244] width 10 height 37
click at [1075, 138] on div "Basalt" at bounding box center [1017, 134] width 132 height 17
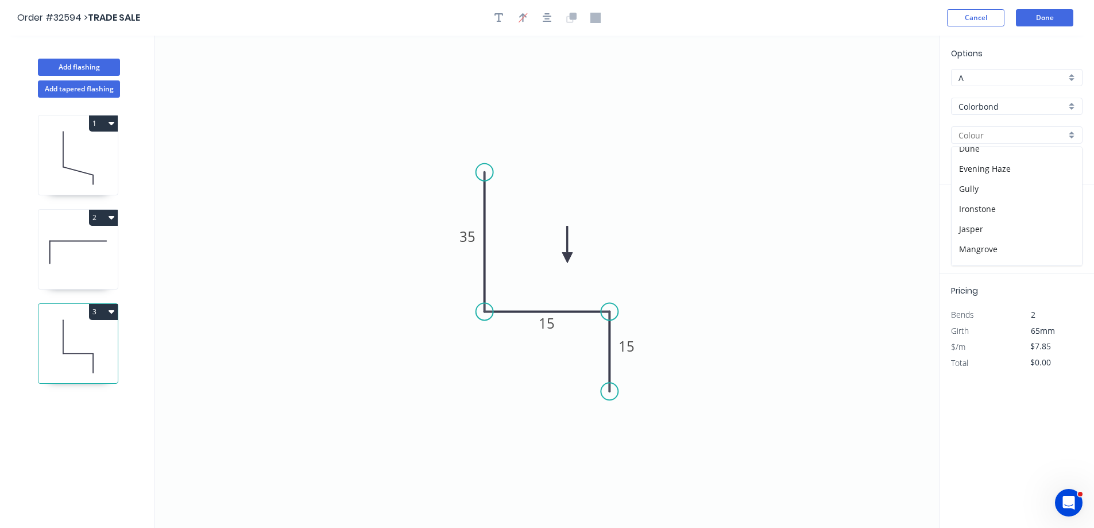
scroll to position [230, 0]
click at [1020, 212] on div "Monument" at bounding box center [1017, 209] width 130 height 20
type input "Monument"
drag, startPoint x: 968, startPoint y: 229, endPoint x: 783, endPoint y: 198, distance: 188.1
click at [968, 229] on input "text" at bounding box center [968, 229] width 34 height 15
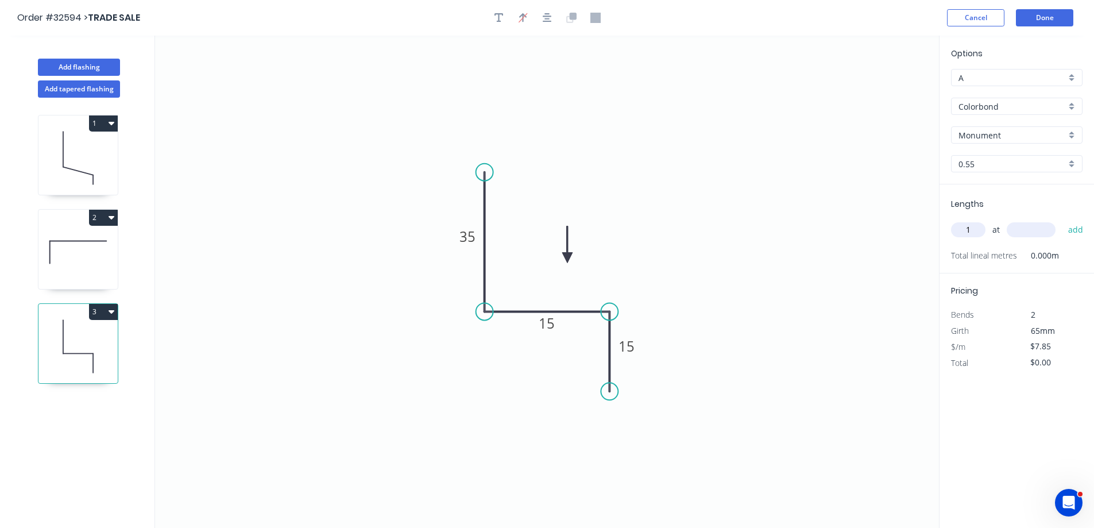
type input "1"
type input "800"
click at [1063, 220] on button "add" at bounding box center [1076, 230] width 27 height 20
type input "$7.85"
click at [1036, 16] on button "Done" at bounding box center [1044, 17] width 57 height 17
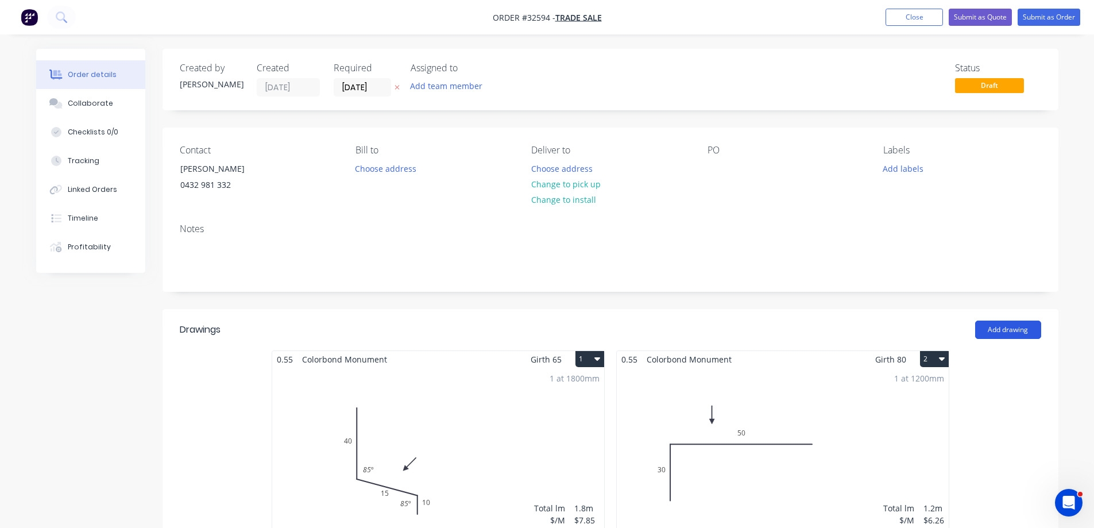
click at [1019, 333] on button "Add drawing" at bounding box center [1008, 330] width 66 height 18
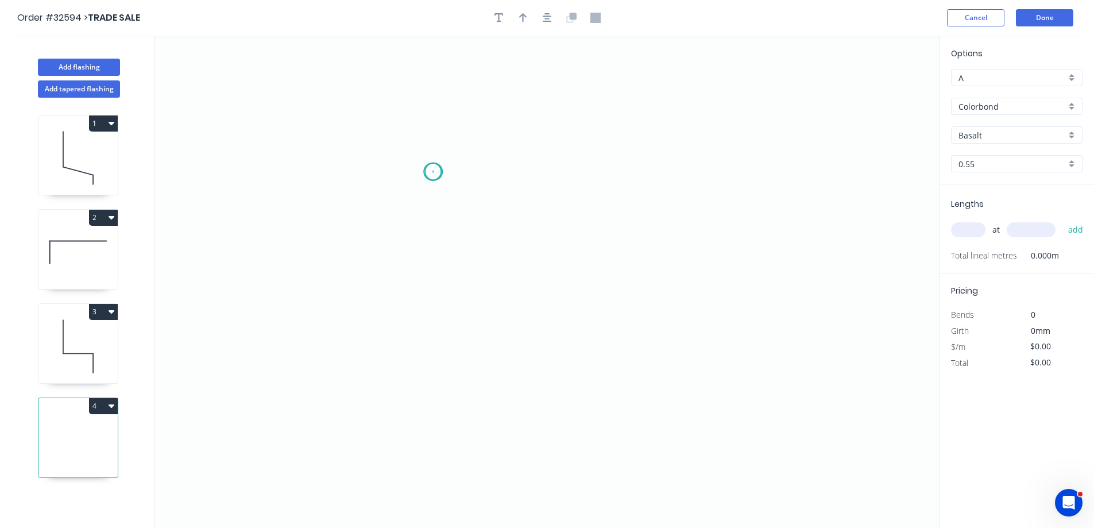
drag, startPoint x: 433, startPoint y: 172, endPoint x: 523, endPoint y: 160, distance: 91.6
click at [439, 167] on icon "0" at bounding box center [547, 282] width 784 height 492
click at [648, 176] on icon "0" at bounding box center [547, 282] width 784 height 492
click at [651, 268] on icon "0 ?" at bounding box center [547, 282] width 784 height 492
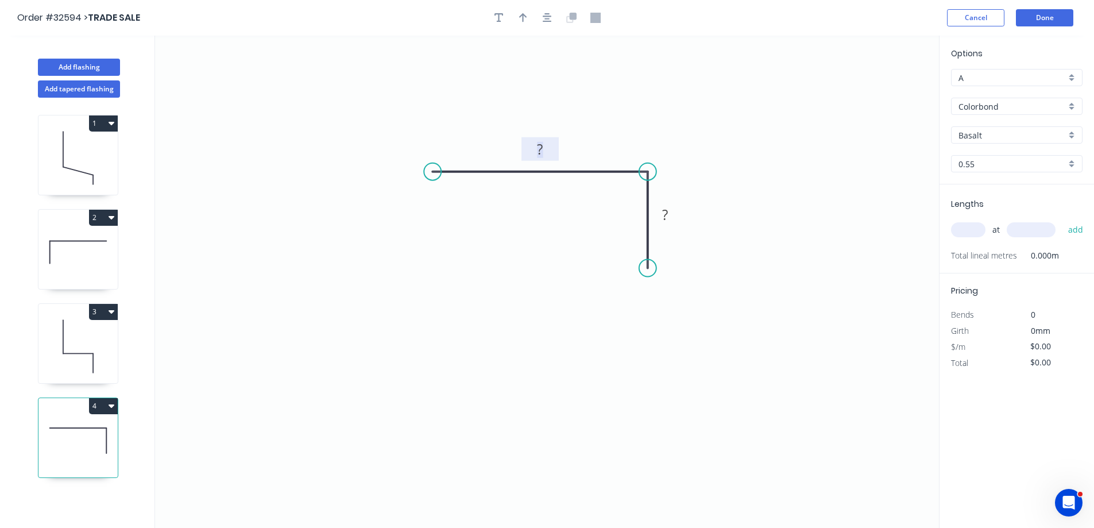
drag, startPoint x: 543, startPoint y: 145, endPoint x: 766, endPoint y: 91, distance: 230.0
click at [545, 140] on g "?" at bounding box center [540, 149] width 37 height 24
type input "$7.97"
click at [543, 18] on icon "button" at bounding box center [547, 18] width 9 height 10
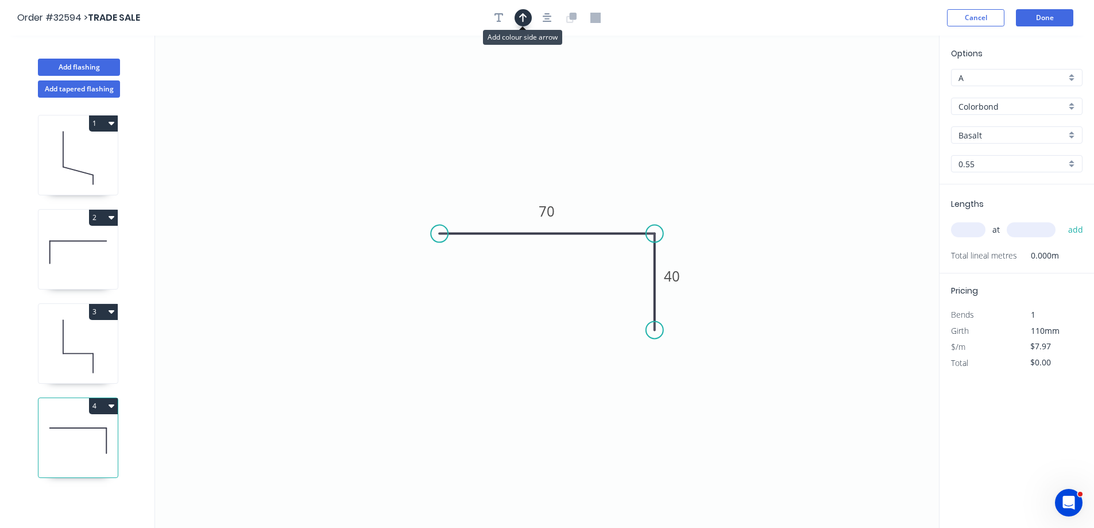
click at [522, 18] on icon "button" at bounding box center [523, 18] width 8 height 10
drag, startPoint x: 881, startPoint y: 90, endPoint x: 611, endPoint y: 196, distance: 290.3
click at [611, 196] on icon at bounding box center [611, 183] width 10 height 37
click at [1072, 137] on div "Basalt" at bounding box center [1017, 134] width 132 height 17
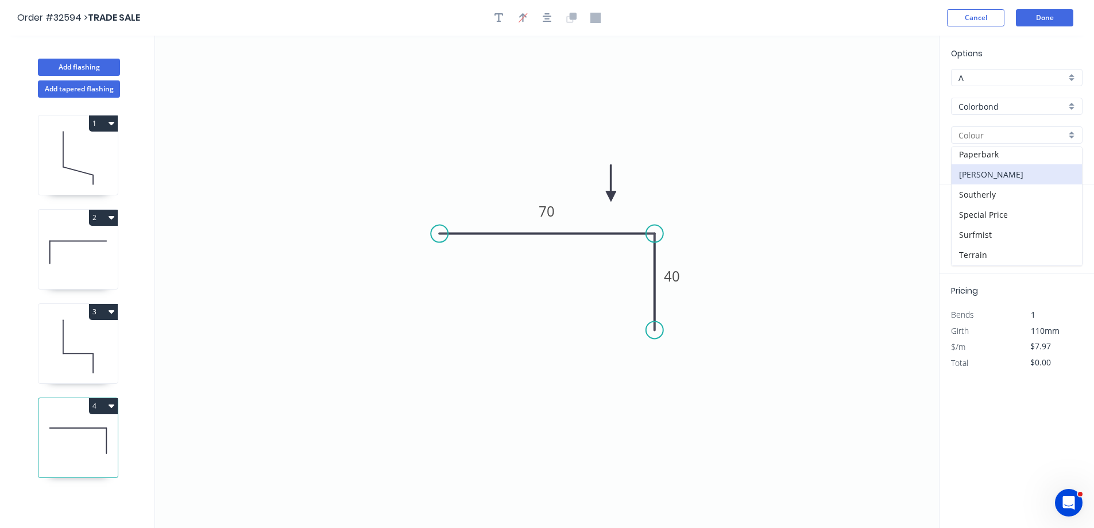
scroll to position [287, 0]
click at [1010, 157] on div "Monument" at bounding box center [1017, 151] width 130 height 20
type input "Monument"
drag, startPoint x: 974, startPoint y: 225, endPoint x: 881, endPoint y: 217, distance: 93.4
click at [968, 225] on input "text" at bounding box center [968, 229] width 34 height 15
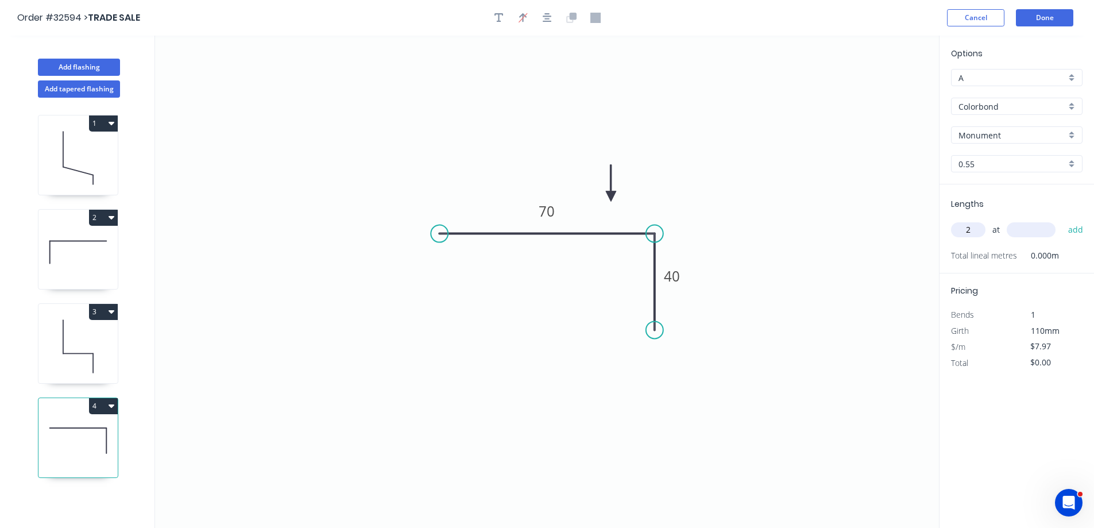
type input "2"
type input "2400"
click at [1063, 220] on button "add" at bounding box center [1076, 230] width 27 height 20
type input "$38.26"
click at [1041, 20] on button "Done" at bounding box center [1044, 17] width 57 height 17
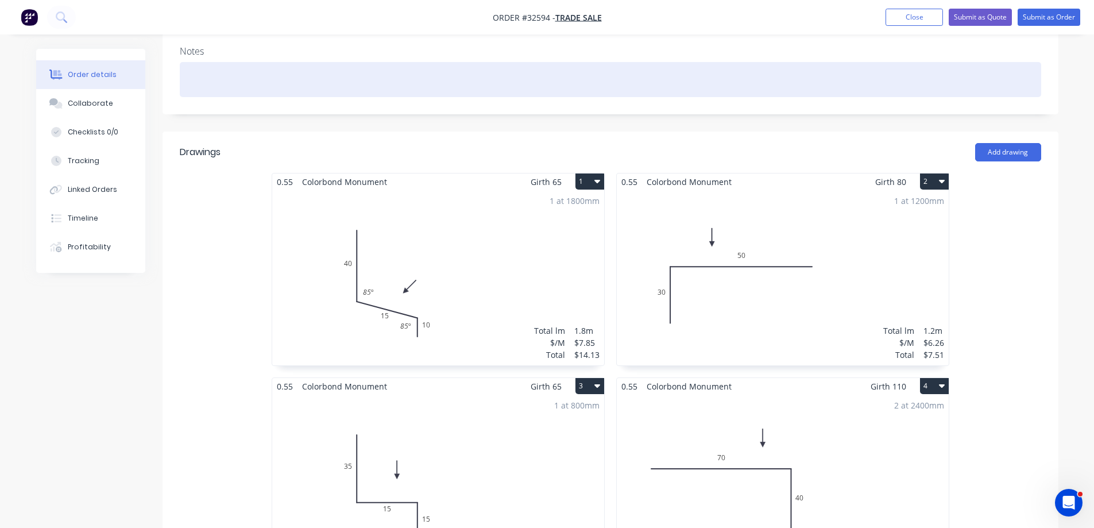
scroll to position [172, 0]
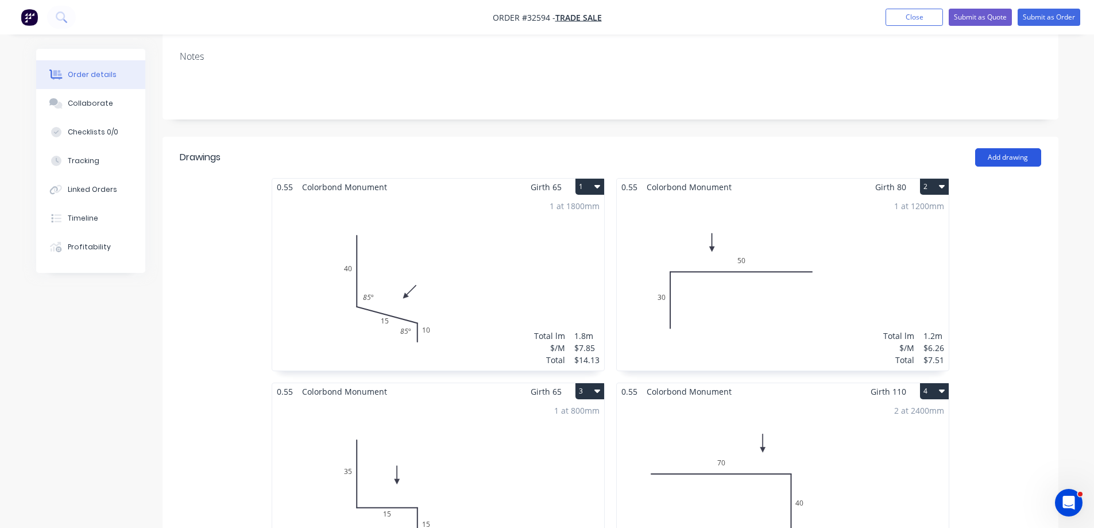
click at [1014, 159] on button "Add drawing" at bounding box center [1008, 157] width 66 height 18
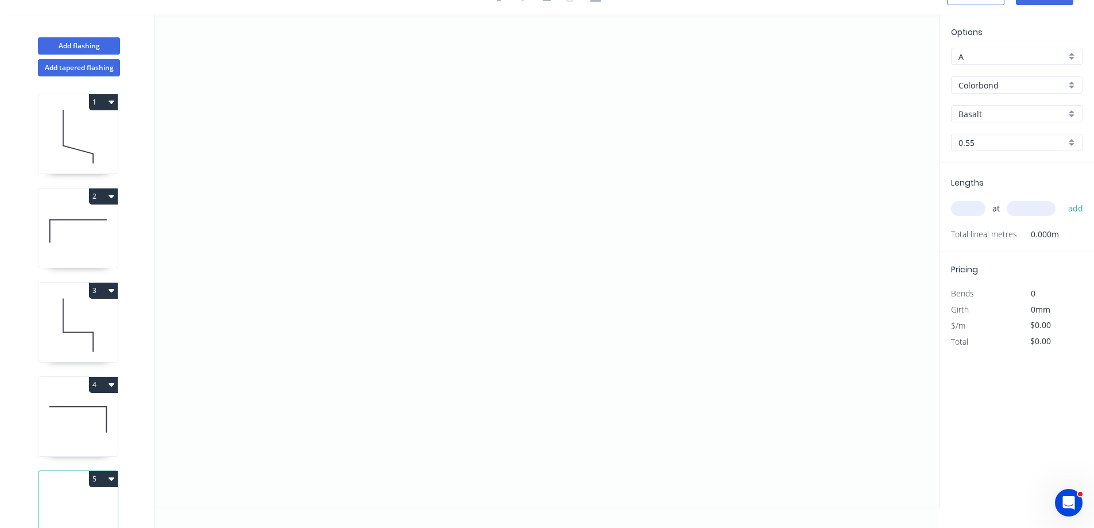
scroll to position [21, 0]
click at [424, 188] on icon "0" at bounding box center [547, 260] width 784 height 492
click at [670, 192] on icon "0" at bounding box center [547, 260] width 784 height 492
click at [552, 200] on g "?" at bounding box center [547, 199] width 23 height 19
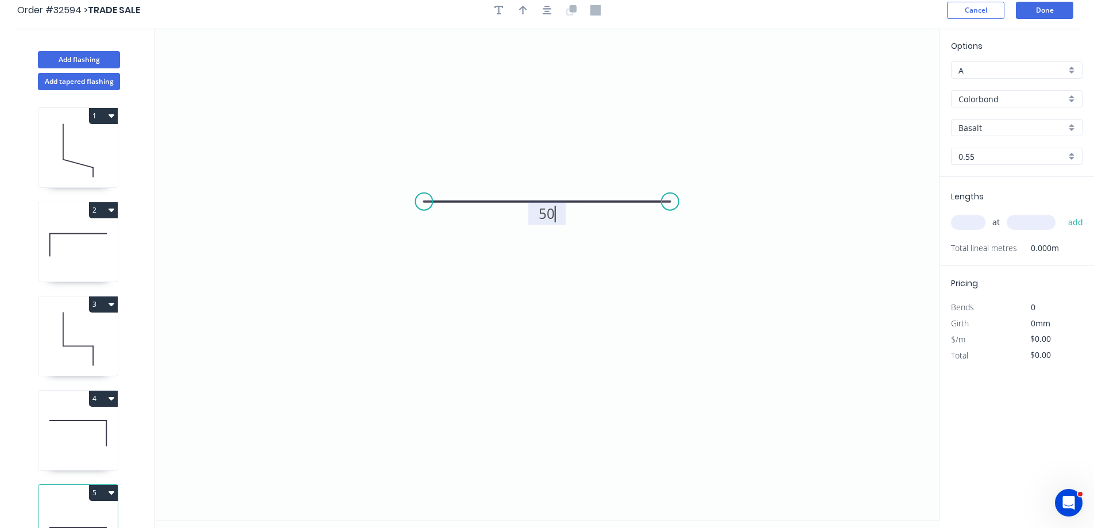
scroll to position [0, 0]
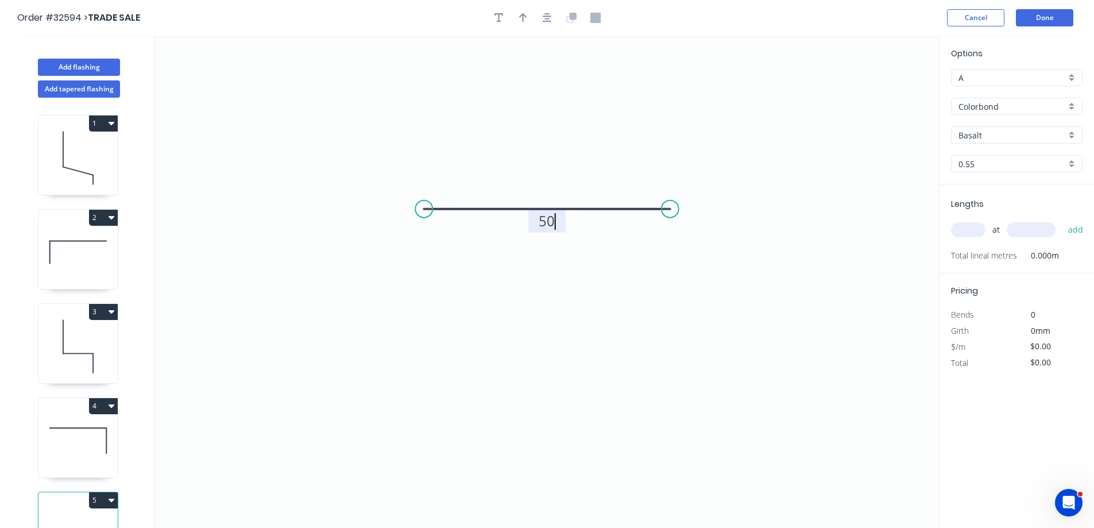
drag, startPoint x: 546, startPoint y: 22, endPoint x: 538, endPoint y: 23, distance: 8.1
click at [545, 20] on icon "button" at bounding box center [547, 18] width 9 height 10
type input "$6.26"
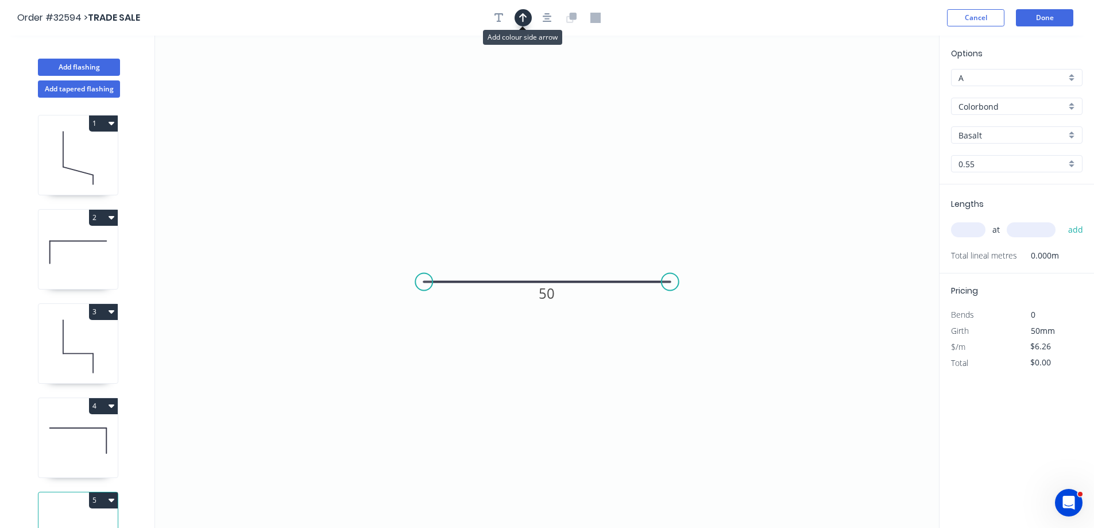
click at [523, 19] on icon "button" at bounding box center [523, 17] width 8 height 9
drag, startPoint x: 881, startPoint y: 89, endPoint x: 644, endPoint y: 230, distance: 274.8
click at [596, 242] on icon at bounding box center [597, 229] width 10 height 37
click at [1074, 134] on div "Basalt" at bounding box center [1017, 134] width 132 height 17
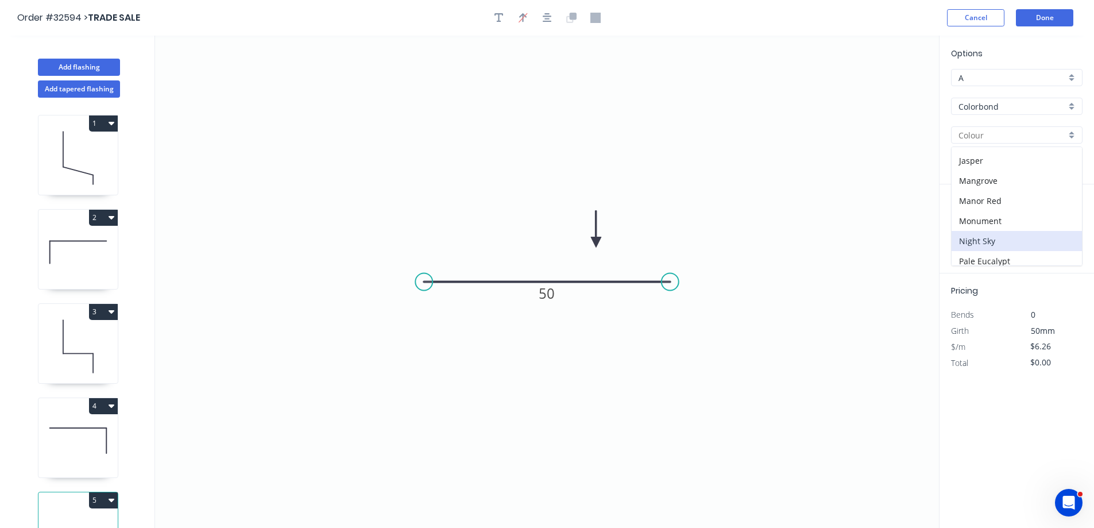
scroll to position [230, 0]
click at [1016, 206] on div "Monument" at bounding box center [1017, 209] width 130 height 20
type input "Monument"
click at [973, 228] on input "text" at bounding box center [968, 229] width 34 height 15
type input "1"
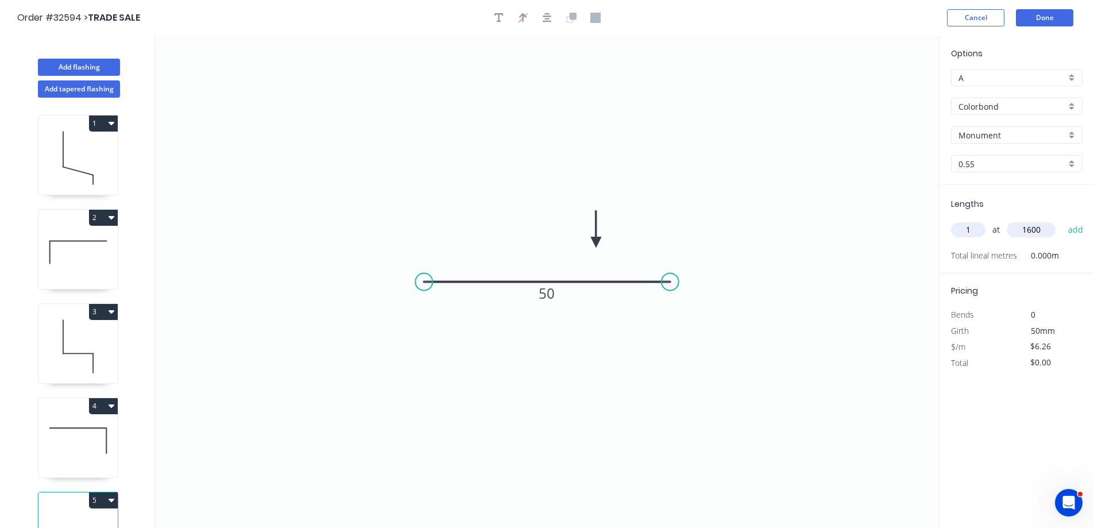
type input "1600"
click at [1063, 220] on button "add" at bounding box center [1076, 230] width 27 height 20
type input "$10.02"
type input "1"
type input "800"
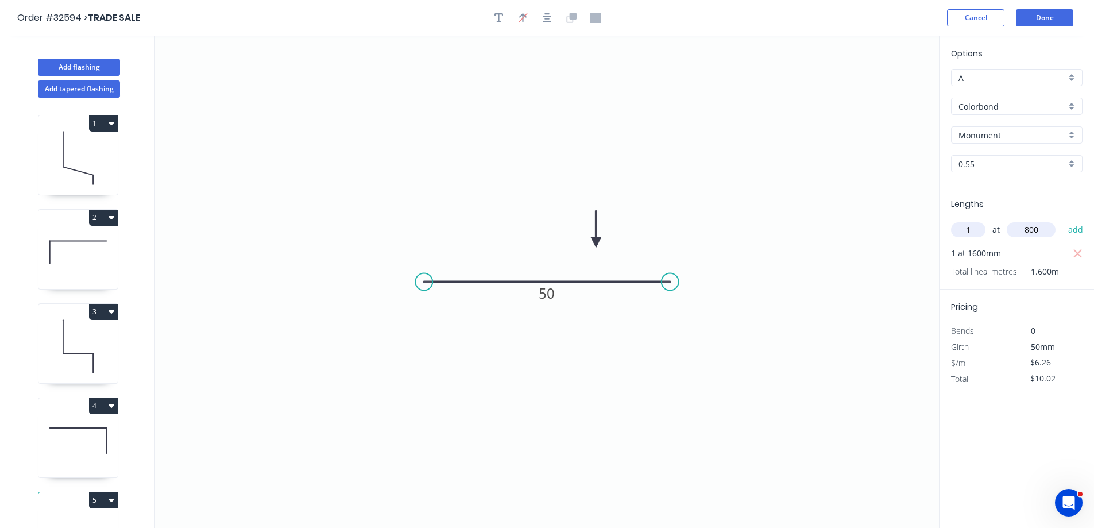
click at [1063, 220] on button "add" at bounding box center [1076, 230] width 27 height 20
type input "$16.28"
click at [1035, 18] on button "Done" at bounding box center [1044, 17] width 57 height 17
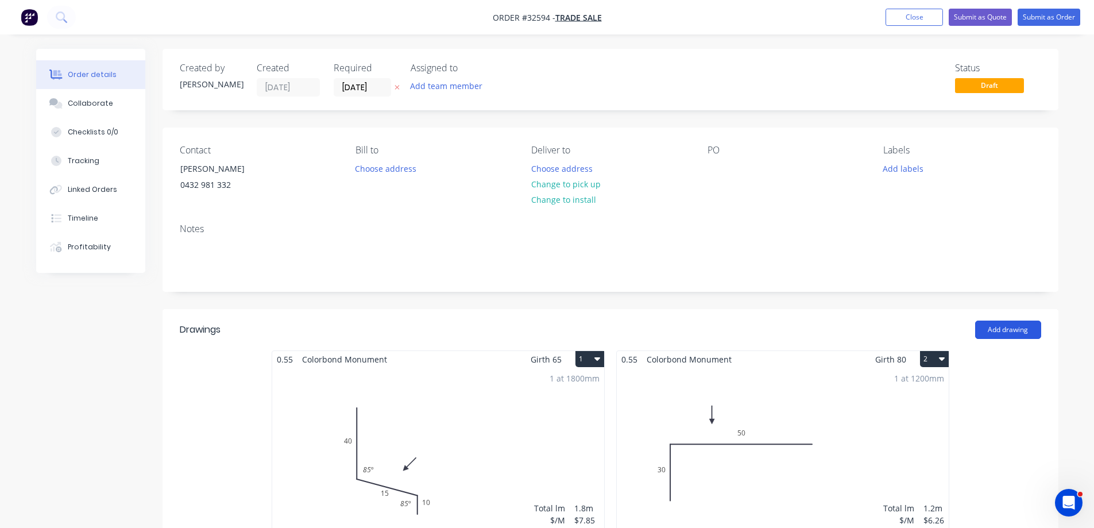
click at [1017, 331] on button "Add drawing" at bounding box center [1008, 330] width 66 height 18
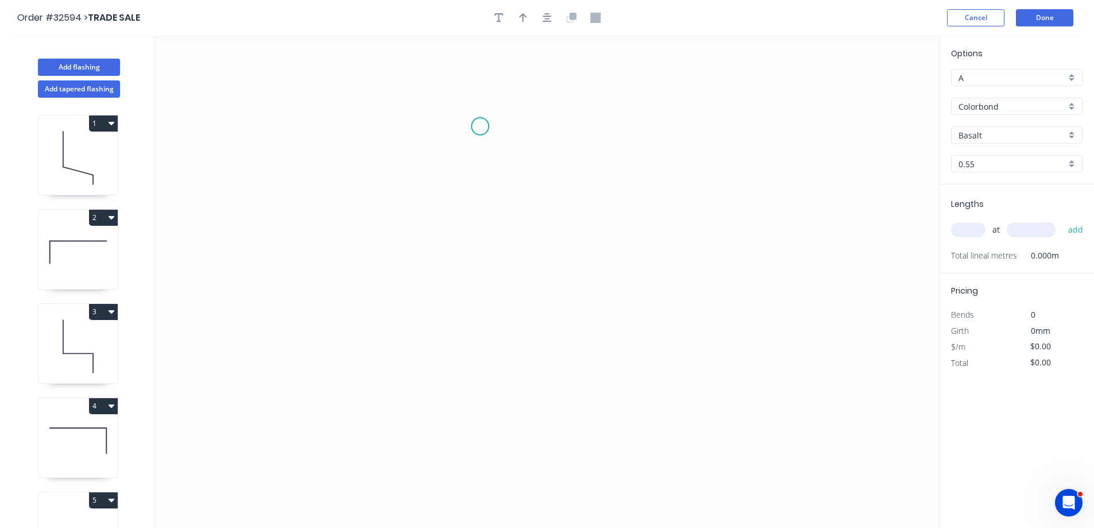
click at [480, 126] on icon "0" at bounding box center [547, 282] width 784 height 492
click at [478, 323] on icon "0" at bounding box center [547, 282] width 784 height 492
drag, startPoint x: 600, startPoint y: 331, endPoint x: 686, endPoint y: 129, distance: 219.8
click at [686, 129] on circle at bounding box center [686, 126] width 17 height 17
click at [750, 221] on div "Feather" at bounding box center [742, 215] width 115 height 24
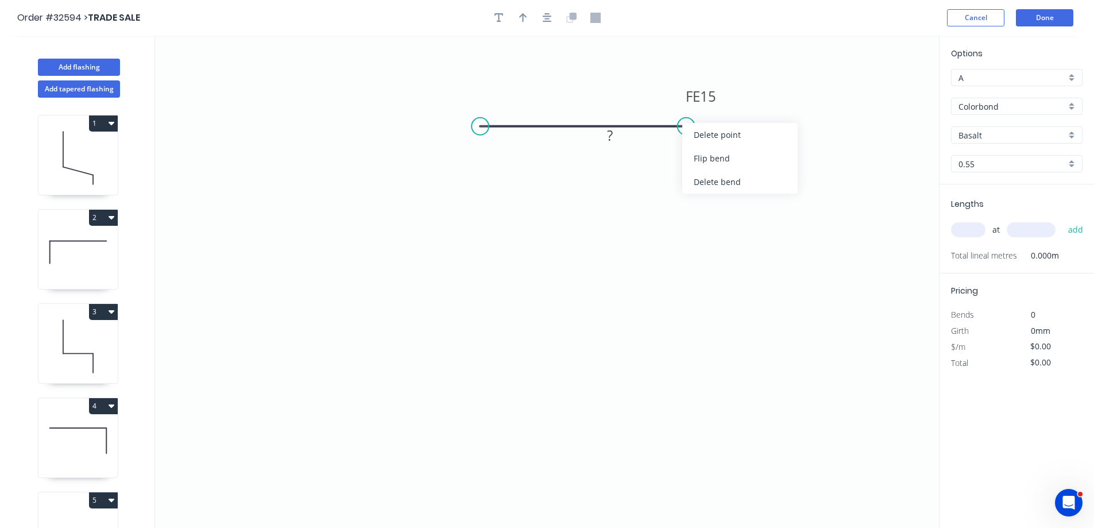
click at [713, 161] on div "Flip bend" at bounding box center [739, 158] width 115 height 24
click at [549, 14] on icon "button" at bounding box center [547, 17] width 9 height 9
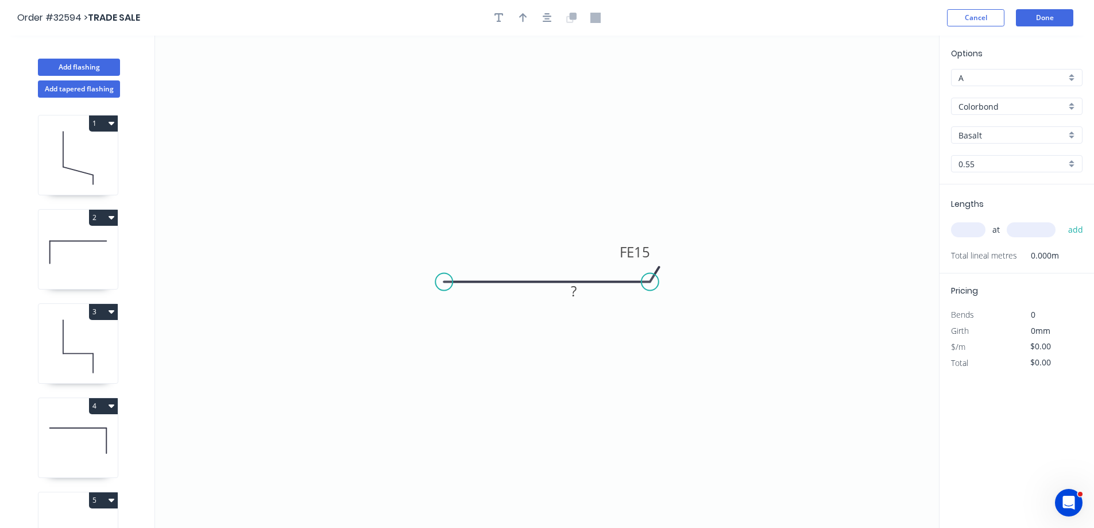
click at [576, 290] on tspan "?" at bounding box center [574, 290] width 6 height 19
type input "$6.26"
click at [522, 19] on icon "button" at bounding box center [523, 18] width 8 height 10
drag, startPoint x: 883, startPoint y: 91, endPoint x: 526, endPoint y: 246, distance: 389.5
click at [526, 246] on icon at bounding box center [525, 232] width 10 height 37
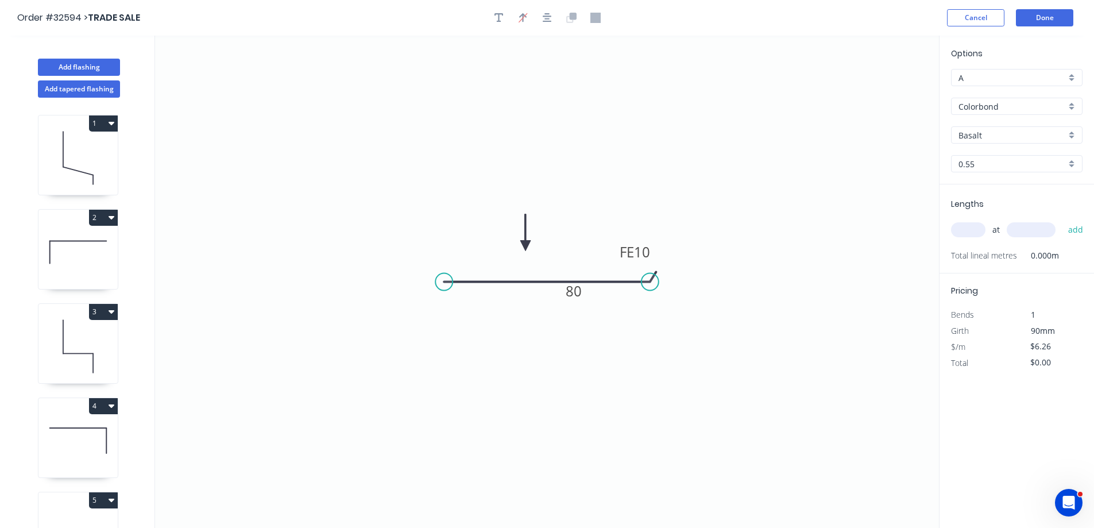
drag, startPoint x: 1070, startPoint y: 134, endPoint x: 1063, endPoint y: 141, distance: 9.7
click at [1070, 134] on div "Basalt" at bounding box center [1017, 134] width 132 height 17
click at [979, 207] on div "Monument" at bounding box center [1017, 209] width 130 height 20
type input "Monument"
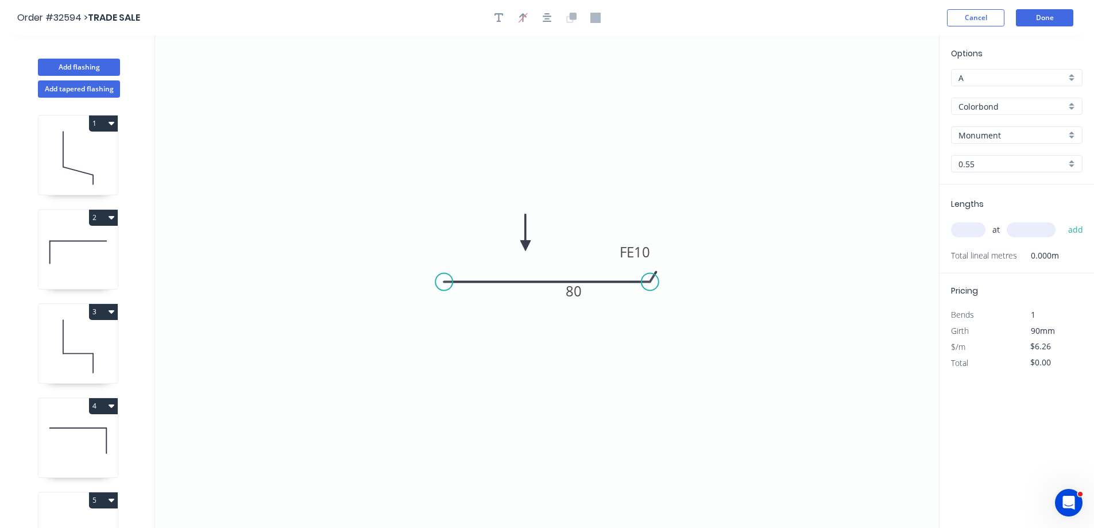
drag, startPoint x: 968, startPoint y: 230, endPoint x: 912, endPoint y: 238, distance: 56.4
click at [968, 231] on input "text" at bounding box center [968, 229] width 34 height 15
type input "1"
type input "1300"
click at [1063, 220] on button "add" at bounding box center [1076, 230] width 27 height 20
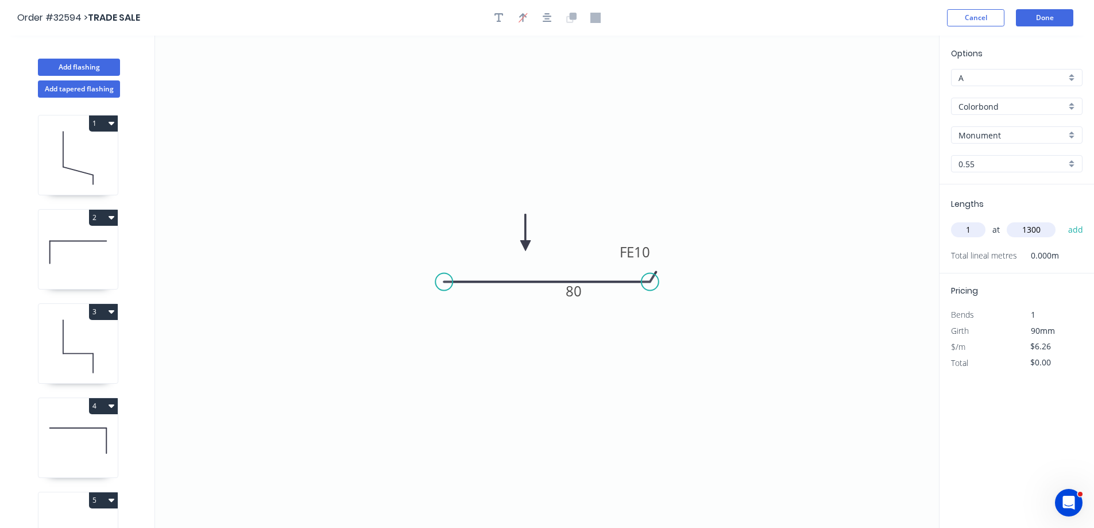
type input "$8.14"
click at [1060, 23] on button "Done" at bounding box center [1044, 17] width 57 height 17
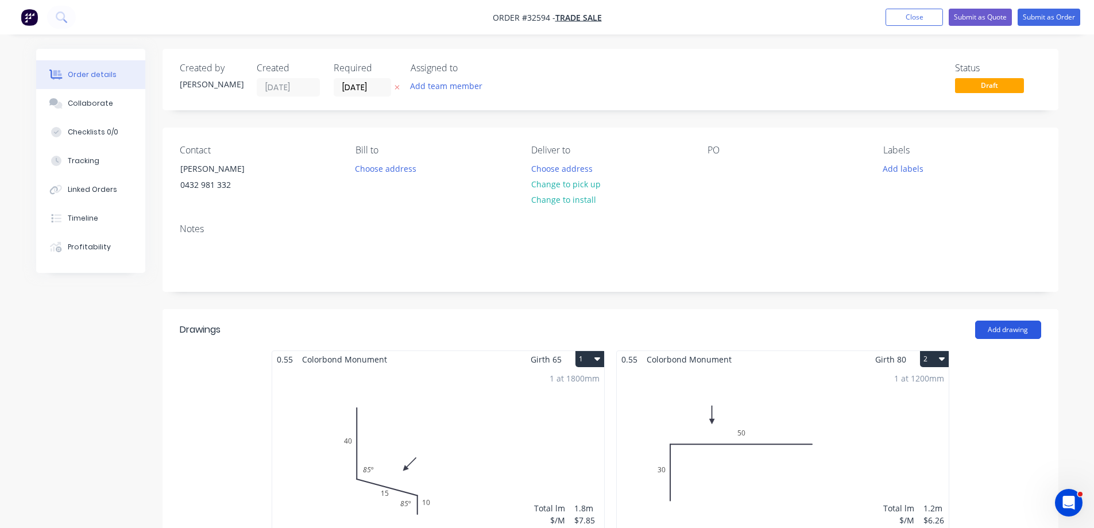
click at [1011, 331] on button "Add drawing" at bounding box center [1008, 330] width 66 height 18
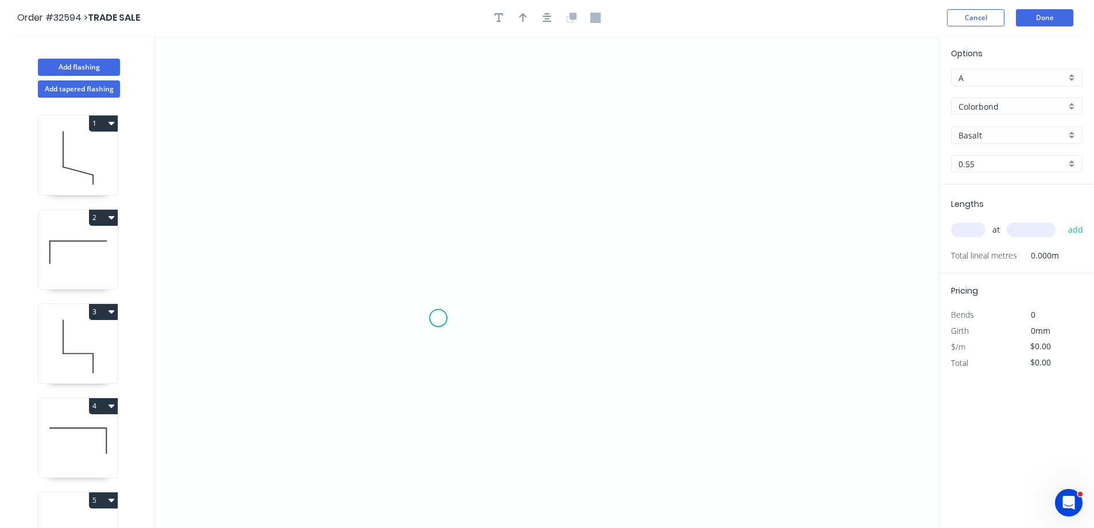
click at [438, 318] on icon "0" at bounding box center [547, 282] width 784 height 492
click at [430, 171] on icon "0" at bounding box center [547, 282] width 784 height 492
drag, startPoint x: 636, startPoint y: 163, endPoint x: 392, endPoint y: 316, distance: 288.3
click at [636, 163] on icon "0 ?" at bounding box center [547, 282] width 784 height 492
drag, startPoint x: 430, startPoint y: 237, endPoint x: 551, endPoint y: 253, distance: 122.3
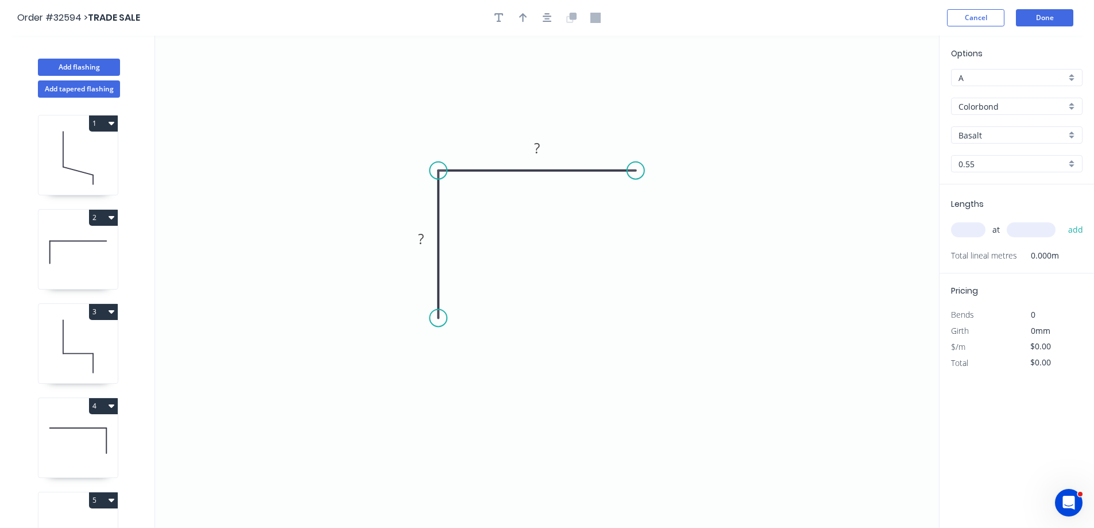
click at [429, 237] on rect at bounding box center [421, 239] width 23 height 16
type input "$7.97"
drag, startPoint x: 546, startPoint y: 17, endPoint x: 540, endPoint y: 16, distance: 5.8
click at [546, 17] on icon "button" at bounding box center [547, 17] width 9 height 9
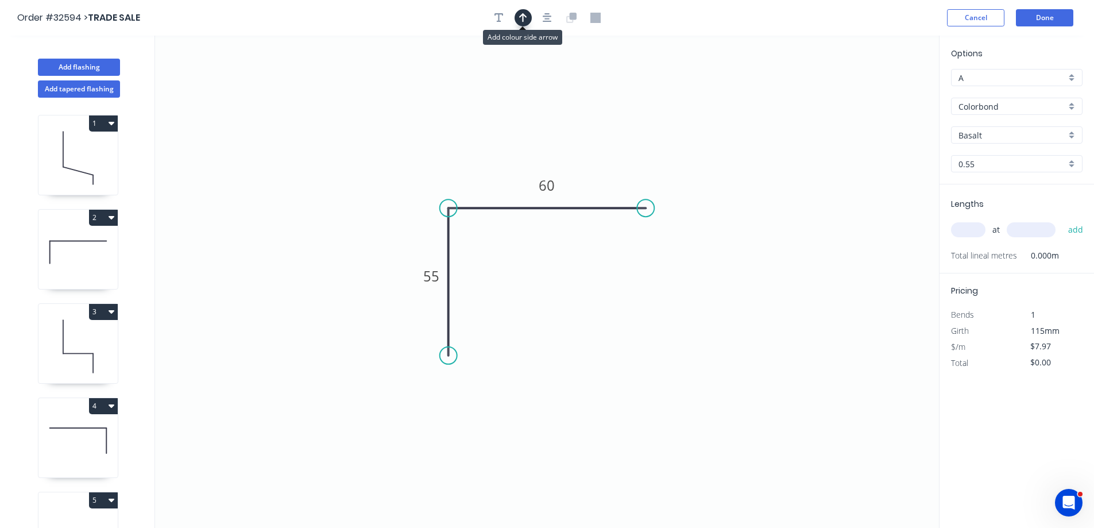
click at [527, 17] on button "button" at bounding box center [523, 17] width 17 height 17
drag, startPoint x: 885, startPoint y: 91, endPoint x: 495, endPoint y: 160, distance: 396.1
click at [502, 161] on icon at bounding box center [507, 147] width 10 height 37
click at [963, 229] on input "text" at bounding box center [968, 229] width 34 height 15
type input "1"
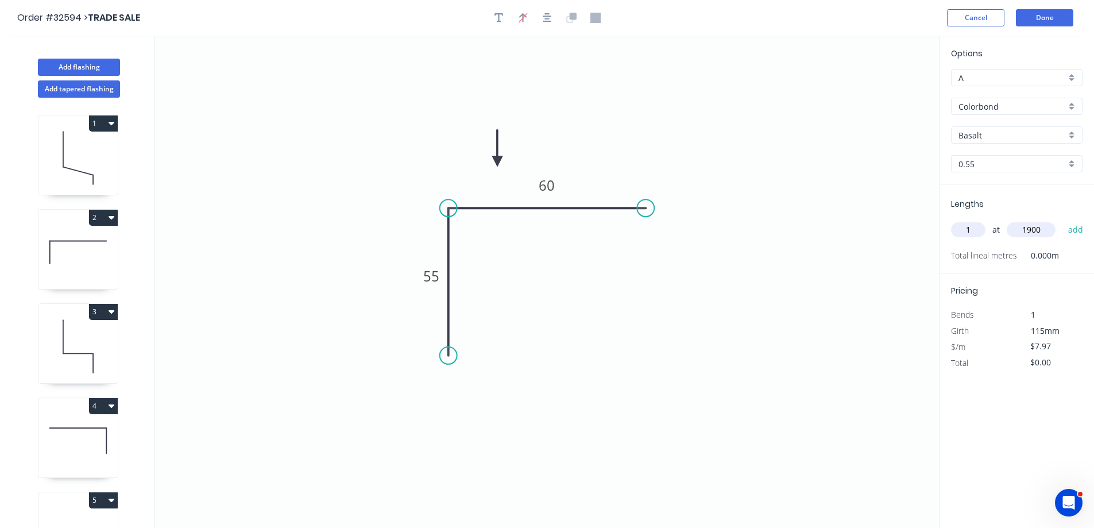
type input "1900"
click at [1063, 220] on button "add" at bounding box center [1076, 230] width 27 height 20
type input "$15.14"
click at [1074, 136] on div "Basalt" at bounding box center [1017, 134] width 132 height 17
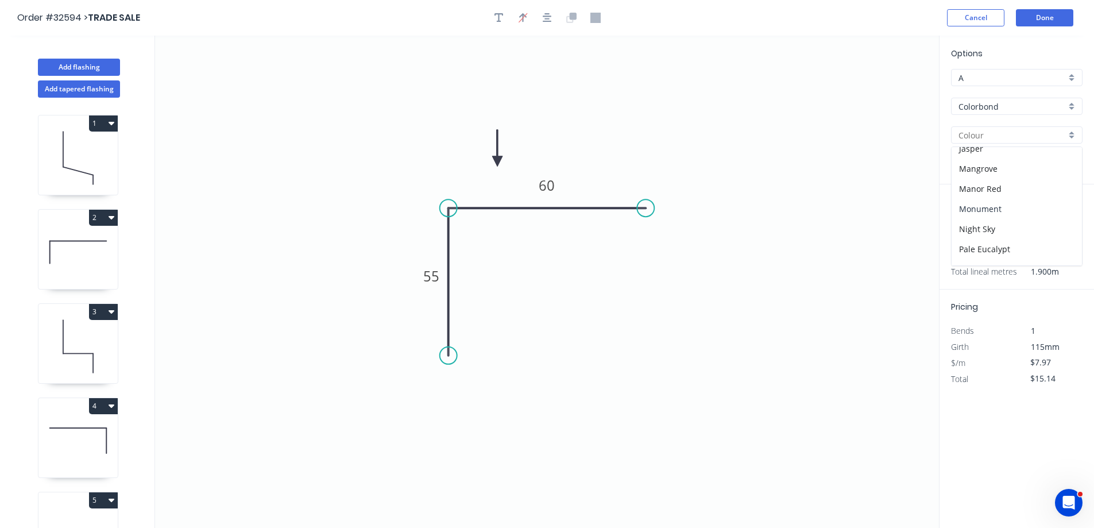
click at [1010, 209] on div "Monument" at bounding box center [1017, 209] width 130 height 20
type input "Monument"
click at [1038, 18] on button "Done" at bounding box center [1044, 17] width 57 height 17
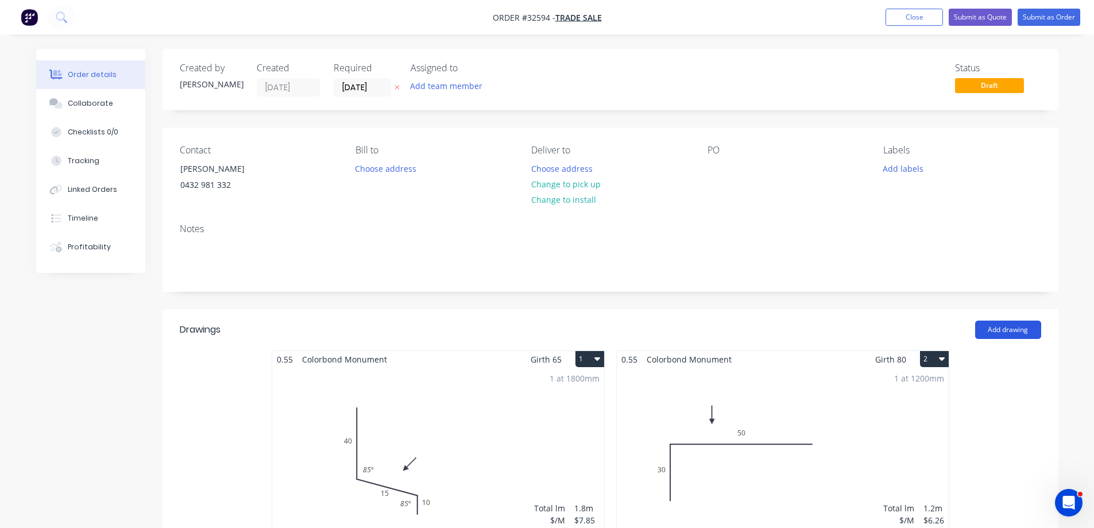
click at [1014, 328] on button "Add drawing" at bounding box center [1008, 330] width 66 height 18
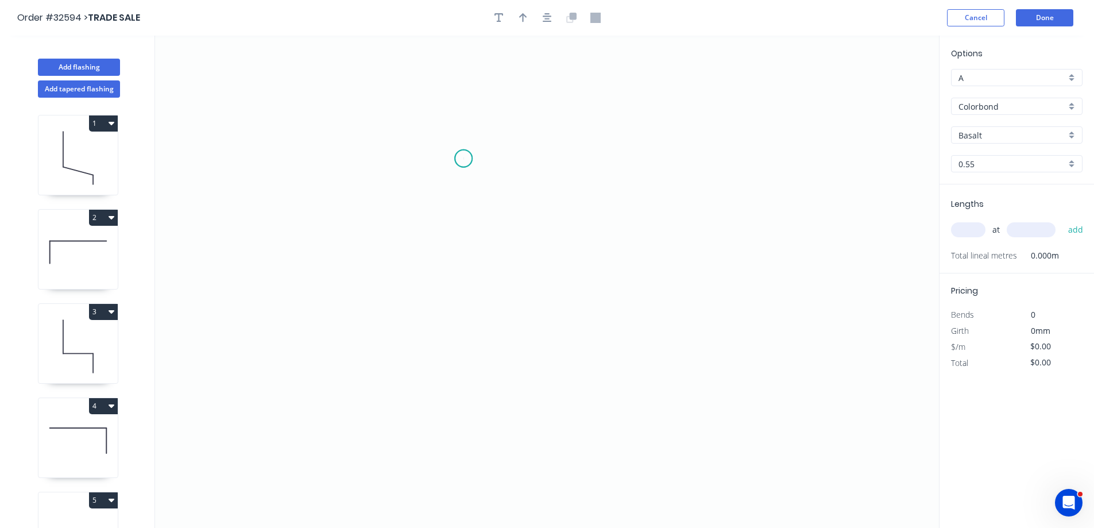
click at [464, 159] on icon "0" at bounding box center [547, 282] width 784 height 492
click at [462, 315] on icon "0" at bounding box center [547, 282] width 784 height 492
drag, startPoint x: 678, startPoint y: 322, endPoint x: 582, endPoint y: 349, distance: 99.6
click at [678, 321] on icon "0 ?" at bounding box center [547, 282] width 784 height 492
drag, startPoint x: 452, startPoint y: 227, endPoint x: 461, endPoint y: 224, distance: 9.8
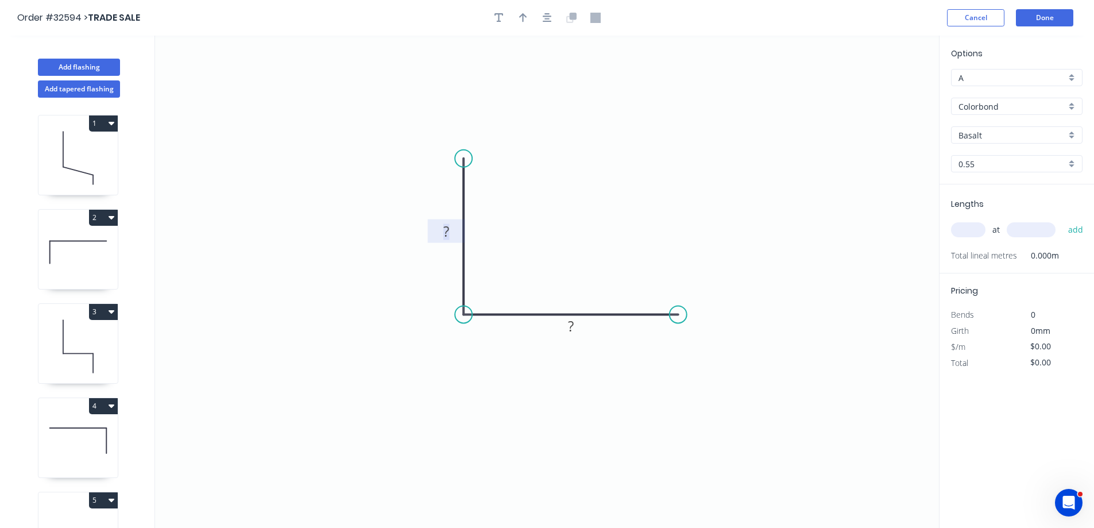
click at [453, 228] on rect at bounding box center [446, 232] width 23 height 16
type input "$6.26"
drag, startPoint x: 683, startPoint y: 310, endPoint x: 659, endPoint y: 306, distance: 24.5
click at [659, 306] on circle at bounding box center [661, 314] width 17 height 17
drag, startPoint x: 547, startPoint y: 17, endPoint x: 539, endPoint y: 17, distance: 8.1
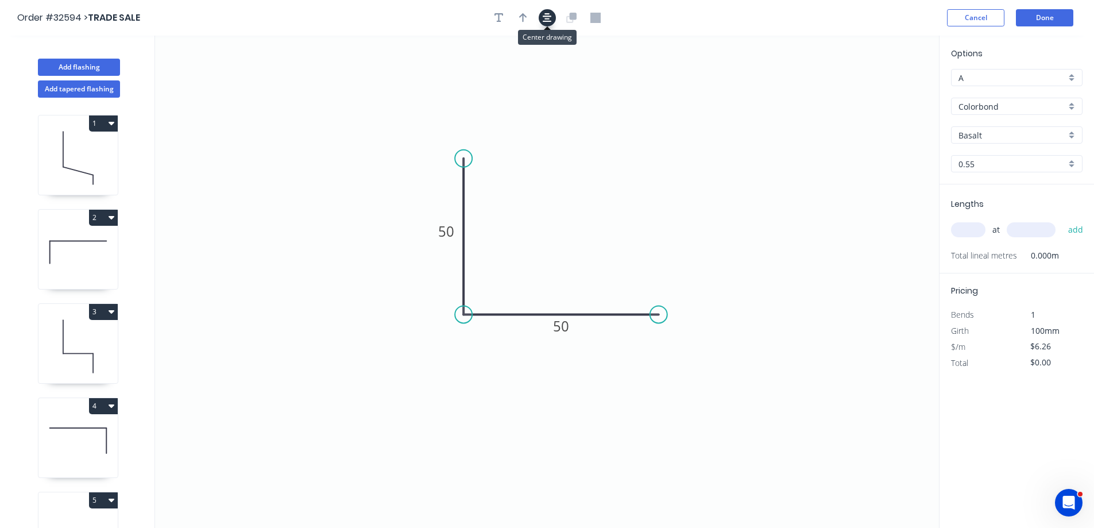
click at [547, 17] on icon "button" at bounding box center [547, 17] width 9 height 9
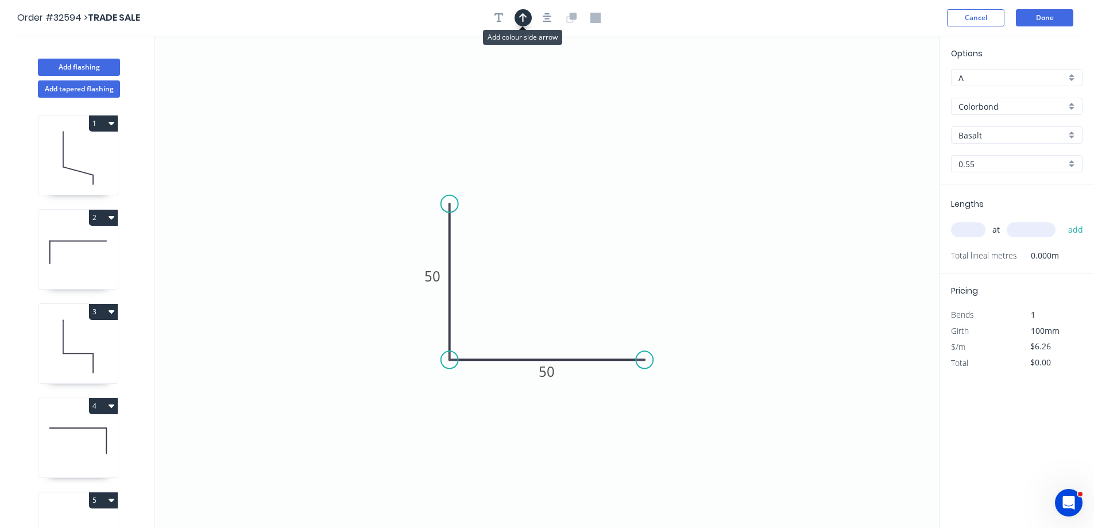
click at [523, 17] on icon "button" at bounding box center [523, 17] width 8 height 9
click at [880, 90] on icon at bounding box center [881, 79] width 10 height 37
click at [881, 86] on icon at bounding box center [879, 77] width 10 height 37
drag, startPoint x: 880, startPoint y: 83, endPoint x: 617, endPoint y: 294, distance: 336.7
click at [566, 273] on icon at bounding box center [566, 259] width 10 height 37
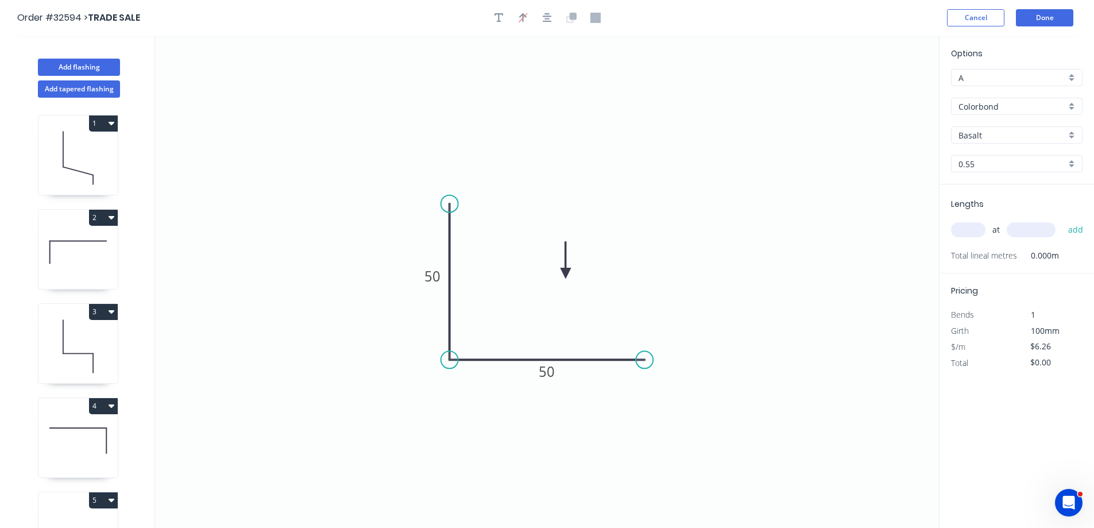
click at [962, 231] on input "text" at bounding box center [968, 229] width 34 height 15
type input "1"
type input "2400"
click at [1063, 220] on button "add" at bounding box center [1076, 230] width 27 height 20
type input "$15.02"
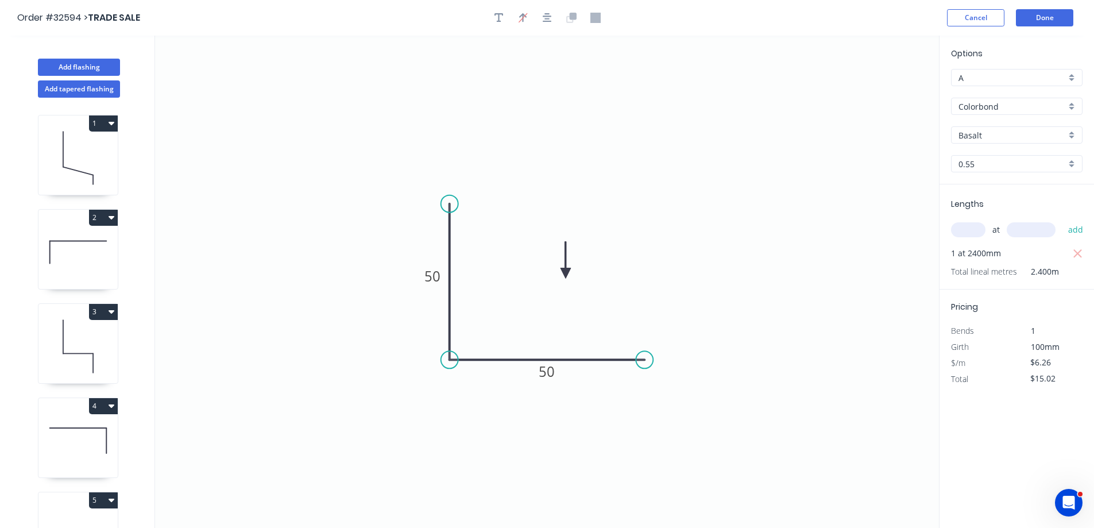
click at [1074, 136] on div "Basalt" at bounding box center [1017, 134] width 132 height 17
click at [1008, 154] on div "Monument" at bounding box center [1017, 151] width 130 height 20
type input "Monument"
click at [1051, 20] on button "Done" at bounding box center [1044, 17] width 57 height 17
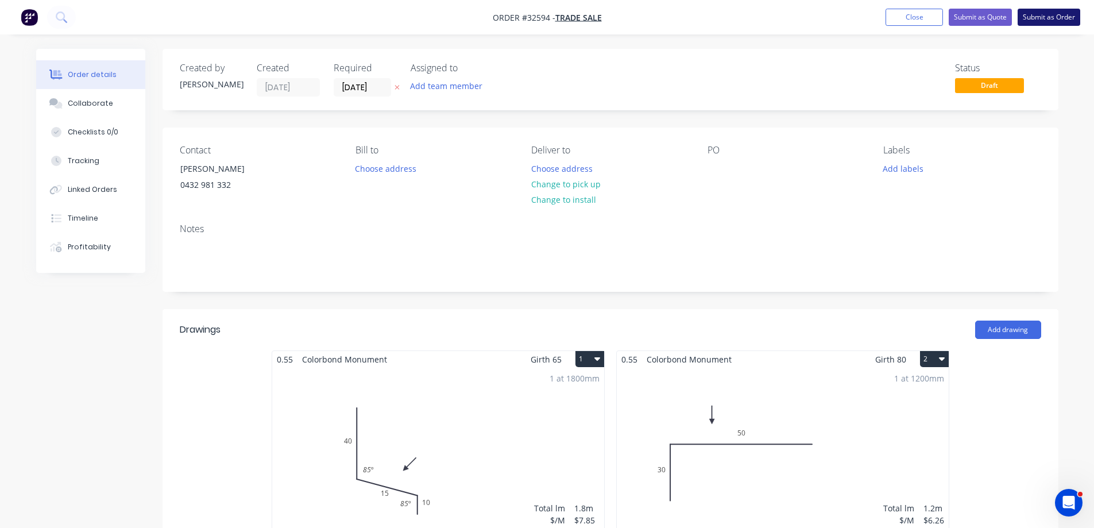
click at [1040, 21] on button "Submit as Order" at bounding box center [1049, 17] width 63 height 17
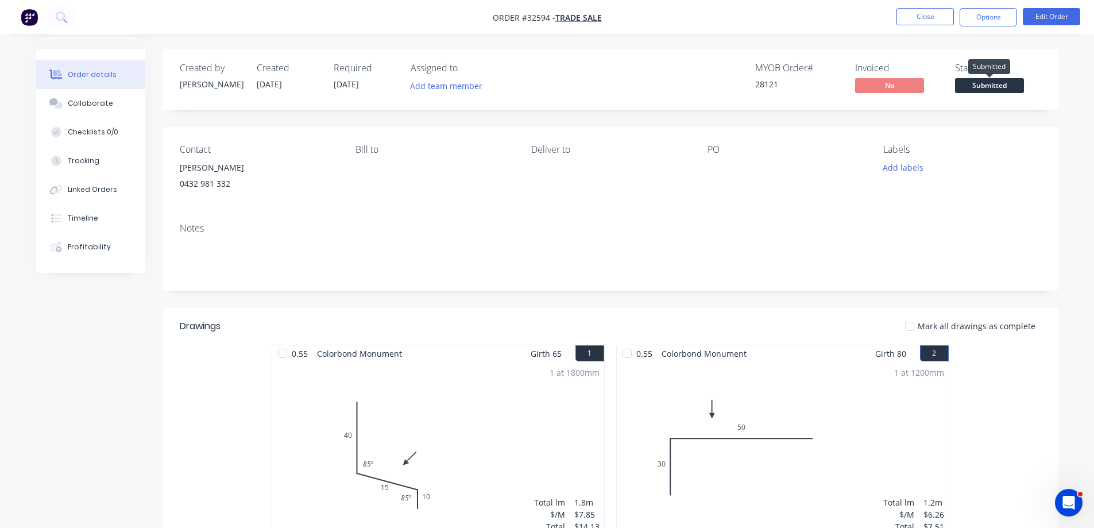
click at [973, 86] on span "Submitted" at bounding box center [989, 85] width 69 height 14
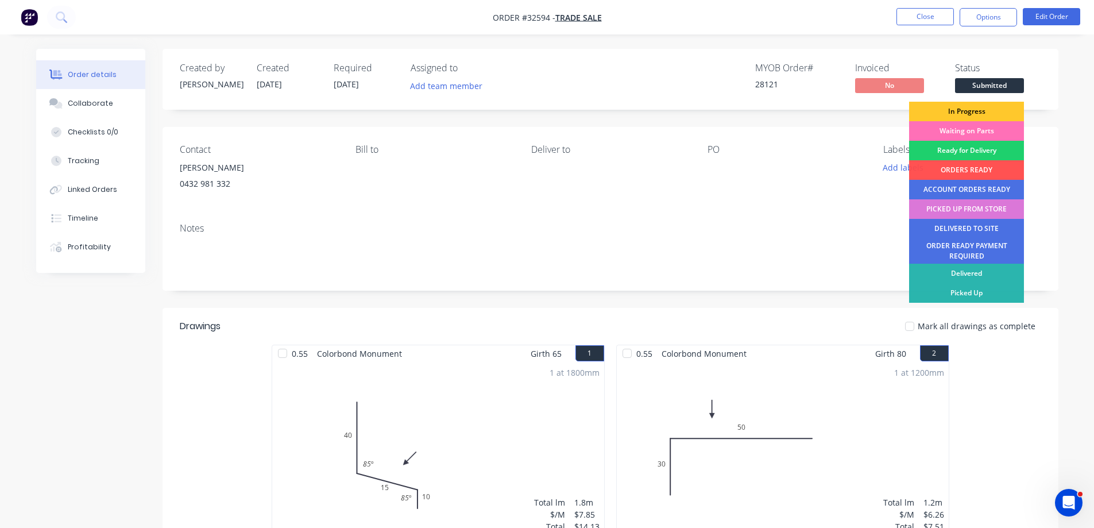
click at [976, 110] on div "In Progress" at bounding box center [966, 112] width 115 height 20
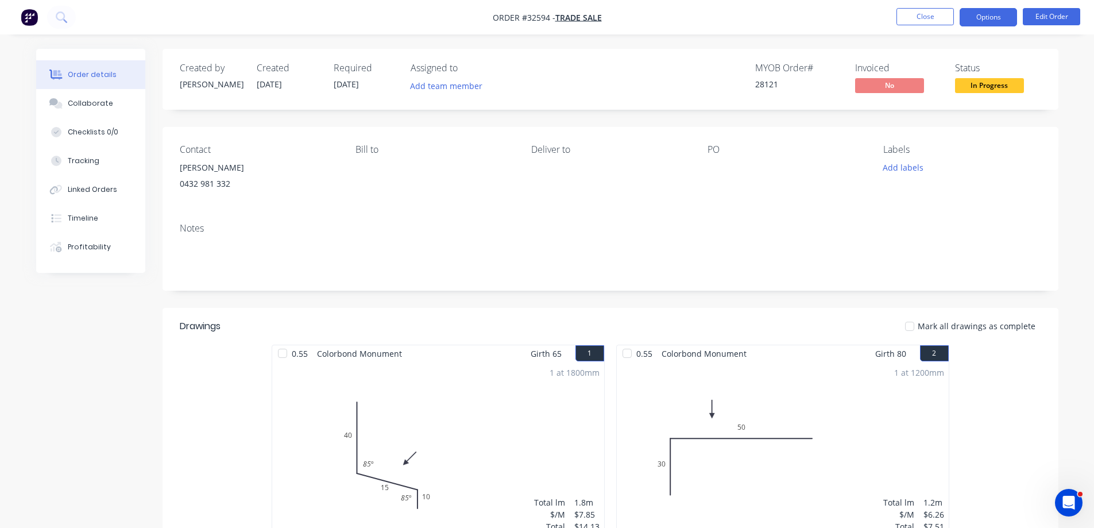
click at [973, 15] on button "Options" at bounding box center [988, 17] width 57 height 18
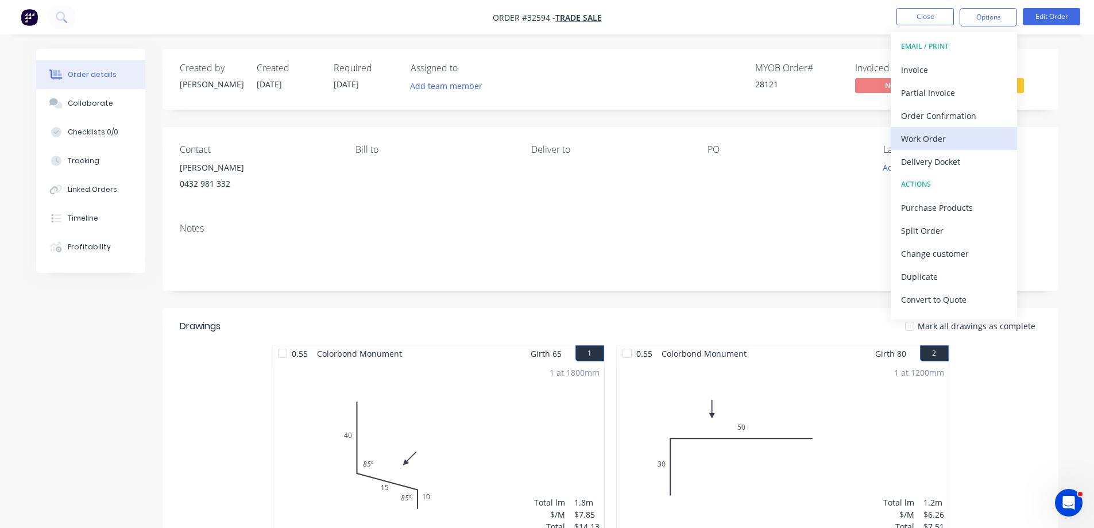
click at [952, 139] on div "Work Order" at bounding box center [954, 138] width 106 height 17
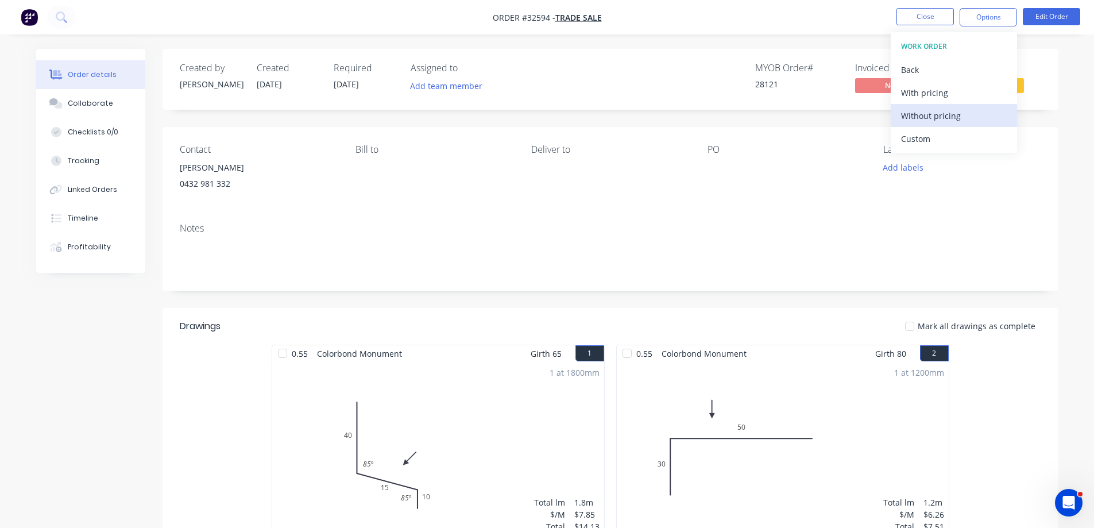
click at [959, 117] on div "Without pricing" at bounding box center [954, 115] width 106 height 17
